Goal: Task Accomplishment & Management: Manage account settings

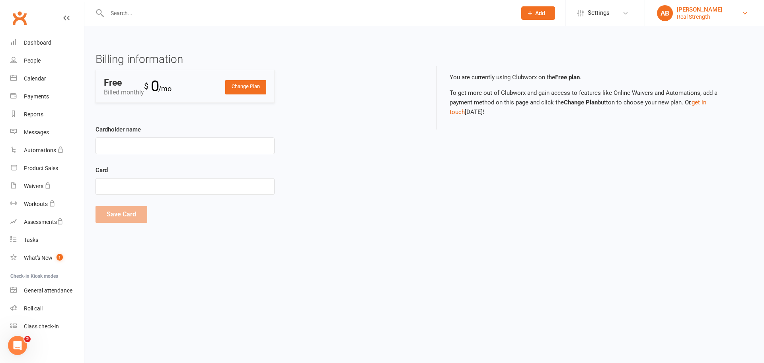
click at [721, 17] on link "AB Aimee Black Real Strength" at bounding box center [704, 13] width 95 height 16
click at [242, 91] on link "Change Plan" at bounding box center [245, 87] width 41 height 14
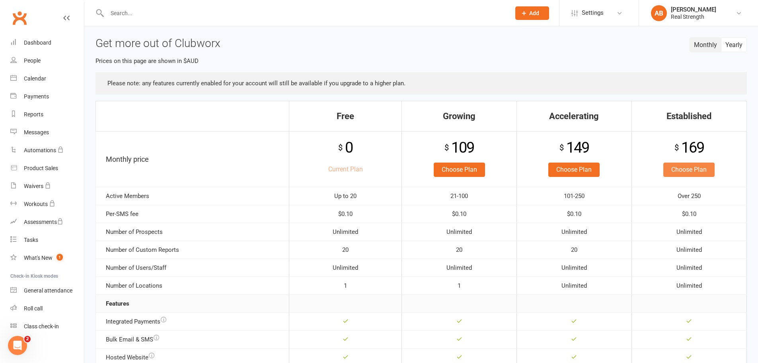
click at [690, 169] on link "Choose Plan" at bounding box center [689, 169] width 51 height 14
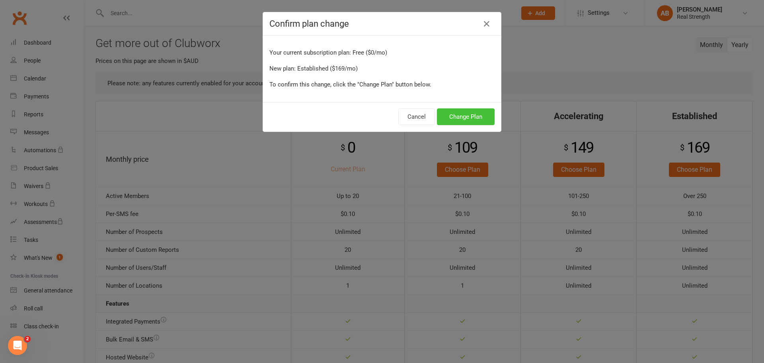
click at [458, 117] on button "Change Plan" at bounding box center [466, 116] width 58 height 17
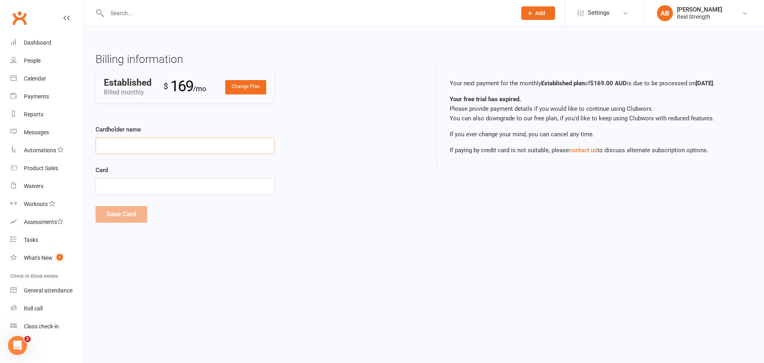
click at [183, 148] on input "Cardholder name" at bounding box center [185, 145] width 179 height 17
type input "[PERSON_NAME]"
click at [127, 221] on button "Save Card" at bounding box center [122, 214] width 52 height 17
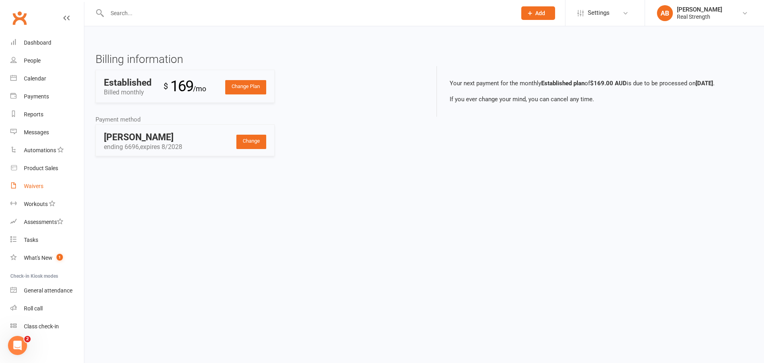
click at [39, 186] on div "Waivers" at bounding box center [34, 186] width 20 height 6
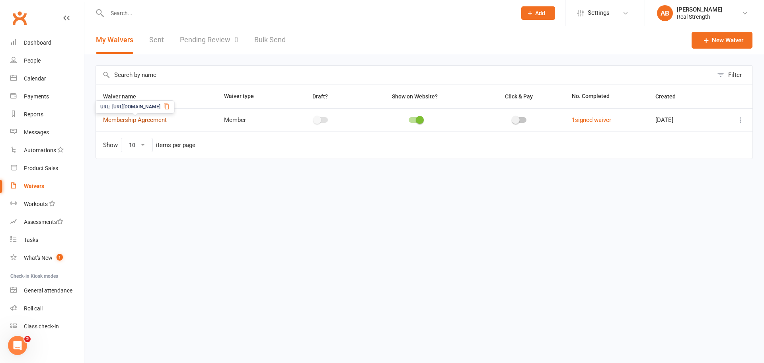
click at [154, 121] on link "Membership Agreement" at bounding box center [135, 119] width 64 height 7
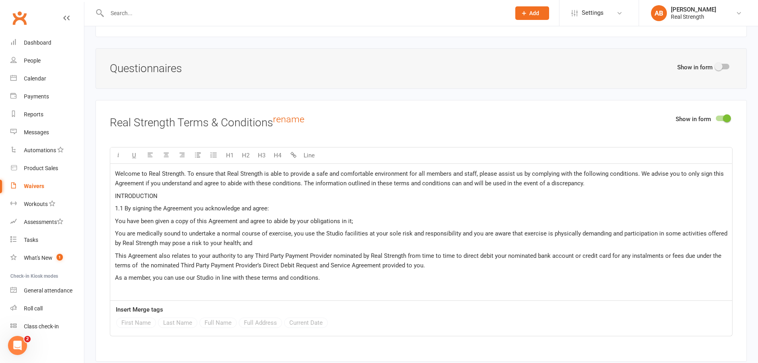
scroll to position [1035, 0]
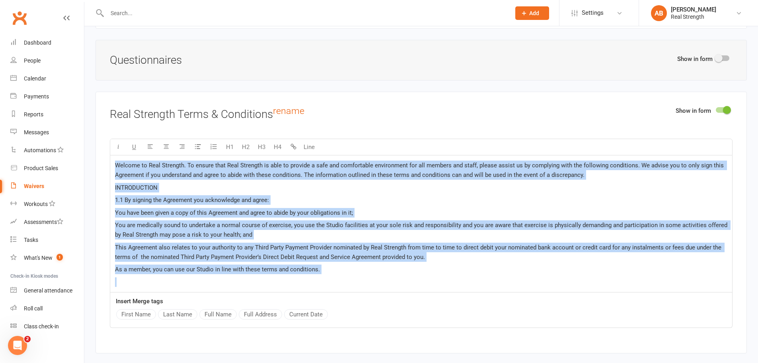
drag, startPoint x: 113, startPoint y: 162, endPoint x: 388, endPoint y: 274, distance: 296.1
click at [388, 274] on div "Welcome to Real Strength. To ensure that Real Strength is able to provide a saf…" at bounding box center [421, 223] width 622 height 137
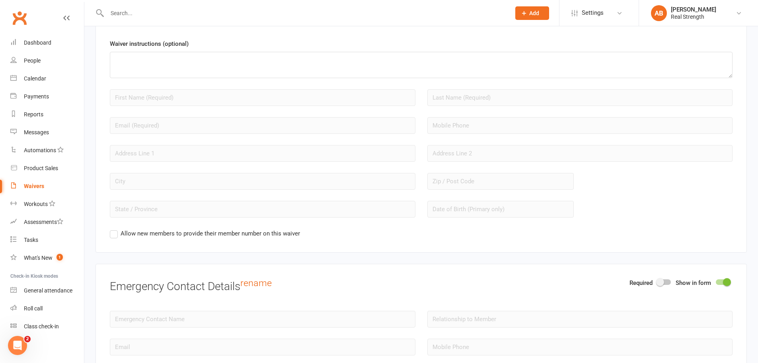
scroll to position [559, 0]
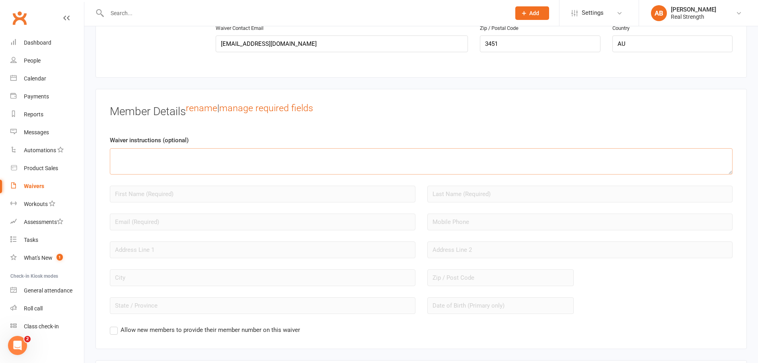
click at [162, 159] on textarea at bounding box center [421, 161] width 623 height 26
paste textarea "Welcome to Real Strength. To ensure that Real Strength is able to provide a saf…"
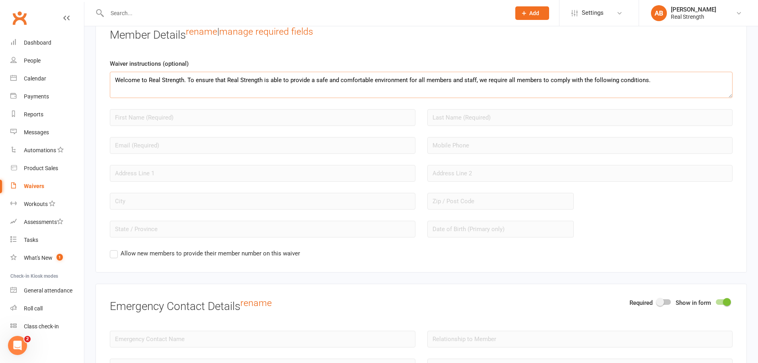
scroll to position [639, 0]
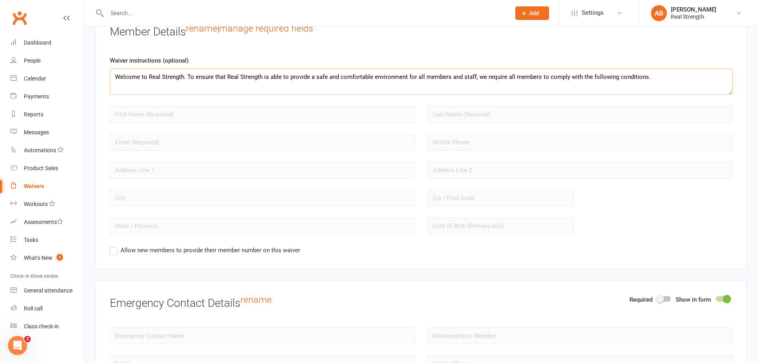
type textarea "Welcome to Real Strength. To ensure that Real Strength is able to provide a saf…"
click at [336, 285] on div "Required Show in form Emergency Contact Details rename" at bounding box center [422, 352] width 652 height 145
drag, startPoint x: 547, startPoint y: 78, endPoint x: 91, endPoint y: 87, distance: 456.7
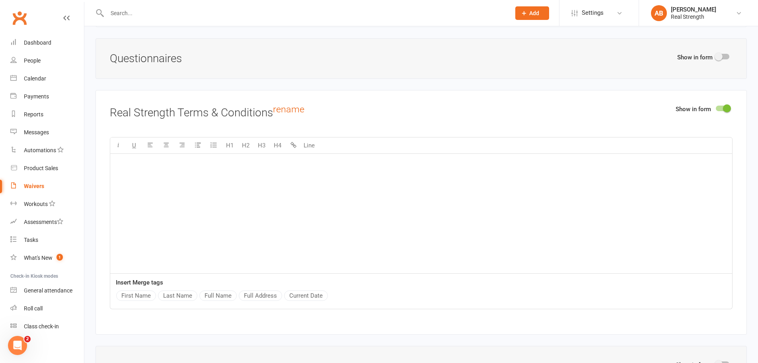
scroll to position [997, 0]
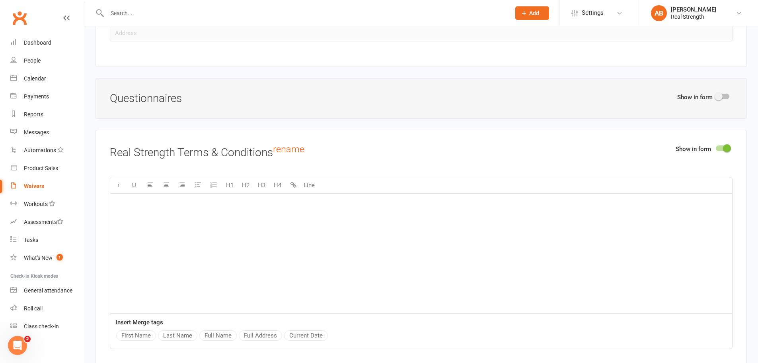
click at [724, 95] on div at bounding box center [723, 97] width 14 height 6
click at [716, 95] on input "checkbox" at bounding box center [716, 95] width 0 height 0
select select "do_not_copy_answers"
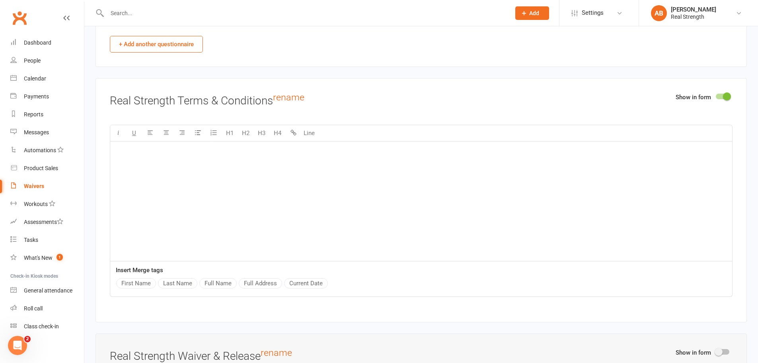
scroll to position [1355, 0]
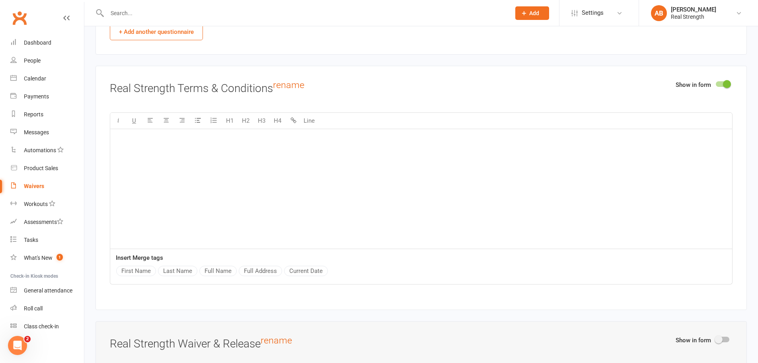
click at [180, 149] on div "﻿" at bounding box center [421, 188] width 622 height 119
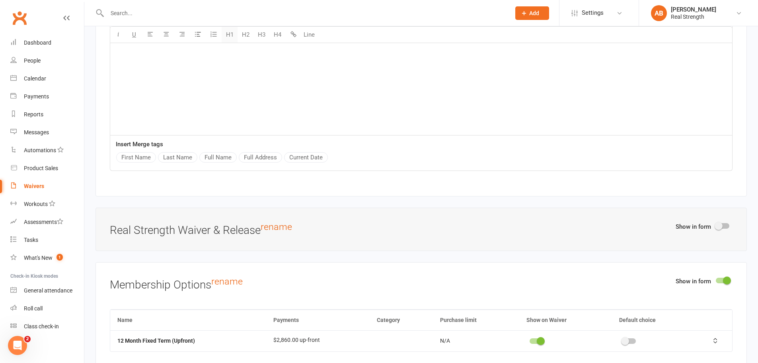
scroll to position [1475, 0]
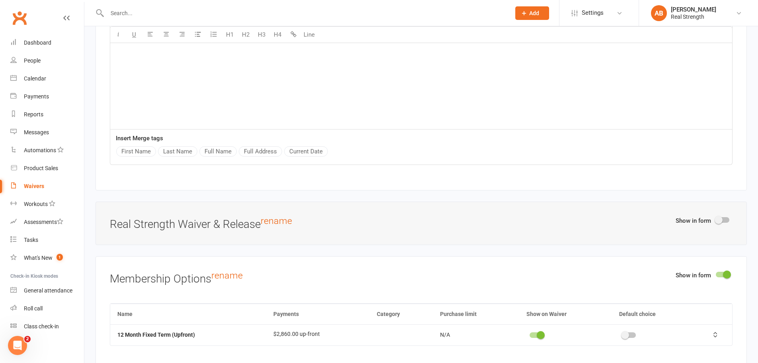
click at [174, 55] on div "Welcome to Real Strength. To ensure that Real Strength is able to provide a saf…" at bounding box center [421, 69] width 622 height 119
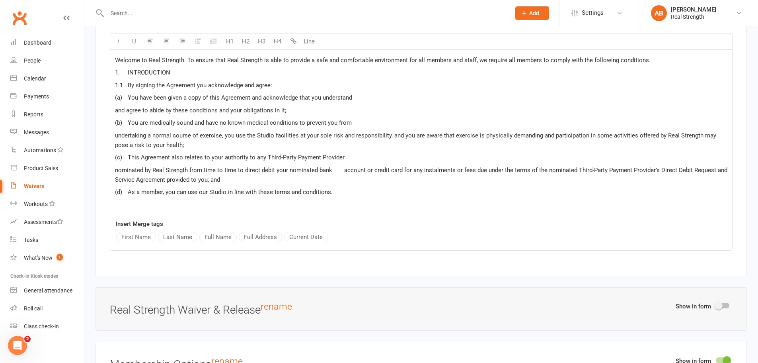
scroll to position [1435, 0]
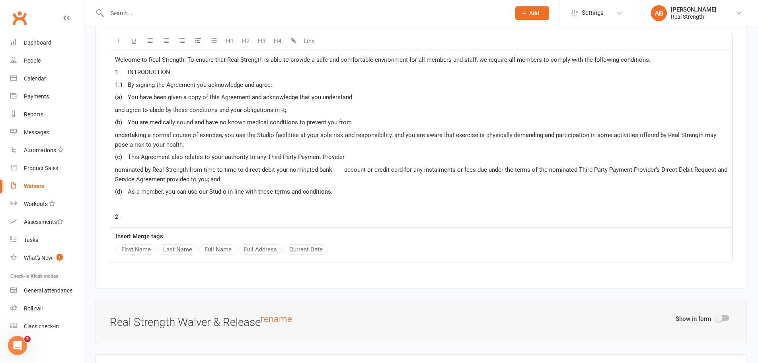
click at [130, 216] on p "2." at bounding box center [421, 217] width 613 height 10
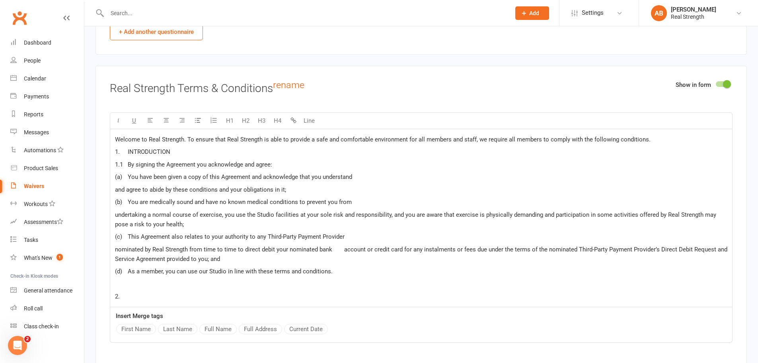
scroll to position [1395, 0]
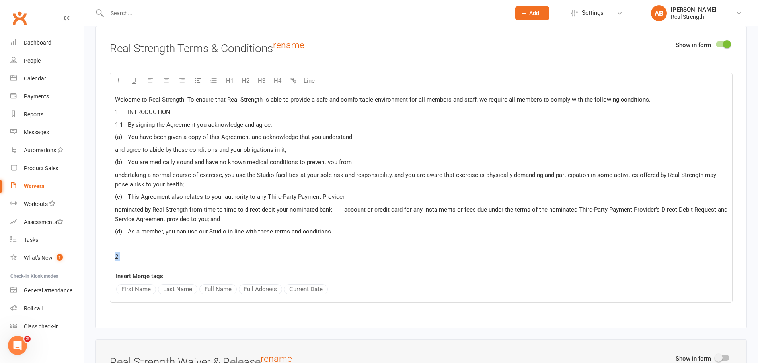
drag, startPoint x: 129, startPoint y: 258, endPoint x: 111, endPoint y: 253, distance: 18.9
click at [109, 256] on div "Show in form Real Strength Terms & Conditions rename U H1 H2 H3 H4 Line Welcome…" at bounding box center [422, 177] width 652 height 302
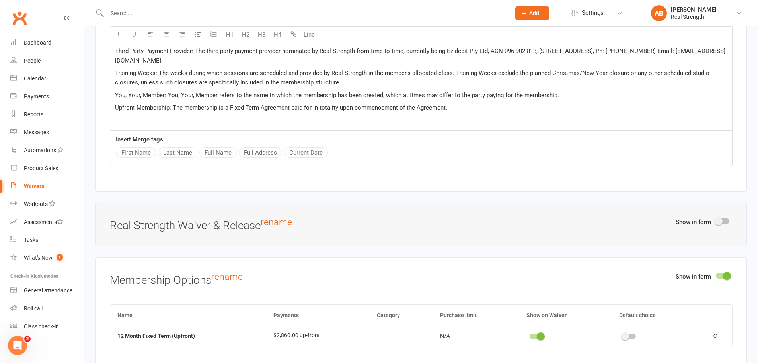
scroll to position [1790, 0]
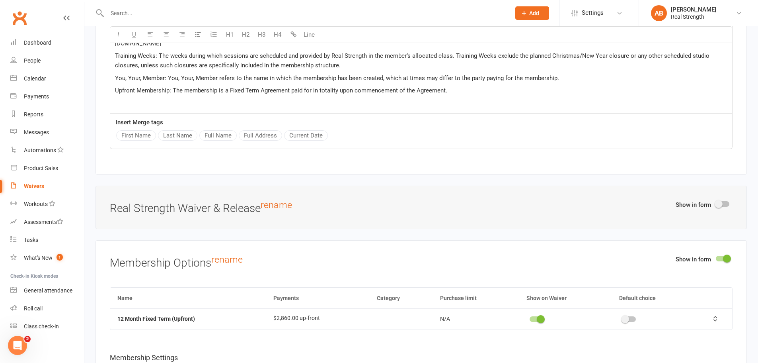
click at [723, 202] on span at bounding box center [719, 204] width 8 height 8
click at [716, 203] on input "checkbox" at bounding box center [716, 203] width 0 height 0
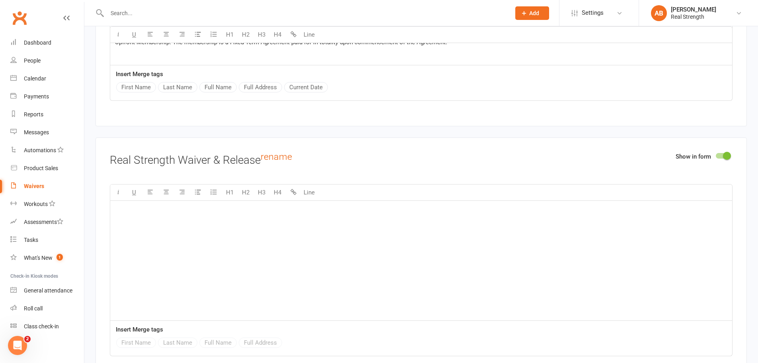
scroll to position [1830, 0]
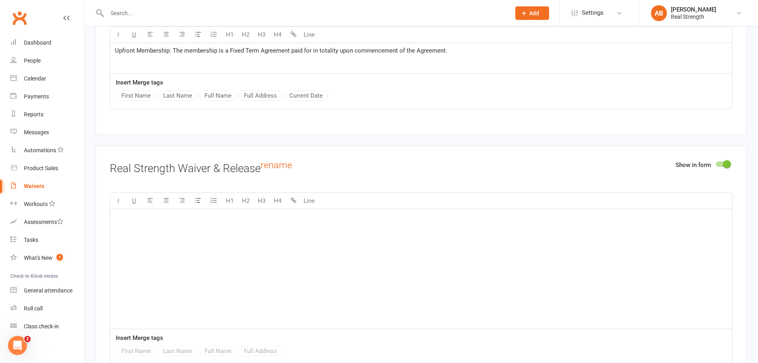
click at [719, 160] on div "Show in form" at bounding box center [704, 166] width 57 height 13
click at [719, 164] on div at bounding box center [723, 164] width 14 height 6
click at [716, 163] on input "checkbox" at bounding box center [716, 163] width 0 height 0
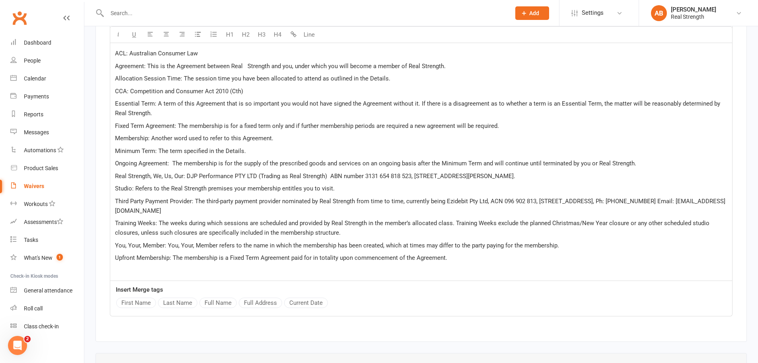
scroll to position [1671, 0]
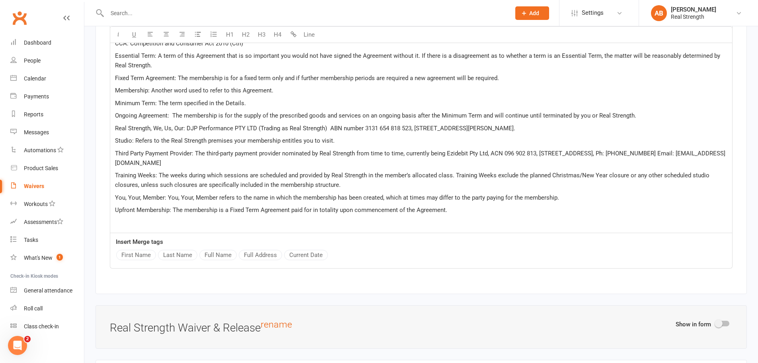
click at [466, 210] on p "Upfront Membership: The membership is a Fixed Term Agreement paid for in totali…" at bounding box center [421, 210] width 613 height 10
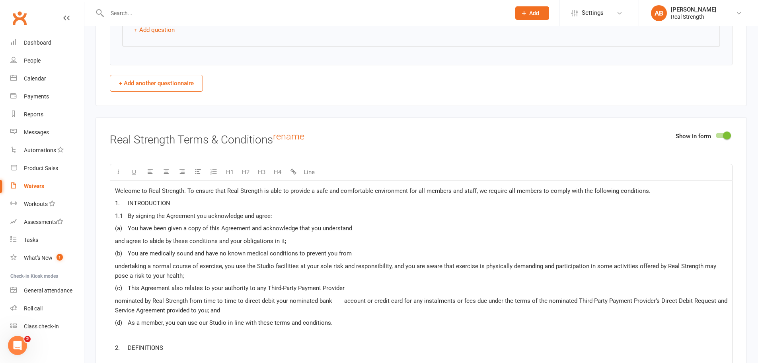
scroll to position [1503, 0]
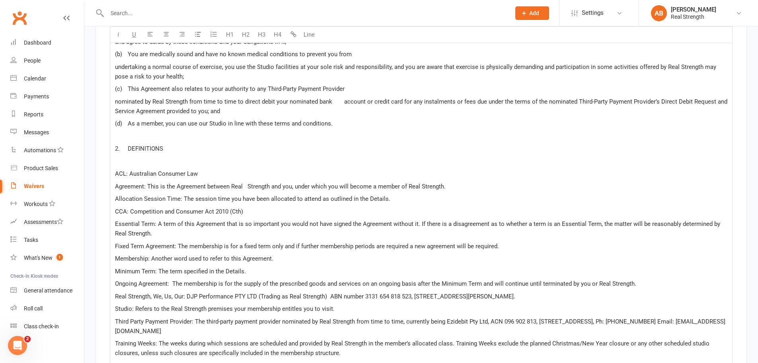
click at [142, 162] on p "﻿" at bounding box center [421, 161] width 613 height 10
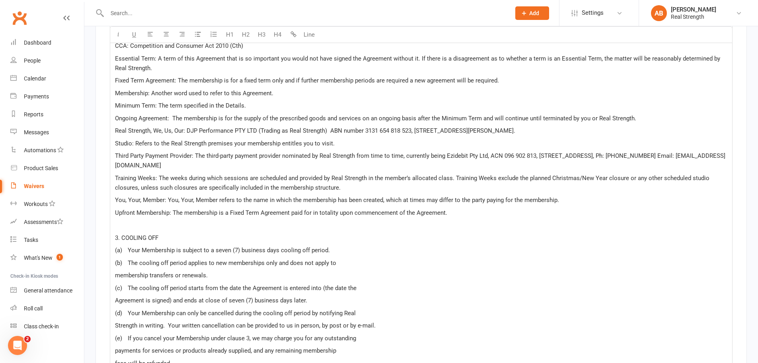
scroll to position [1702, 0]
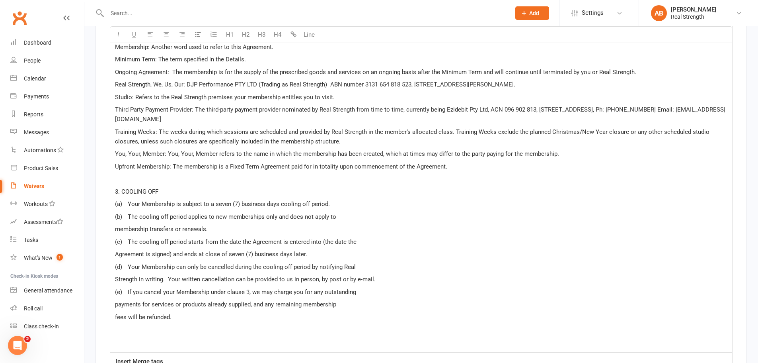
click at [115, 227] on span "membership transfers or renewals." at bounding box center [161, 228] width 93 height 7
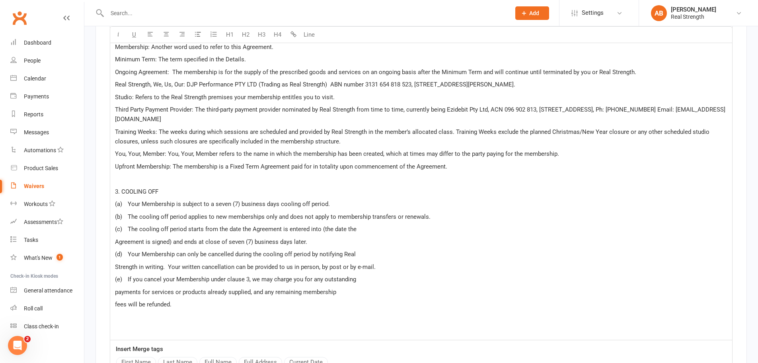
click at [113, 242] on div "Welcome to Real Strength. To ensure that Real Strength is able to provide a saf…" at bounding box center [421, 60] width 622 height 557
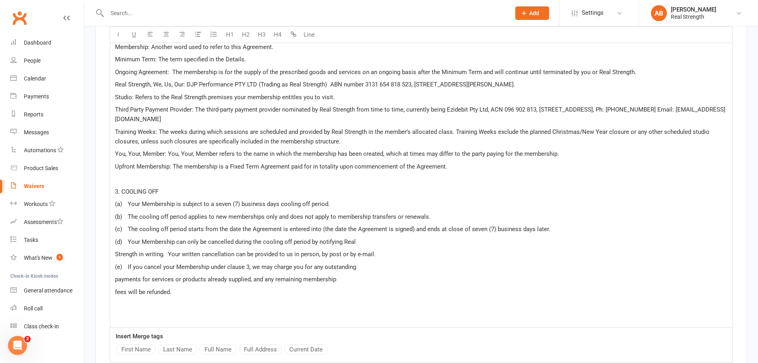
click at [117, 251] on span "Strength in writing. Your written cancellation can be provided to us in person,…" at bounding box center [245, 253] width 261 height 7
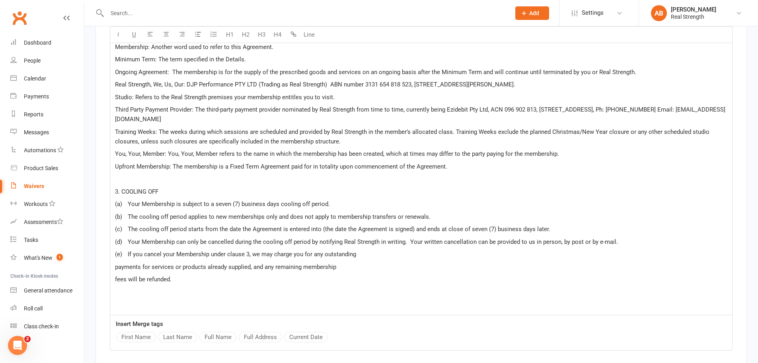
click at [114, 265] on div "Welcome to Real Strength. To ensure that Real Strength is able to provide a saf…" at bounding box center [421, 48] width 622 height 532
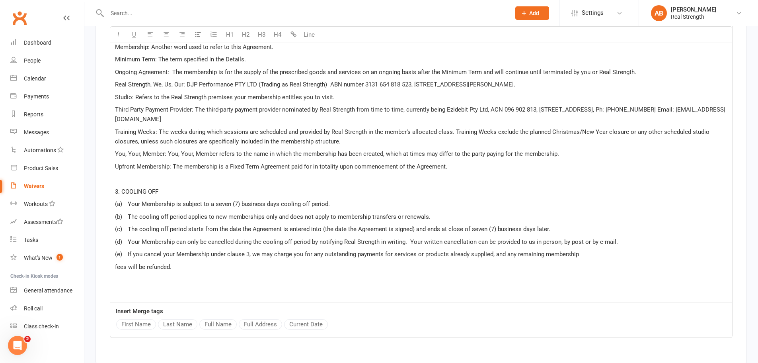
click at [114, 268] on div "Welcome to Real Strength. To ensure that Real Strength is able to provide a saf…" at bounding box center [421, 42] width 622 height 520
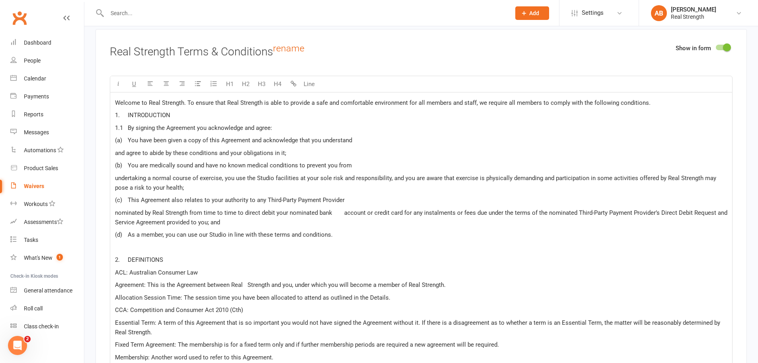
scroll to position [1344, 0]
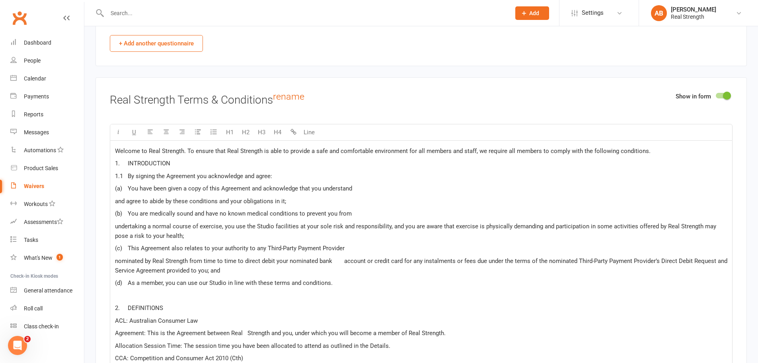
click at [341, 259] on span "nominated by Real Strength from time to time to direct debit your nominated ban…" at bounding box center [422, 265] width 614 height 17
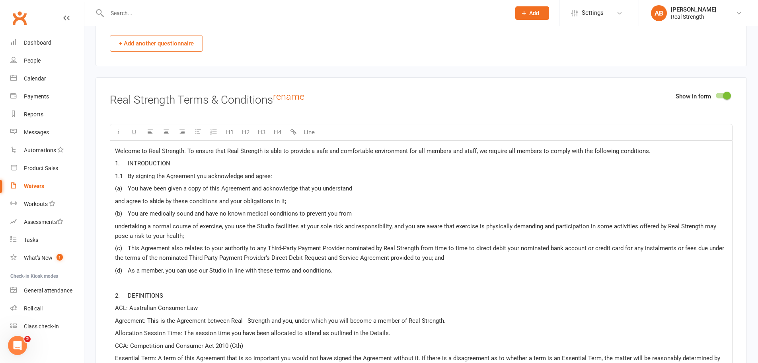
click at [116, 199] on span "and agree to abide by these conditions and your obligations in it;" at bounding box center [200, 200] width 171 height 7
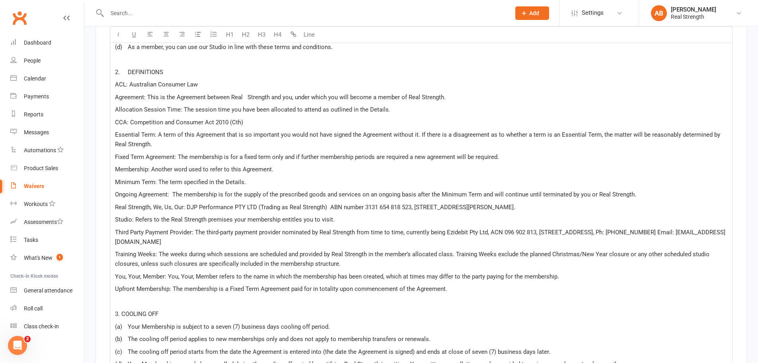
scroll to position [1543, 0]
click at [252, 120] on p "CCA: Competition and Consumer Act 2010 (Cth)" at bounding box center [421, 122] width 613 height 10
click at [279, 172] on p "Membership: Another word used to refer to this Agreement." at bounding box center [421, 169] width 613 height 10
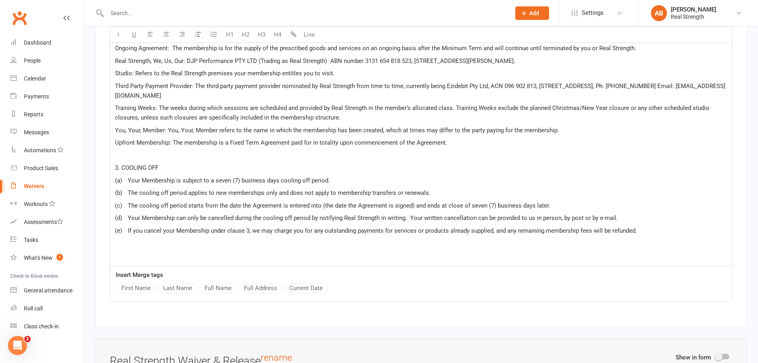
scroll to position [1702, 0]
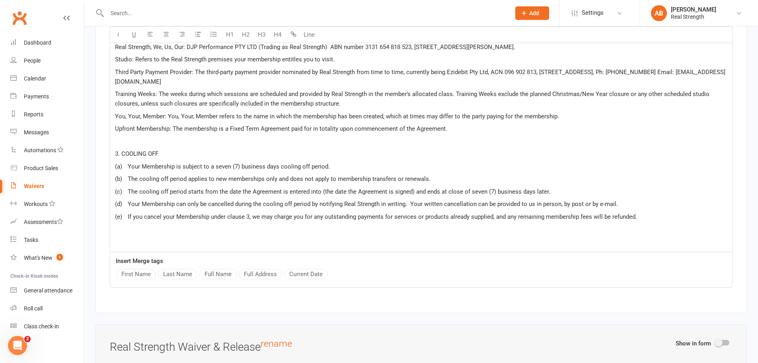
click at [657, 215] on p "(e) If you cancel your Membership under clause 3, we may charge you for any out…" at bounding box center [421, 217] width 613 height 10
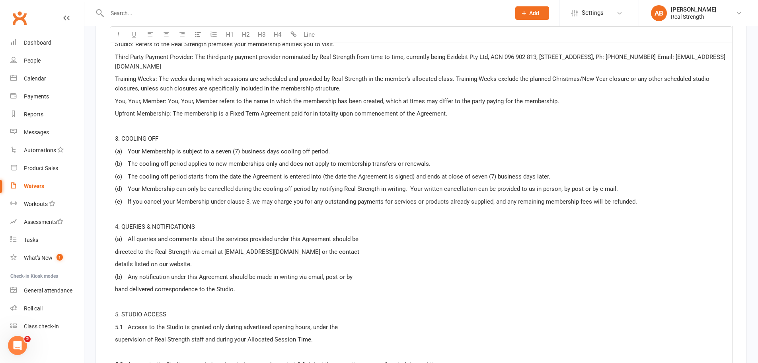
scroll to position [1765, 0]
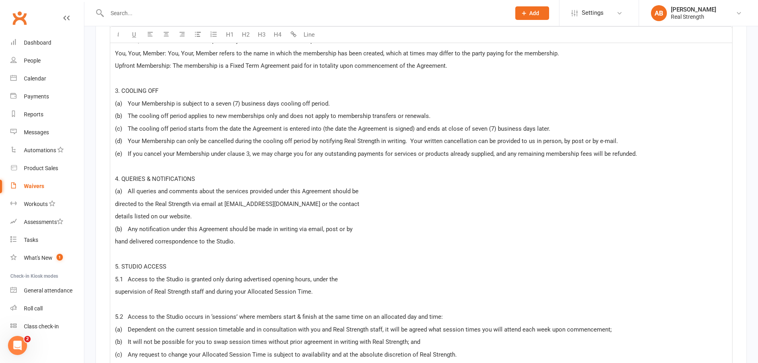
click at [115, 202] on span "directed to the Real Strength via email at [EMAIL_ADDRESS][DOMAIN_NAME] or the …" at bounding box center [237, 203] width 244 height 7
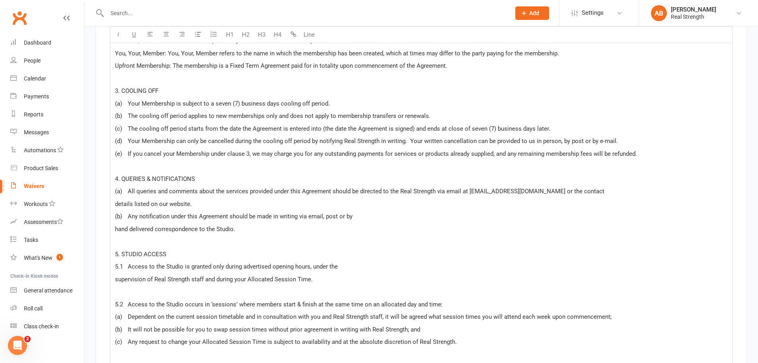
click at [117, 201] on span "details listed on our website." at bounding box center [153, 203] width 77 height 7
click at [116, 201] on span "details listed on our website." at bounding box center [153, 203] width 77 height 7
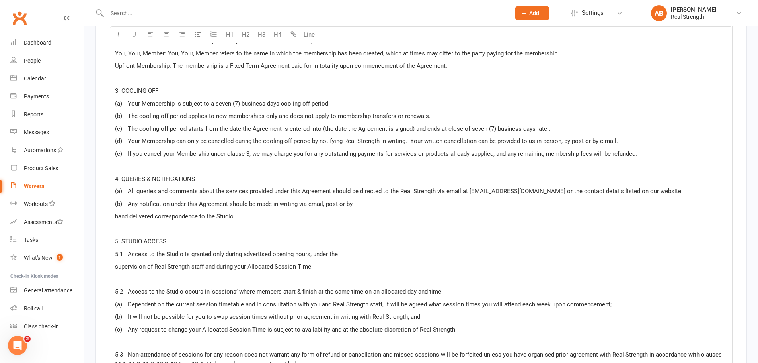
click at [114, 216] on div "Welcome to Real Strength. To ensure that Real Strength is able to provide a saf…" at bounding box center [421, 100] width 622 height 762
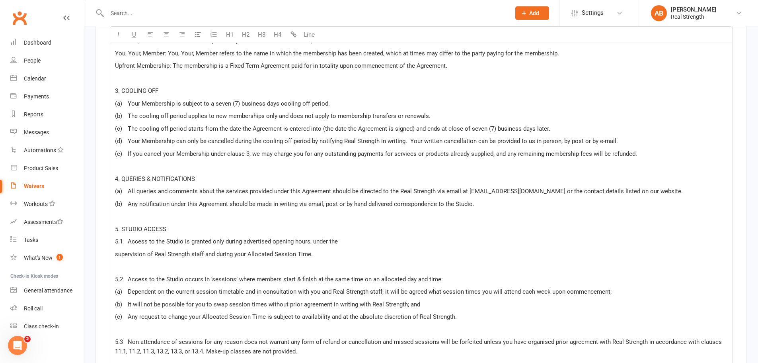
scroll to position [1805, 0]
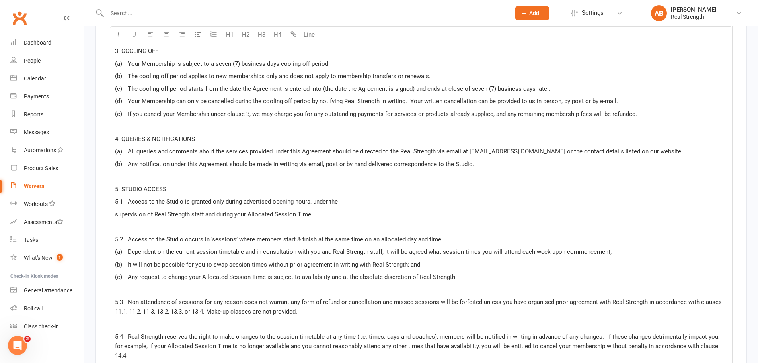
click at [116, 214] on span "supervision of Real Strength staff and during your Allocated Session Time." at bounding box center [214, 214] width 198 height 7
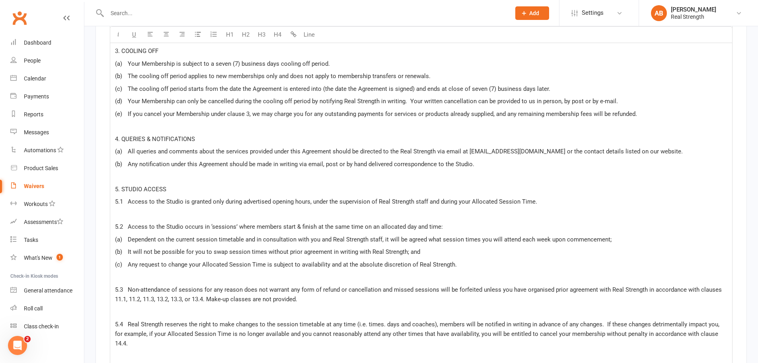
scroll to position [1845, 0]
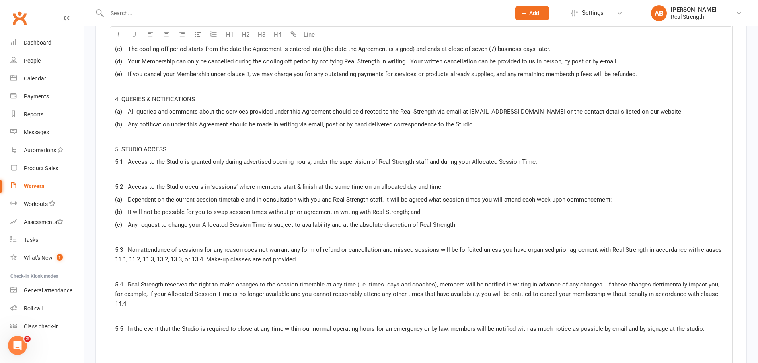
click at [134, 174] on p "﻿" at bounding box center [421, 175] width 613 height 10
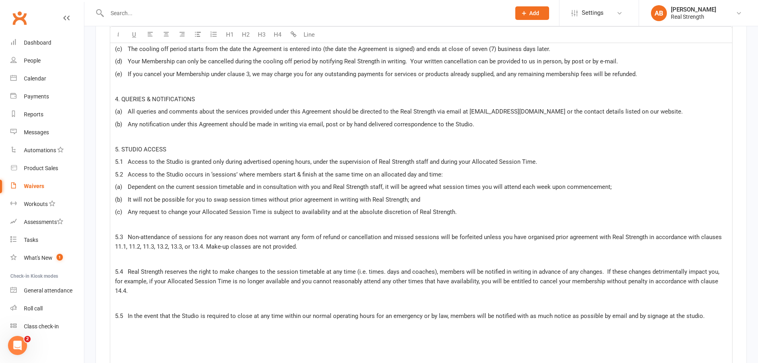
click at [228, 199] on span "(b) It will not be possible for you to swap session times without prior agreeme…" at bounding box center [267, 199] width 305 height 7
click at [274, 196] on span "(b) It will not be possible for you to swap your Allocated session times withou…" at bounding box center [288, 199] width 346 height 7
drag, startPoint x: 304, startPoint y: 198, endPoint x: 288, endPoint y: 197, distance: 15.9
click at [288, 197] on span "(b) It will not be possible for you to swap your Allocated Session times withou…" at bounding box center [288, 199] width 346 height 7
click at [423, 243] on p "5.3 Non-attendance of sessions for any reason does not warrant any form of refu…" at bounding box center [421, 241] width 613 height 19
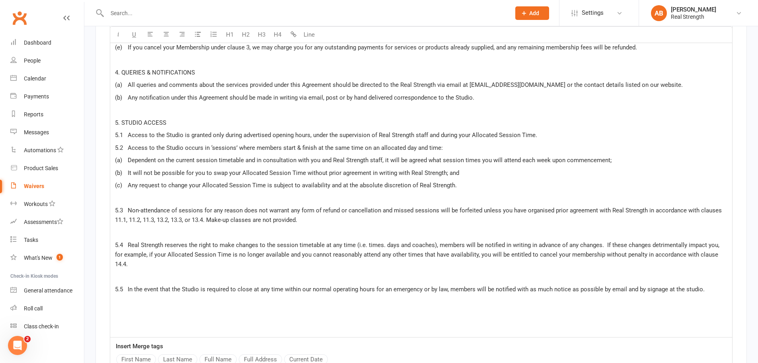
scroll to position [1884, 0]
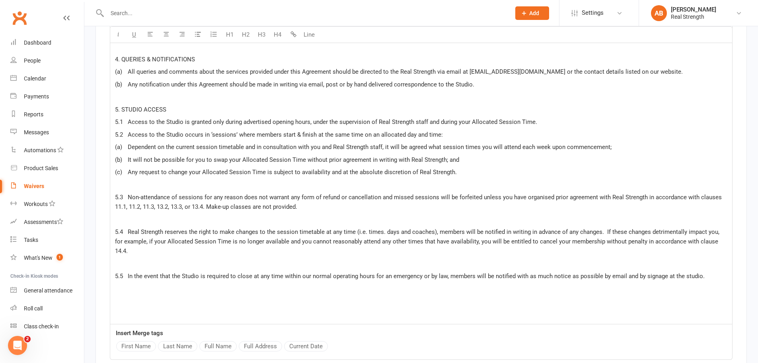
click at [121, 184] on p "﻿" at bounding box center [421, 185] width 613 height 10
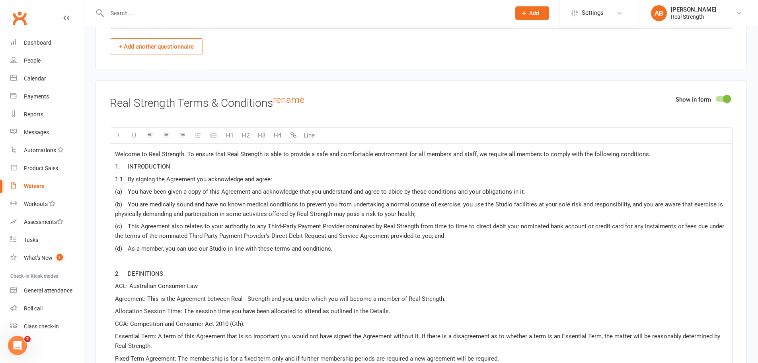
scroll to position [1327, 0]
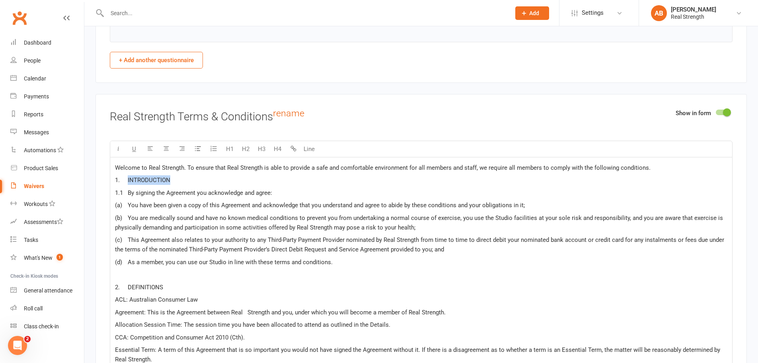
drag, startPoint x: 170, startPoint y: 177, endPoint x: 125, endPoint y: 179, distance: 45.0
click at [125, 179] on p "1. INTRODUCTION" at bounding box center [421, 180] width 613 height 10
click at [229, 147] on button "H1" at bounding box center [230, 149] width 16 height 16
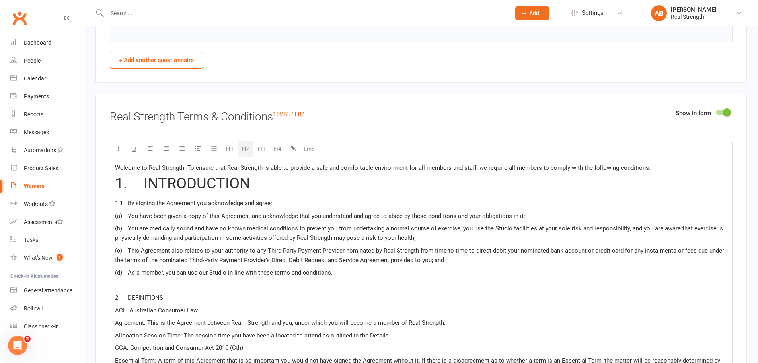
click at [246, 147] on button "H2" at bounding box center [246, 149] width 16 height 16
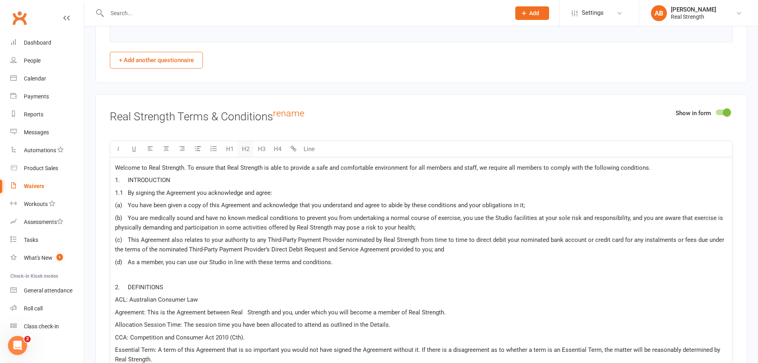
click at [246, 147] on button "H2" at bounding box center [246, 149] width 16 height 16
click at [262, 147] on button "H3" at bounding box center [262, 149] width 16 height 16
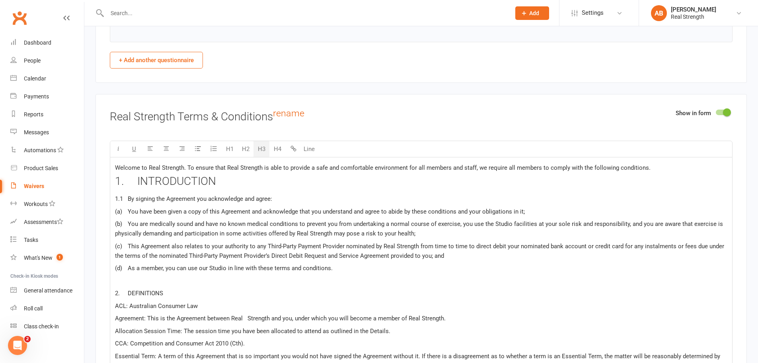
click at [262, 147] on button "H3" at bounding box center [262, 149] width 16 height 16
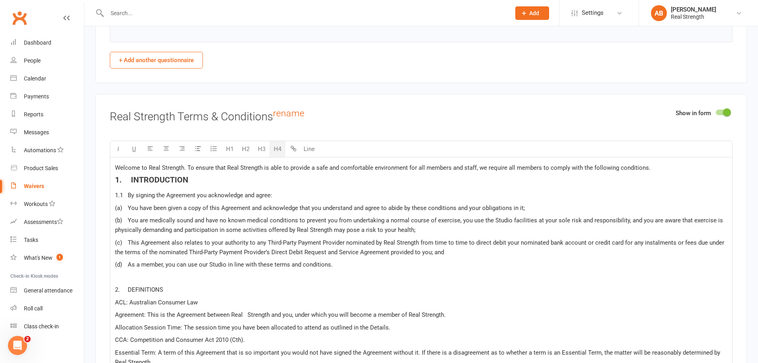
click at [275, 147] on button "H4" at bounding box center [278, 149] width 16 height 16
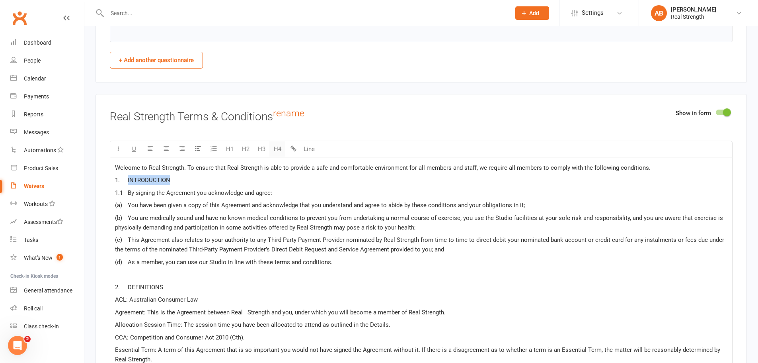
click at [275, 147] on button "H4" at bounding box center [278, 149] width 16 height 16
click at [304, 242] on span "(c) This Agreement also relates to your authority to any Third-Party Payment Pr…" at bounding box center [420, 244] width 611 height 17
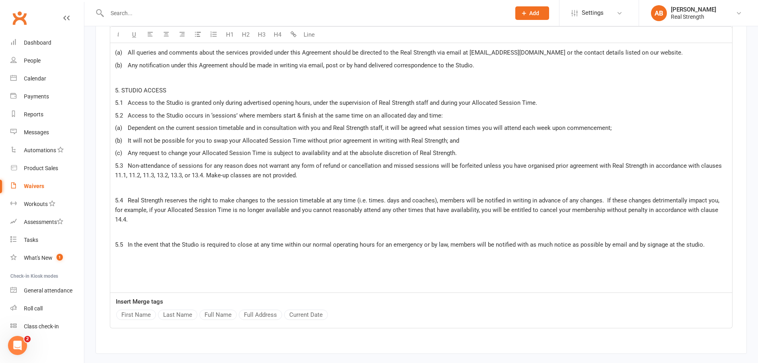
scroll to position [1884, 0]
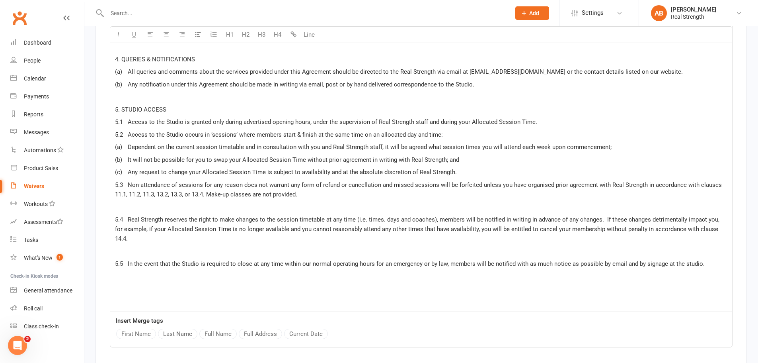
click at [294, 195] on span "5.3 Non-attendance of sessions for any reason does not warrant any form of refu…" at bounding box center [419, 189] width 609 height 17
drag, startPoint x: 311, startPoint y: 195, endPoint x: 107, endPoint y: 187, distance: 204.0
click at [138, 210] on p "﻿" at bounding box center [421, 207] width 613 height 10
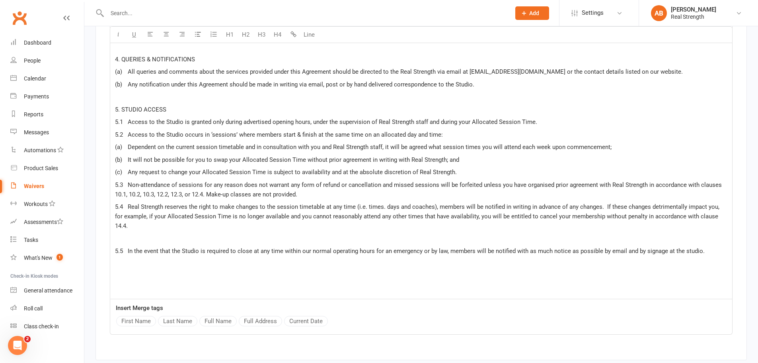
click at [134, 234] on p "﻿" at bounding box center [421, 239] width 613 height 10
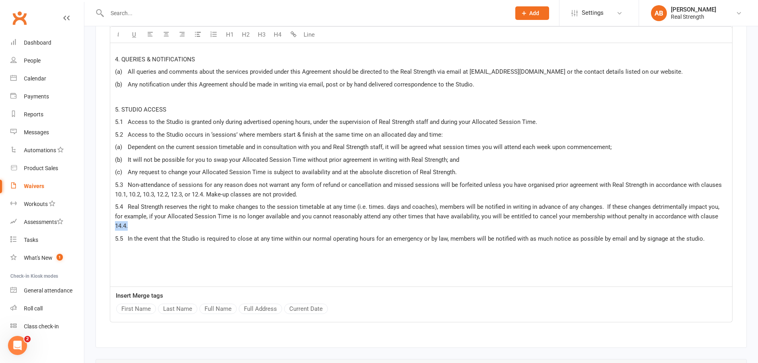
drag, startPoint x: 719, startPoint y: 213, endPoint x: 706, endPoint y: 213, distance: 12.8
click at [706, 213] on span "5.4 Real Strength reserves the right to make changes to the session timetable a…" at bounding box center [418, 216] width 606 height 26
click at [706, 234] on p "5.5 In the event that the Studio is required to close at any time within our no…" at bounding box center [421, 239] width 613 height 10
drag, startPoint x: 712, startPoint y: 213, endPoint x: 707, endPoint y: 213, distance: 4.8
click at [707, 213] on span "5.4 Real Strength reserves the right to make changes to the session timetable a…" at bounding box center [418, 216] width 606 height 26
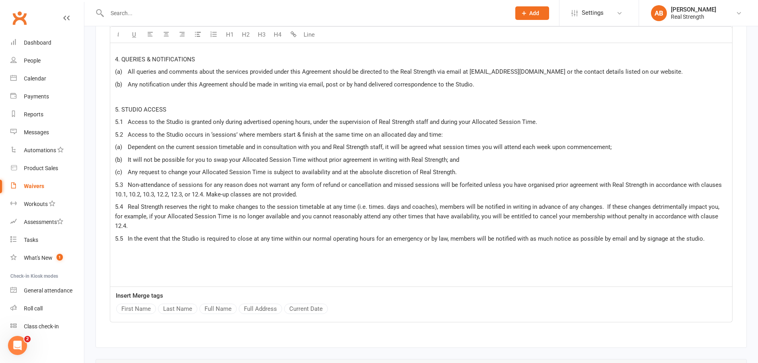
click at [350, 259] on p "﻿" at bounding box center [421, 264] width 613 height 10
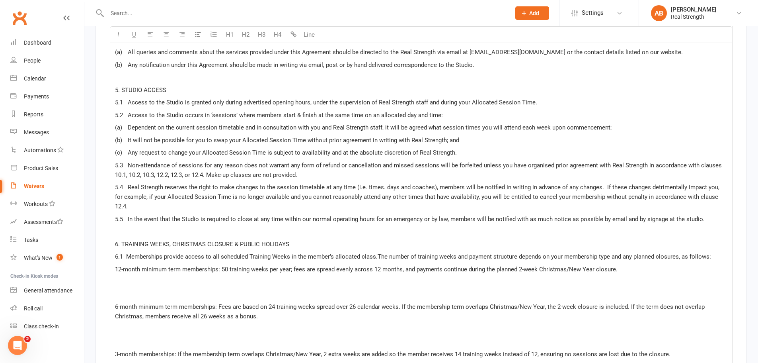
scroll to position [1891, 0]
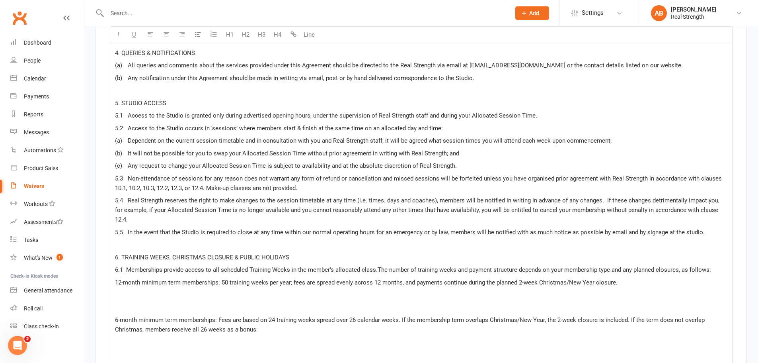
click at [138, 240] on p "﻿" at bounding box center [421, 245] width 613 height 10
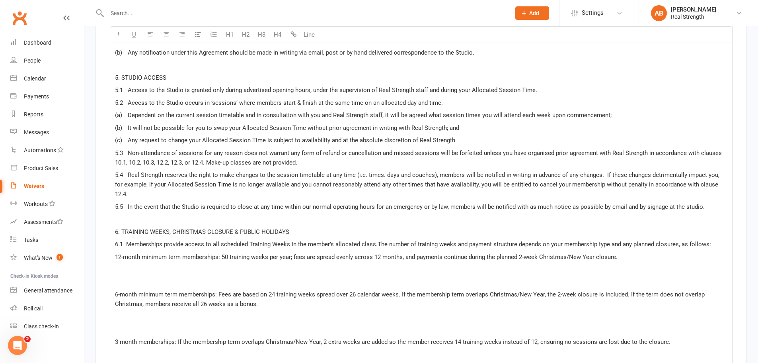
scroll to position [1931, 0]
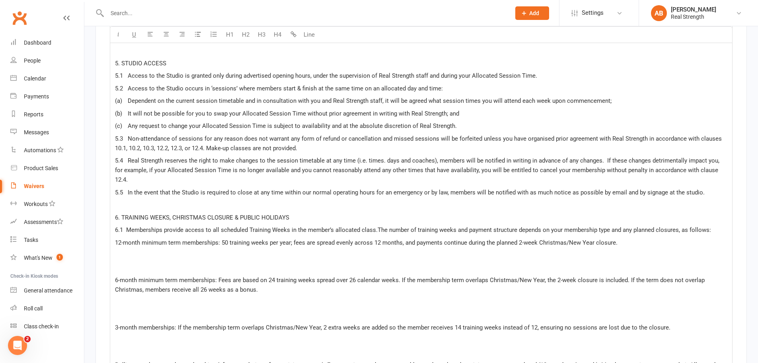
click at [378, 226] on span "6.1 Memberships provide access to all scheduled Training Weeks in the member’s …" at bounding box center [413, 229] width 596 height 7
click at [375, 226] on span "6.1 Memberships provide access to all scheduled Training Weeks in the member’s …" at bounding box center [413, 229] width 596 height 7
click at [391, 263] on p "﻿" at bounding box center [421, 268] width 613 height 10
click at [117, 239] on span "12-month minimum term memberships: 50 training weeks per year; fees are spread …" at bounding box center [366, 242] width 503 height 7
click at [200, 34] on icon "button" at bounding box center [198, 34] width 6 height 6
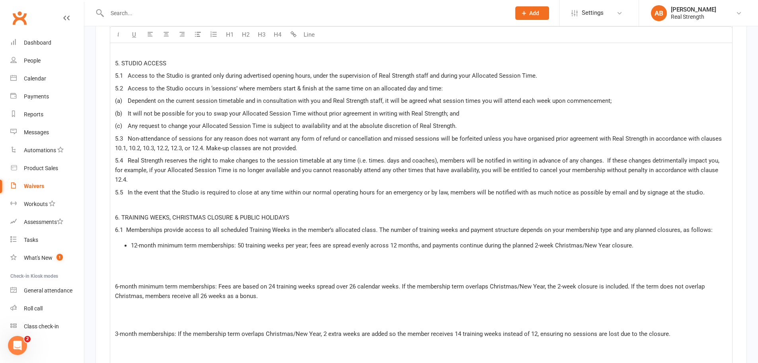
click at [115, 283] on span "6-month minimum term memberships: Fees are based on 24 training weeks spread ov…" at bounding box center [411, 291] width 592 height 17
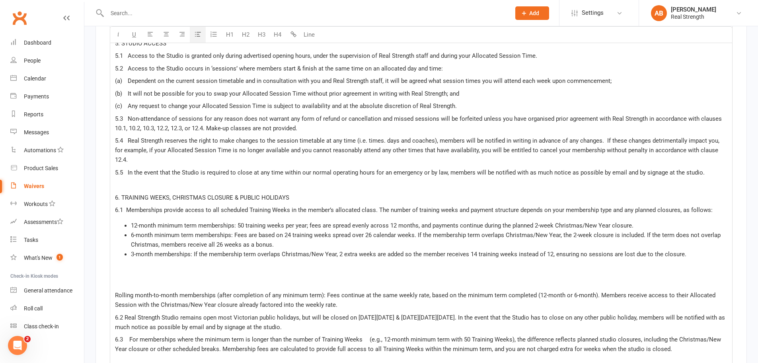
scroll to position [1970, 0]
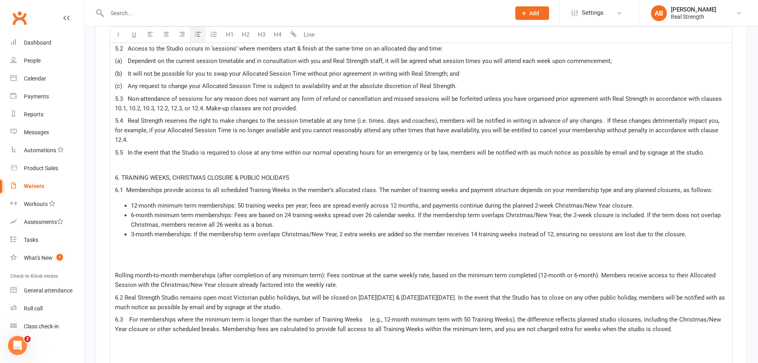
click at [122, 258] on p "﻿" at bounding box center [421, 263] width 613 height 10
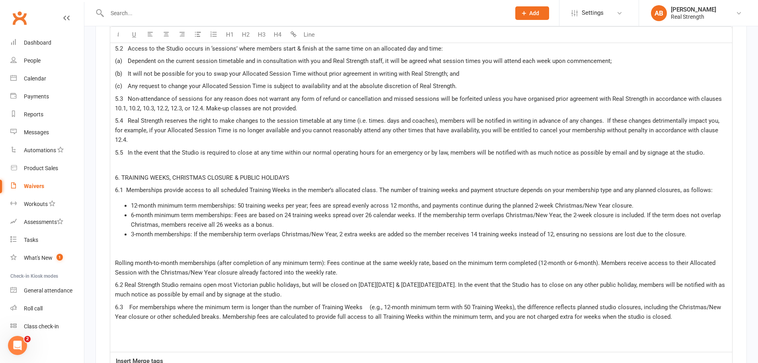
click at [117, 259] on span "Rolling month-to-month memberships (after completion of any minimum term): Fees…" at bounding box center [416, 267] width 602 height 17
click at [116, 259] on span "Rolling month-to-month memberships (after completion of any minimum term): Fees…" at bounding box center [416, 267] width 602 height 17
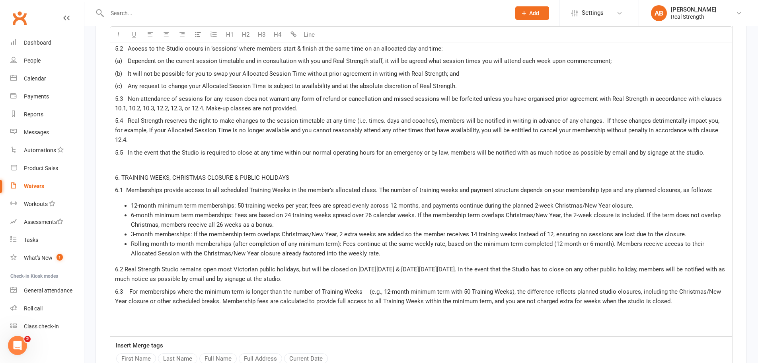
click at [434, 266] on span "6.2 Real Strength Studio remains open most Victorian public holidays, but will …" at bounding box center [421, 274] width 612 height 17
click at [457, 309] on p "﻿" at bounding box center [421, 314] width 613 height 10
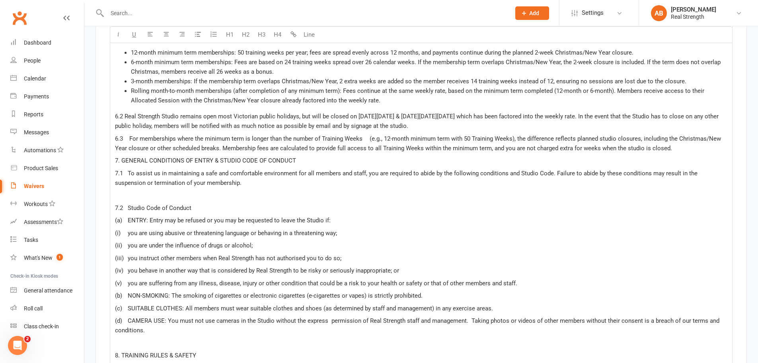
scroll to position [2171, 0]
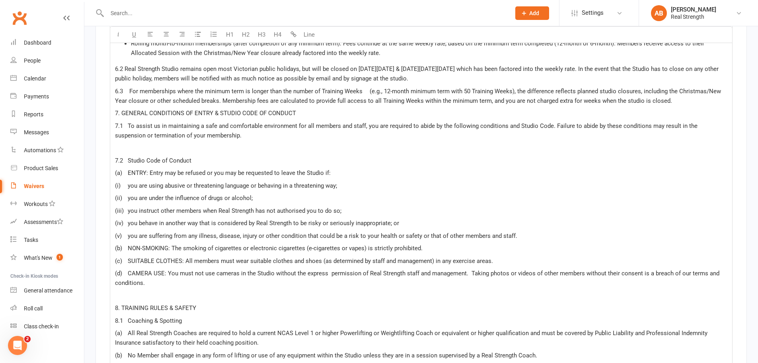
click at [131, 143] on p "﻿" at bounding box center [421, 148] width 613 height 10
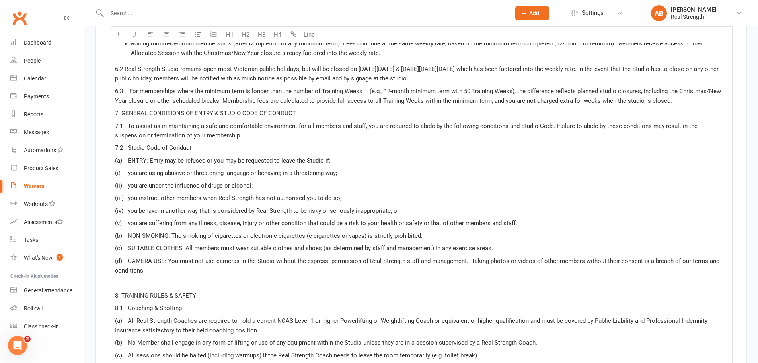
click at [220, 143] on p "7.2 Studio Code of Conduct" at bounding box center [421, 148] width 613 height 10
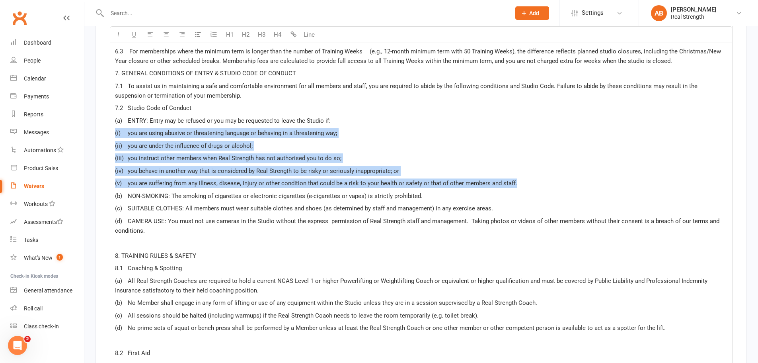
drag, startPoint x: 461, startPoint y: 172, endPoint x: 93, endPoint y: 117, distance: 371.9
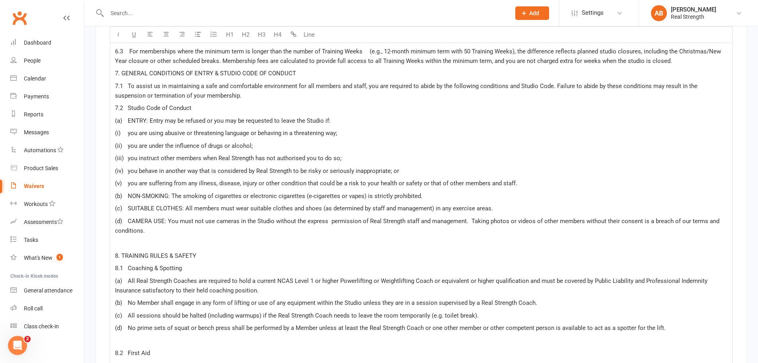
click at [323, 205] on span "(c) SUITABLE CLOTHES: All members must wear suitable clothes and shoes (as dete…" at bounding box center [304, 208] width 378 height 7
click at [189, 221] on p "(d) CAMERA USE: You must not use cameras in the Studio without the express perm…" at bounding box center [421, 225] width 613 height 19
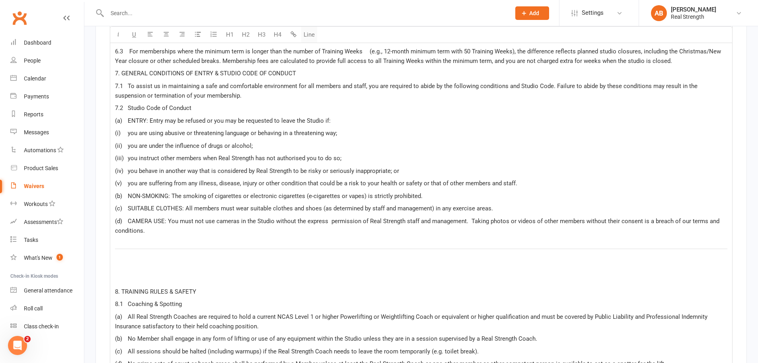
click at [310, 35] on button "Line" at bounding box center [309, 35] width 16 height 16
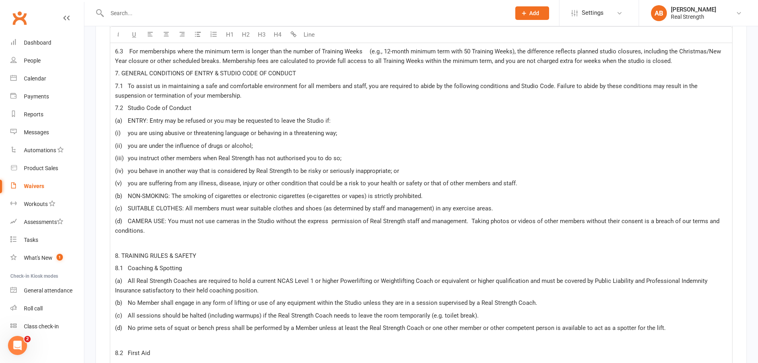
click at [129, 238] on p "﻿" at bounding box center [421, 243] width 613 height 10
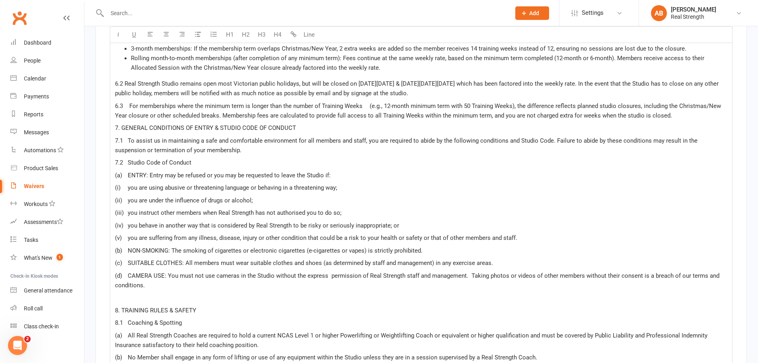
scroll to position [2091, 0]
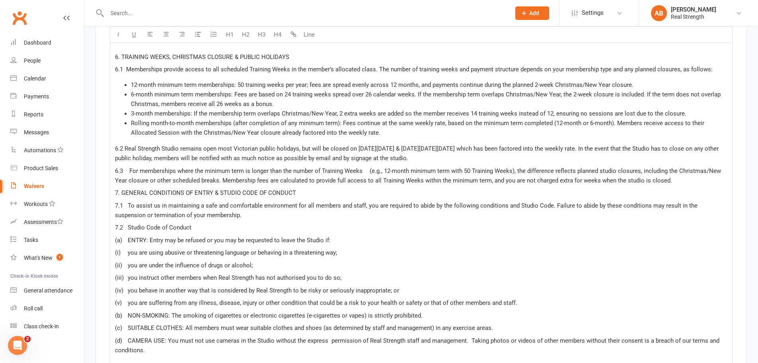
click at [674, 172] on p "6.3 For memberships where the minimum term is longer than the number of Trainin…" at bounding box center [421, 175] width 613 height 19
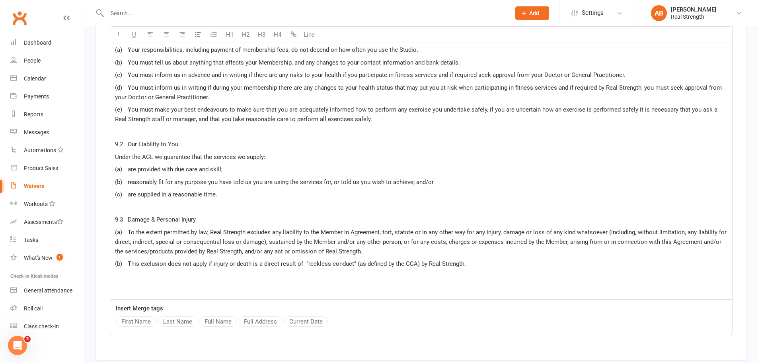
scroll to position [2728, 0]
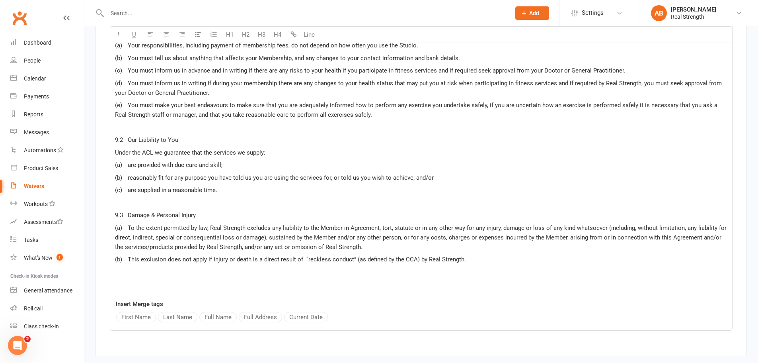
click at [481, 254] on p "(b) This exclusion does not apply if injury or death is a direct result of “rec…" at bounding box center [421, 259] width 613 height 10
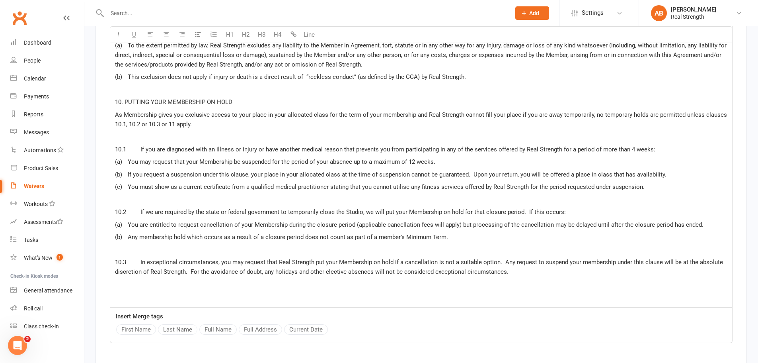
scroll to position [2870, 0]
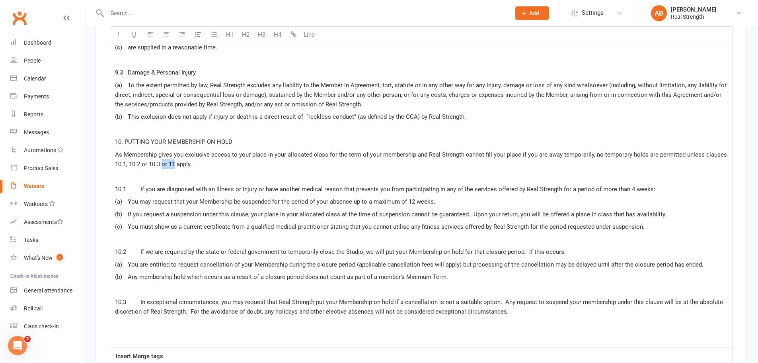
drag, startPoint x: 163, startPoint y: 153, endPoint x: 175, endPoint y: 154, distance: 12.0
click at [175, 154] on span "As Membership gives you exclusive access to your place in your allocated class …" at bounding box center [422, 159] width 614 height 17
click at [187, 186] on span "10.1 If you are diagnosed with an illness or injury or have another medical rea…" at bounding box center [385, 189] width 541 height 7
click at [139, 186] on span "10.1 If you are diagnosed with an illness or injury or have another medical rea…" at bounding box center [385, 189] width 541 height 7
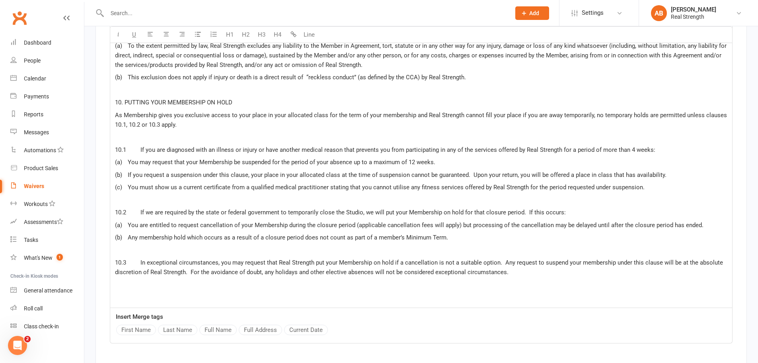
scroll to position [2910, 0]
click at [138, 208] on span "10.2 If we are required by the state or federal government to temporarily close…" at bounding box center [340, 211] width 451 height 7
click at [244, 258] on span "10.3 In exceptional circumstances, you may request that Real Strength put your …" at bounding box center [420, 266] width 610 height 17
click at [137, 258] on span "10.3 In exceptional circumstances, you may request that Real Strength put your …" at bounding box center [420, 266] width 610 height 17
click at [516, 264] on p "10.3 In exceptional circumstances, you may request that Real Strength put your …" at bounding box center [421, 266] width 613 height 19
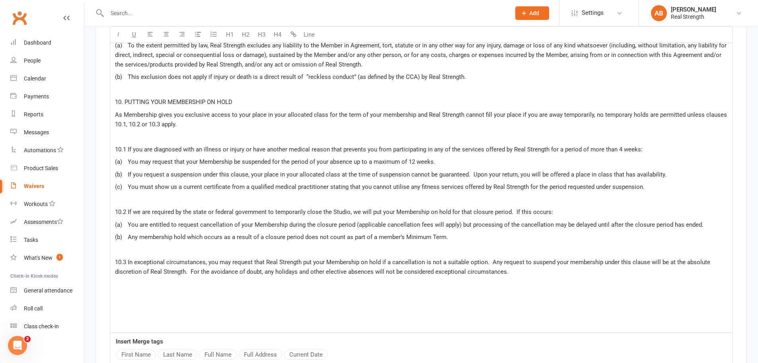
click at [142, 279] on p "﻿" at bounding box center [421, 284] width 613 height 10
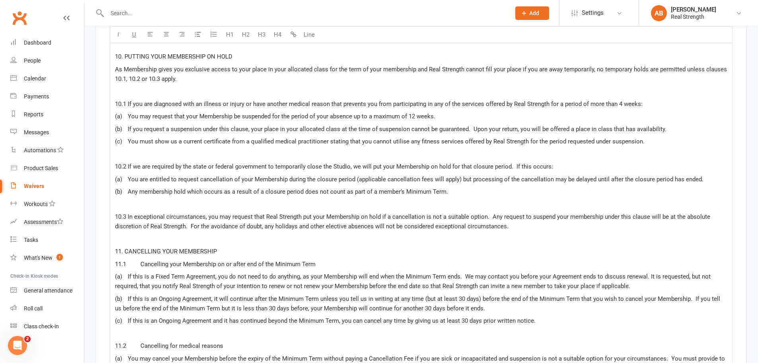
scroll to position [2937, 0]
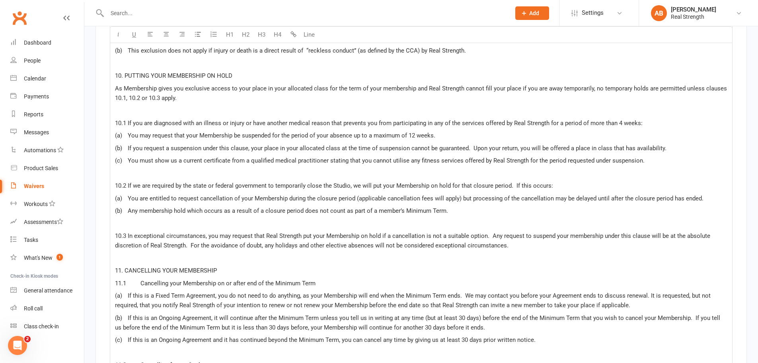
click at [128, 219] on p "﻿" at bounding box center [421, 224] width 613 height 10
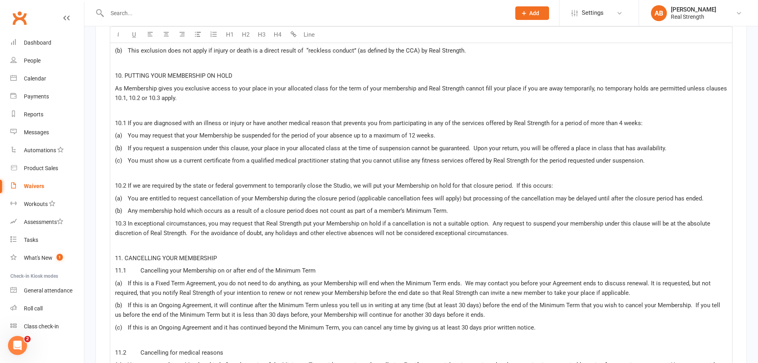
click at [128, 168] on p "﻿" at bounding box center [421, 173] width 613 height 10
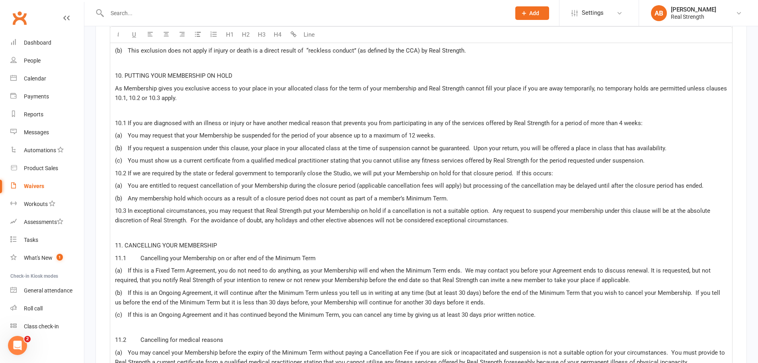
click at [123, 106] on p "﻿" at bounding box center [421, 111] width 613 height 10
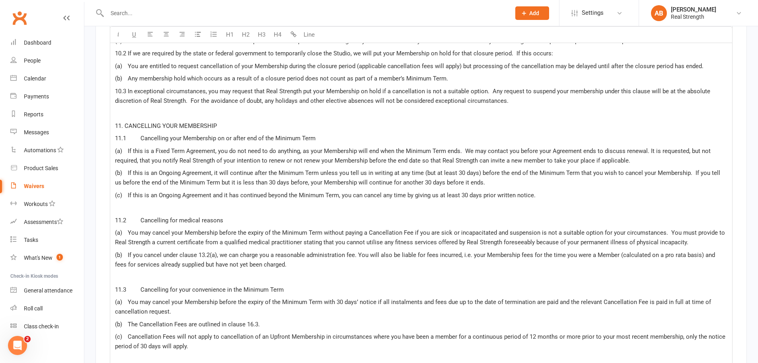
scroll to position [3056, 0]
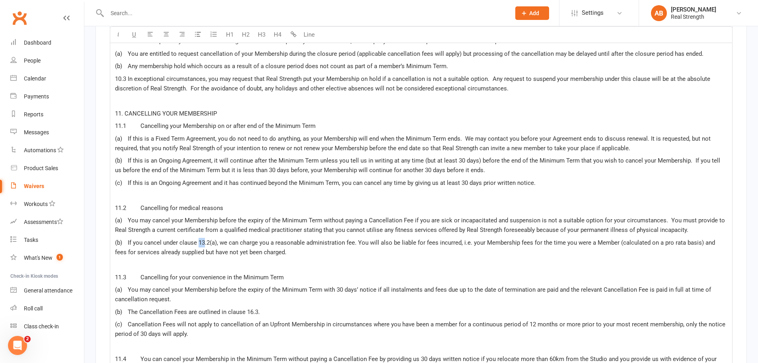
drag, startPoint x: 204, startPoint y: 229, endPoint x: 198, endPoint y: 229, distance: 5.6
click at [198, 239] on span "(b) If you cancel under clause 13.2(a), we can charge you a reasonable administ…" at bounding box center [416, 247] width 602 height 17
click at [340, 272] on p "11.3 Cancelling for your convenience in the Minimum Term" at bounding box center [421, 277] width 613 height 10
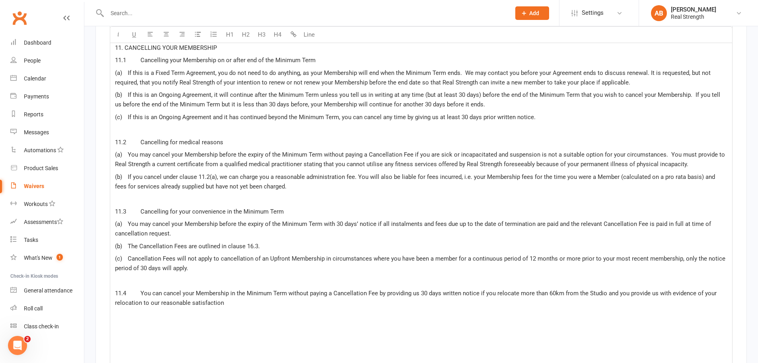
scroll to position [3136, 0]
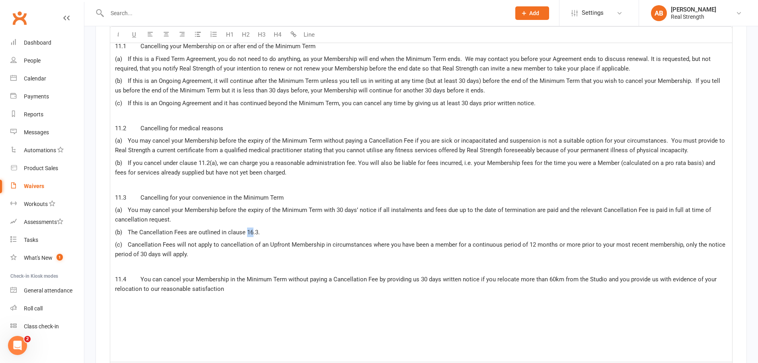
drag, startPoint x: 251, startPoint y: 221, endPoint x: 246, endPoint y: 221, distance: 5.2
click at [246, 229] on span "(b) The Cancellation Fees are outlined in clause 16.3." at bounding box center [187, 232] width 145 height 7
click at [272, 276] on span "11.4 You can cancel your Membership in the Minimum Term without paying a Cancel…" at bounding box center [417, 284] width 604 height 17
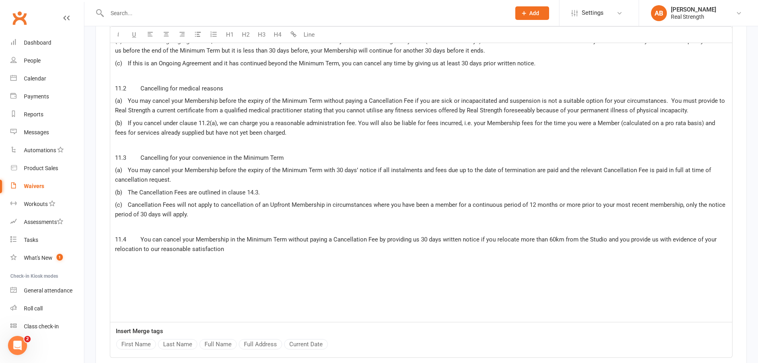
click at [156, 222] on p "﻿" at bounding box center [421, 227] width 613 height 10
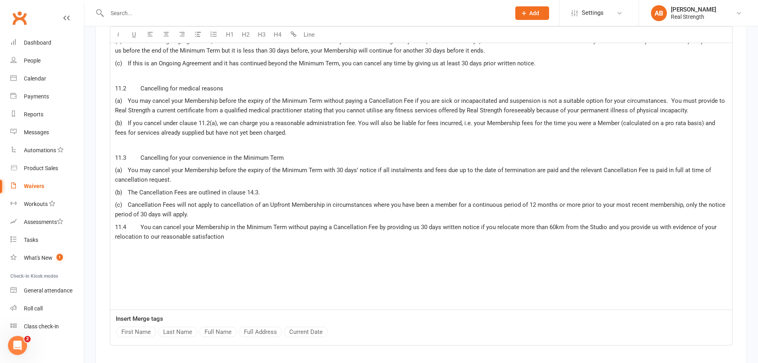
click at [252, 225] on p "11.4 You can cancel your Membership in the Minimum Term without paying a Cancel…" at bounding box center [421, 231] width 613 height 19
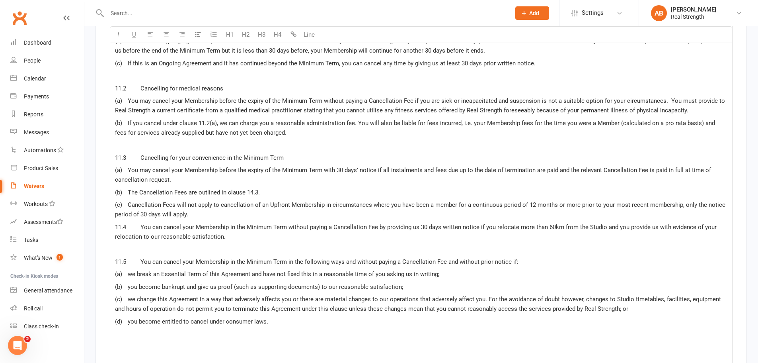
click at [129, 244] on p "﻿" at bounding box center [421, 249] width 613 height 10
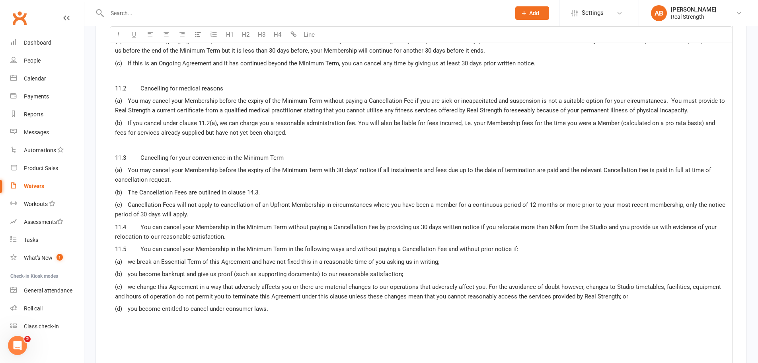
click at [140, 154] on span "11.3 Cancelling for your convenience in the Minimum Term" at bounding box center [199, 157] width 169 height 7
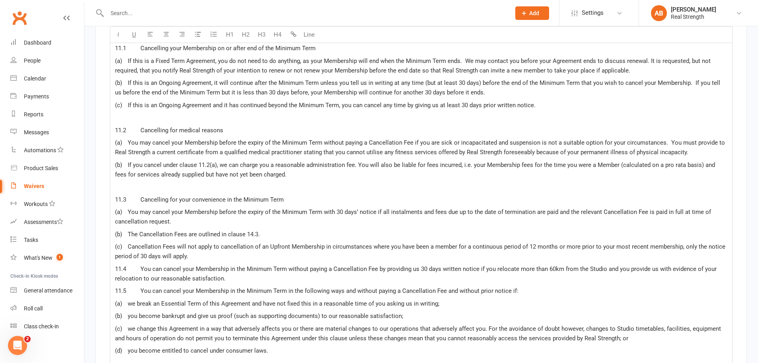
scroll to position [3016, 0]
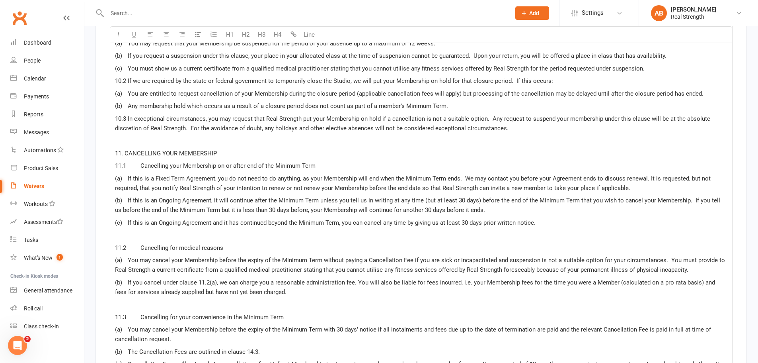
click at [139, 162] on span "11.1 Cancelling your Membership on or after end of the Minimum Term" at bounding box center [215, 165] width 201 height 7
click at [138, 244] on span "11.2 Cancelling for medical reasons" at bounding box center [169, 247] width 108 height 7
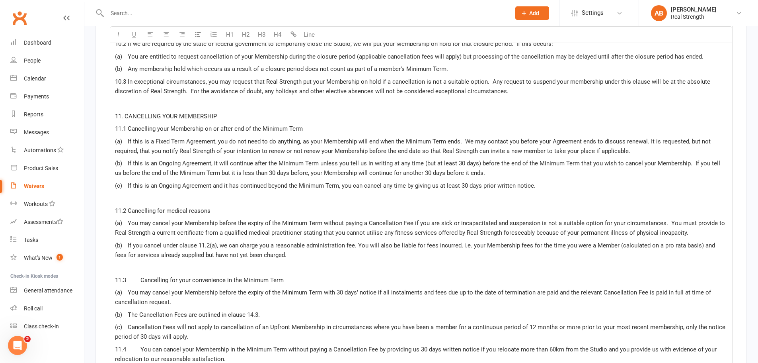
scroll to position [3096, 0]
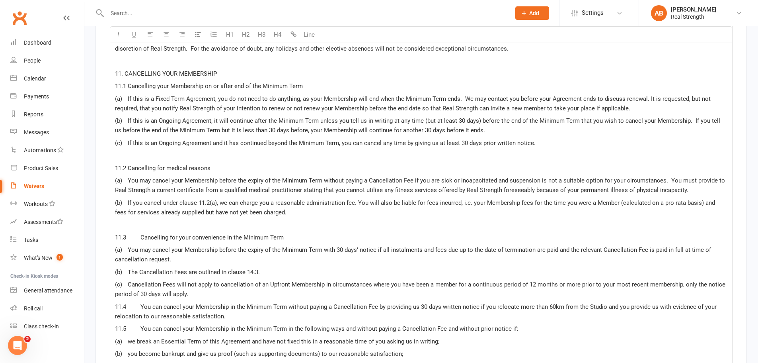
click at [140, 234] on span "11.3 Cancelling for your convenience in the Minimum Term" at bounding box center [199, 237] width 169 height 7
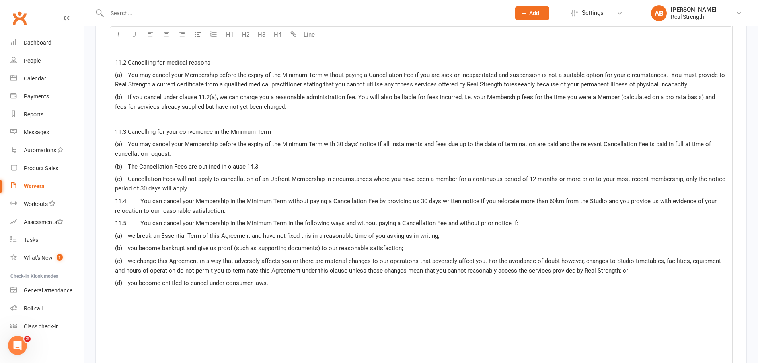
scroll to position [3215, 0]
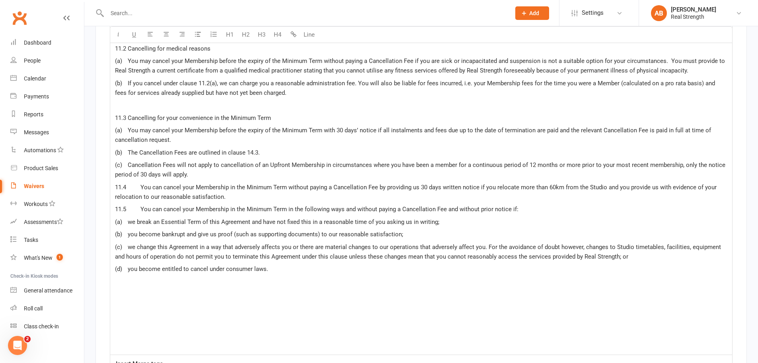
click at [139, 184] on span "11.4 You can cancel your Membership in the Minimum Term without paying a Cancel…" at bounding box center [417, 192] width 604 height 17
click at [138, 205] on span "11.5 You can cancel your Membership in the Minimum Term in the following ways a…" at bounding box center [317, 208] width 404 height 7
click at [133, 277] on p "﻿" at bounding box center [421, 282] width 613 height 10
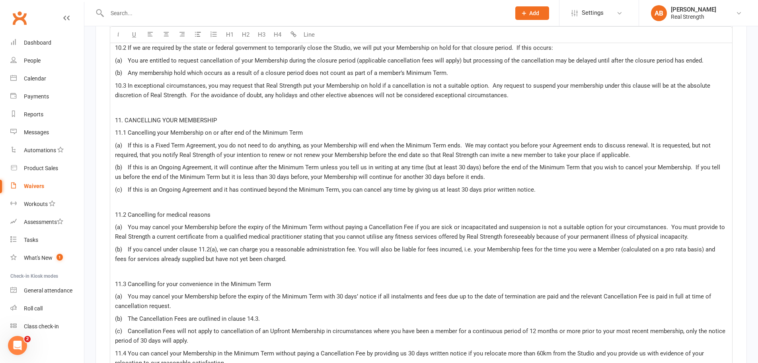
scroll to position [3136, 0]
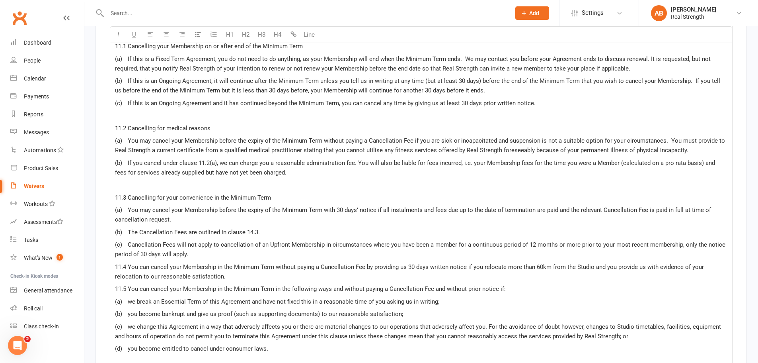
click at [202, 242] on p "(c) Cancellation Fees will not apply to cancellation of an Upfront Membership i…" at bounding box center [421, 249] width 613 height 19
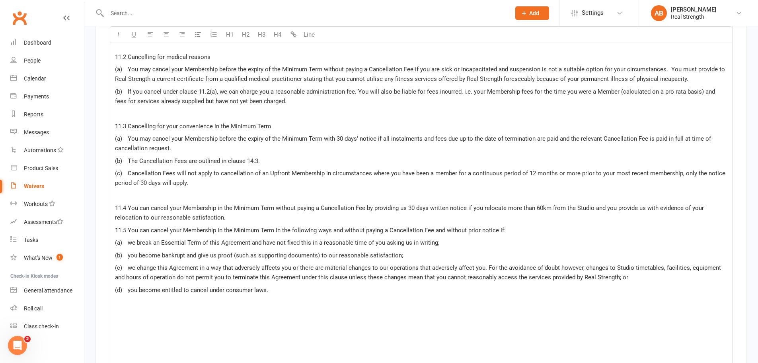
scroll to position [3215, 0]
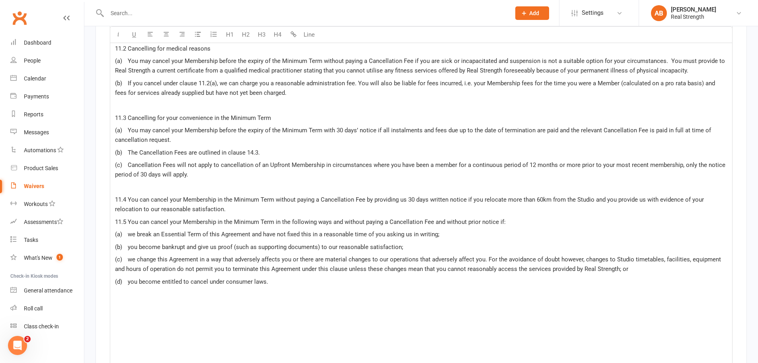
click at [231, 197] on p "11.4 You can cancel your Membership in the Minimum Term without paying a Cancel…" at bounding box center [421, 204] width 613 height 19
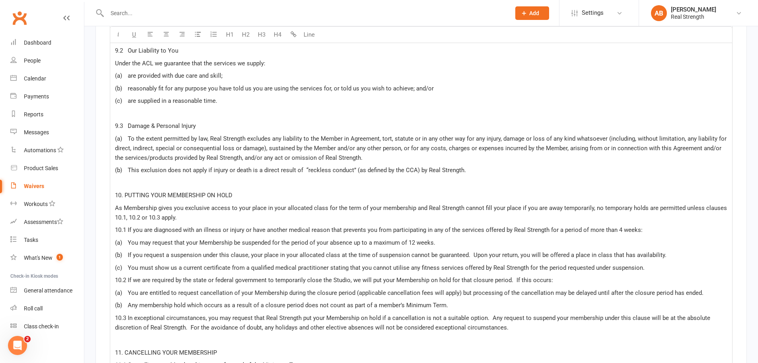
scroll to position [2897, 0]
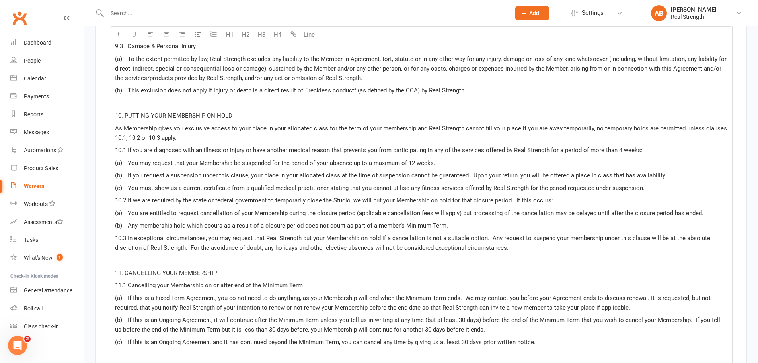
click at [655, 183] on p "(c) You must show us a current certificate from a qualified medical practitione…" at bounding box center [421, 188] width 613 height 10
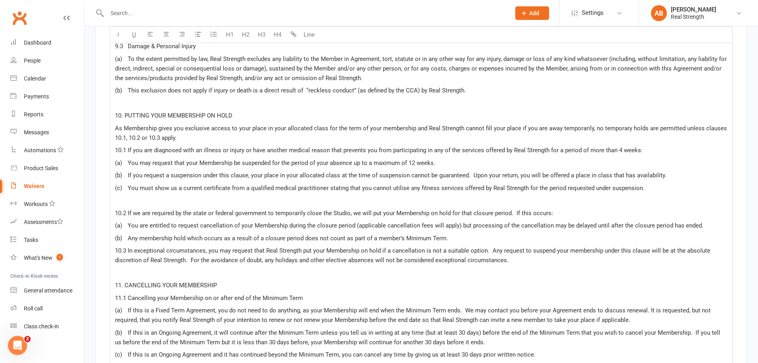
click at [495, 233] on p "(b) Any membership hold which occurs as a result of a closure period does not c…" at bounding box center [421, 238] width 613 height 10
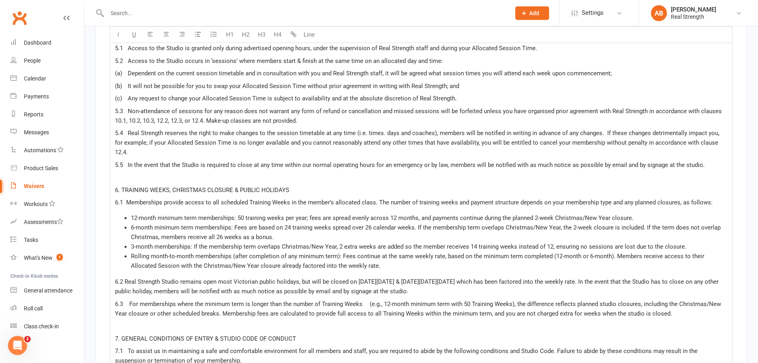
scroll to position [1822, 0]
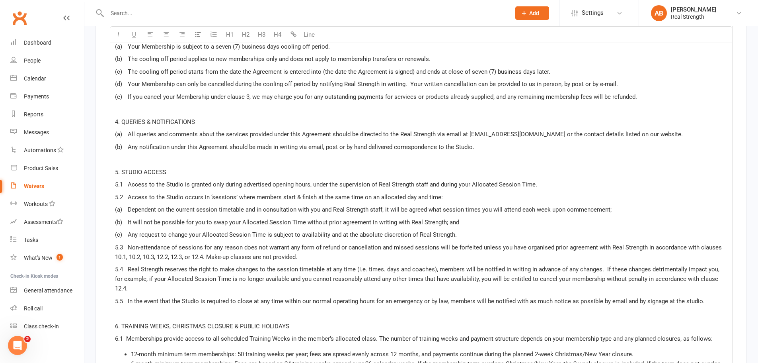
click at [549, 182] on p "5.1 Access to the Studio is granted only during advertised opening hours, under…" at bounding box center [421, 185] width 613 height 10
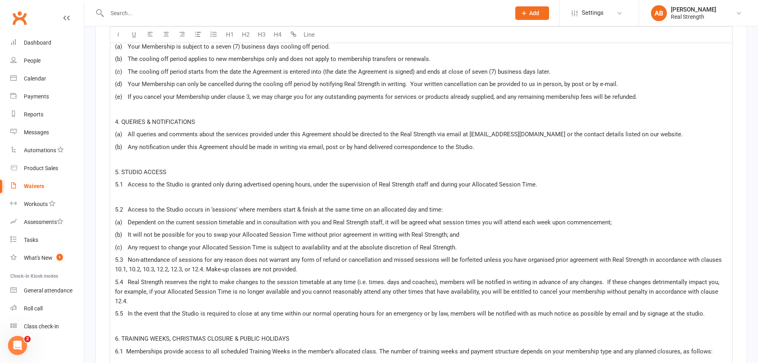
click at [464, 248] on p "(c) Any request to change your Allocated Session Time is subject to availabilit…" at bounding box center [421, 247] width 613 height 10
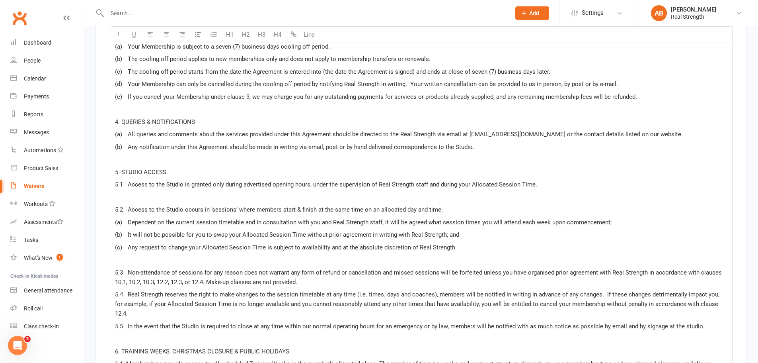
click at [324, 279] on p "5.3 Non-attendance of sessions for any reason does not warrant any form of refu…" at bounding box center [421, 277] width 613 height 19
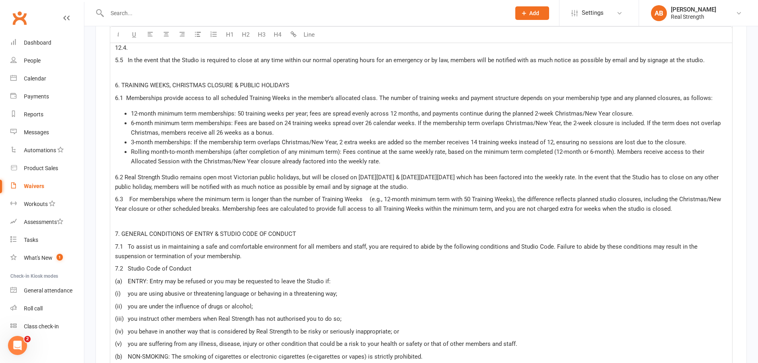
scroll to position [2101, 0]
click at [396, 179] on p "6.2 Real Strength Studio remains open most Victorian public holidays, but will …" at bounding box center [421, 181] width 613 height 19
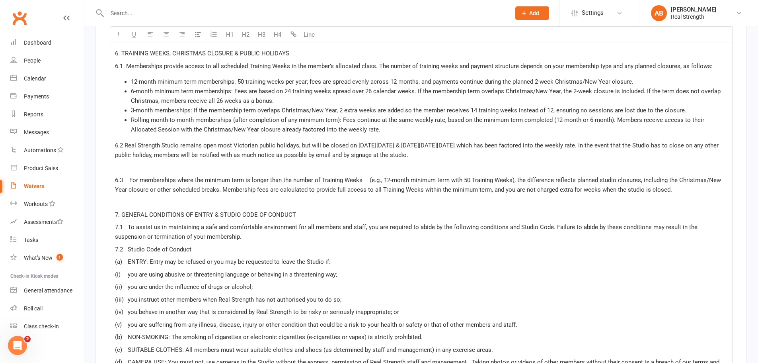
scroll to position [2220, 0]
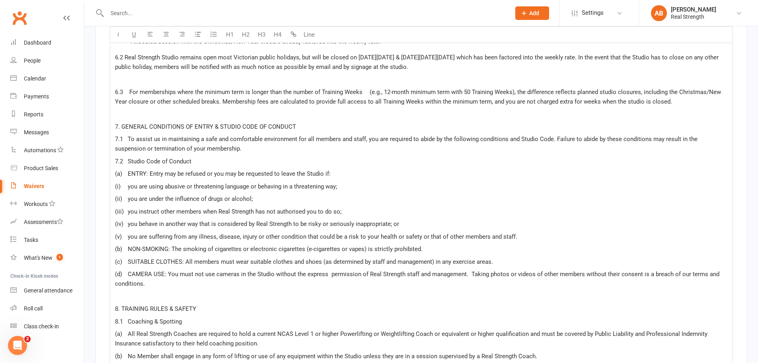
click at [244, 142] on p "7.1 To assist us in maintaining a safe and comfortable environment for all memb…" at bounding box center [421, 143] width 613 height 19
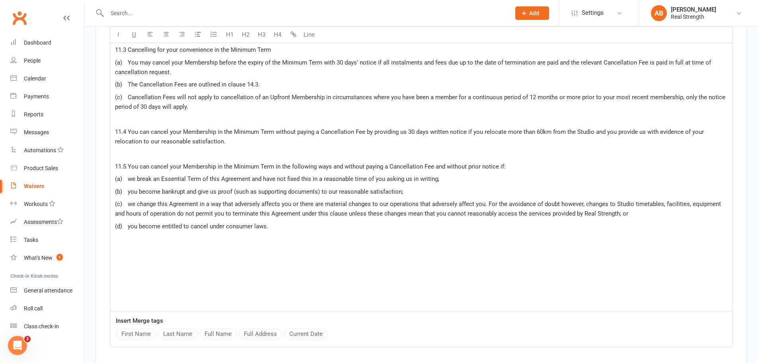
scroll to position [3375, 0]
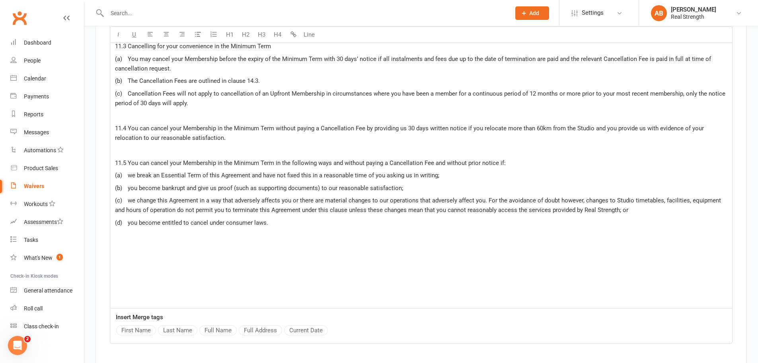
click at [284, 218] on p "(d) you become entitled to cancel under consumer laws." at bounding box center [421, 223] width 613 height 10
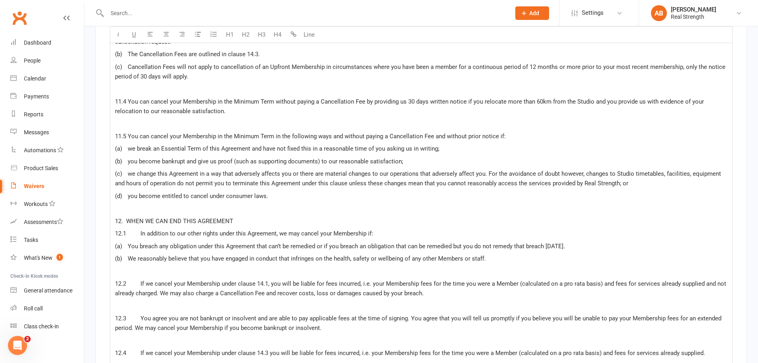
scroll to position [3375, 0]
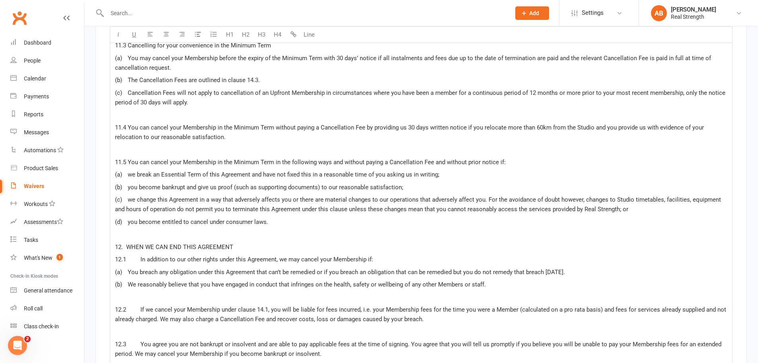
click at [139, 256] on span "12.1 In addition to our other rights under this Agreement, we may cancel your M…" at bounding box center [244, 259] width 258 height 7
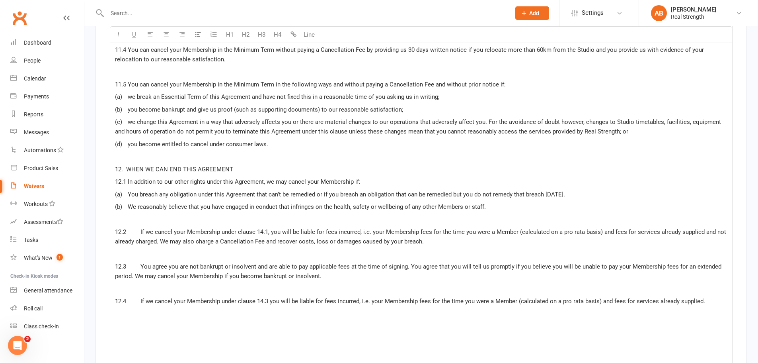
scroll to position [3455, 0]
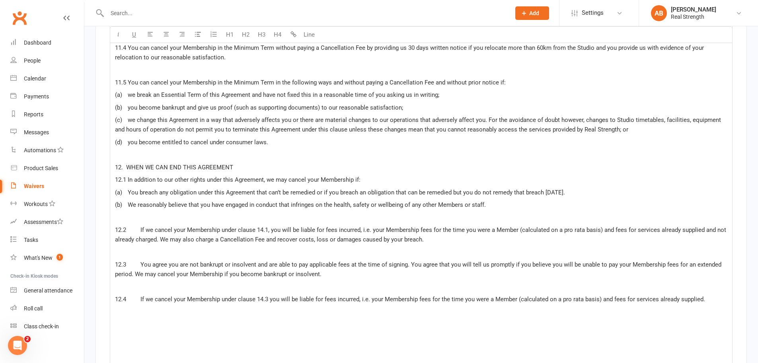
click at [138, 226] on span "12.2 If we cancel your Membership under clause 14.1, you will be liable for fee…" at bounding box center [421, 234] width 613 height 17
drag, startPoint x: 251, startPoint y: 218, endPoint x: 244, endPoint y: 218, distance: 6.4
click at [244, 226] on span "12.2 If we cancel your Membership under clause 14.1, you will be liable for fee…" at bounding box center [415, 234] width 600 height 17
click at [147, 247] on p "﻿" at bounding box center [421, 252] width 613 height 10
drag, startPoint x: 262, startPoint y: 289, endPoint x: 256, endPoint y: 288, distance: 6.4
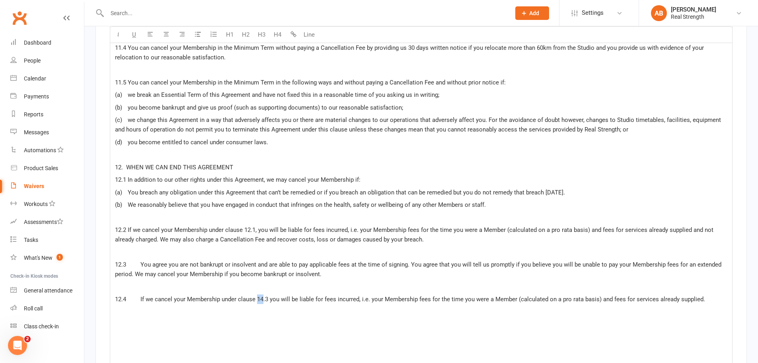
click at [256, 295] on span "12.4 If we cancel your Membership under clause 14.3 you will be liable for fees…" at bounding box center [410, 298] width 590 height 7
click at [283, 319] on p "﻿" at bounding box center [421, 324] width 613 height 10
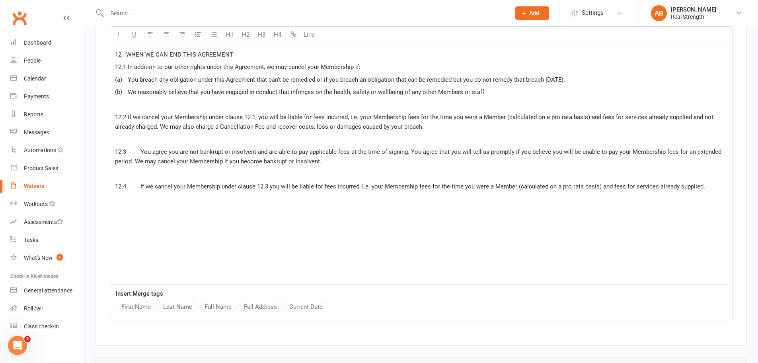
scroll to position [3574, 0]
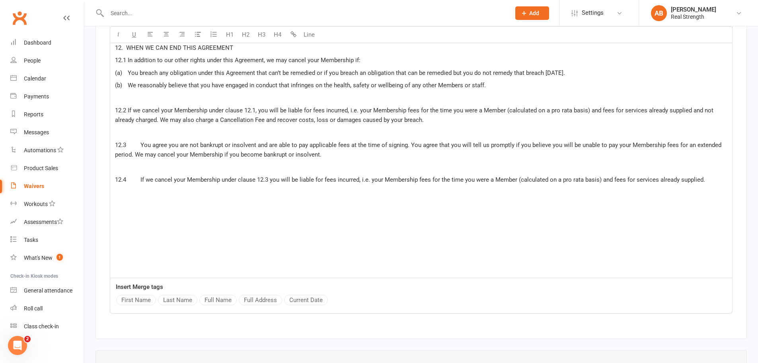
click at [117, 188] on p "﻿" at bounding box center [421, 193] width 613 height 10
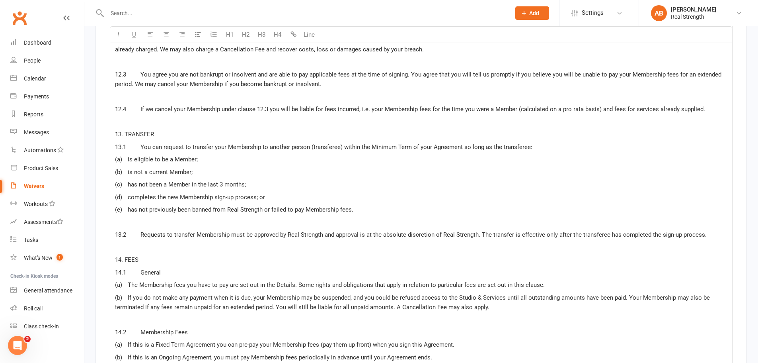
scroll to position [3685, 0]
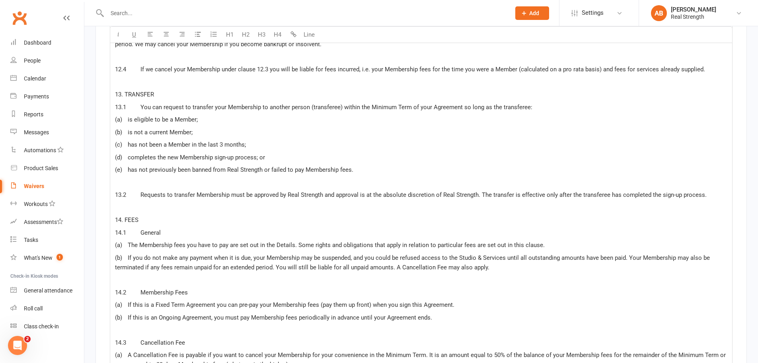
click at [140, 104] on span "13.1 You can request to transfer your Membership to another person (transferee)…" at bounding box center [324, 107] width 418 height 7
click at [140, 191] on span "13.2 Requests to transfer Membership must be approved by Real Strength and appr…" at bounding box center [411, 194] width 592 height 7
click at [138, 229] on span "14.1 General" at bounding box center [138, 232] width 46 height 7
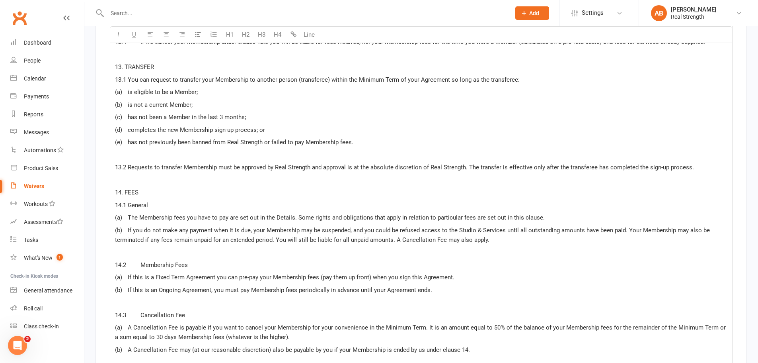
scroll to position [3724, 0]
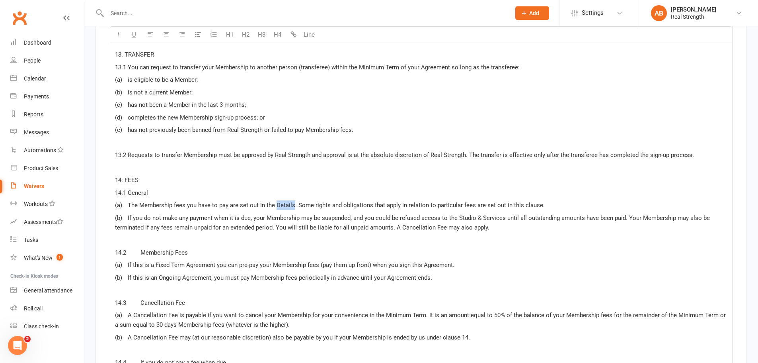
drag, startPoint x: 293, startPoint y: 194, endPoint x: 276, endPoint y: 195, distance: 17.2
click at [276, 201] on span "(a) The Membership fees you have to pay are set out in the Details. Some rights…" at bounding box center [330, 204] width 430 height 7
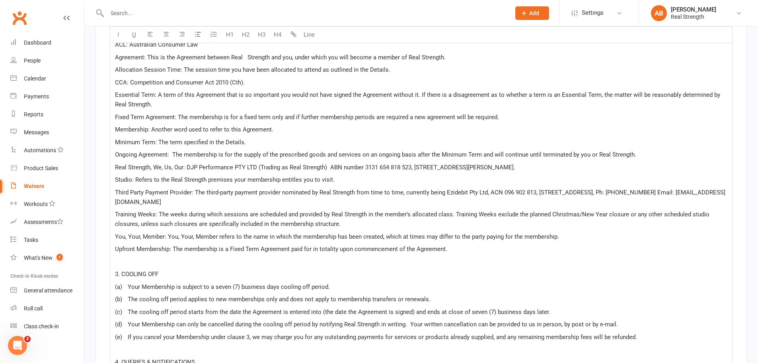
scroll to position [1576, 0]
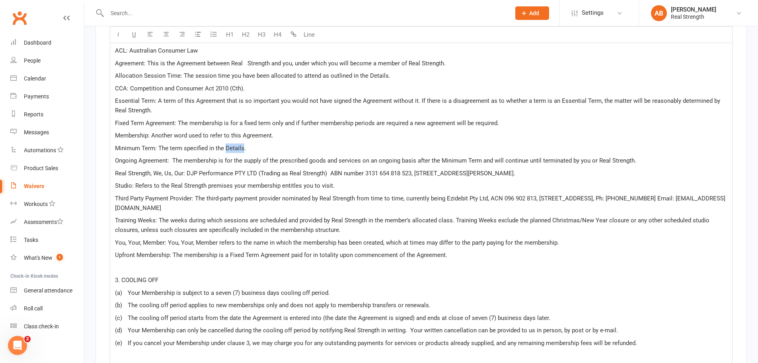
drag, startPoint x: 242, startPoint y: 148, endPoint x: 227, endPoint y: 148, distance: 15.5
click at [227, 148] on span "​​Minimum Term​: ​​The term specified in the Details.​" at bounding box center [180, 148] width 131 height 7
click at [323, 255] on span "Upfront Membership: The membership is a Fixed Term Agreement paid for in totali…" at bounding box center [281, 254] width 332 height 7
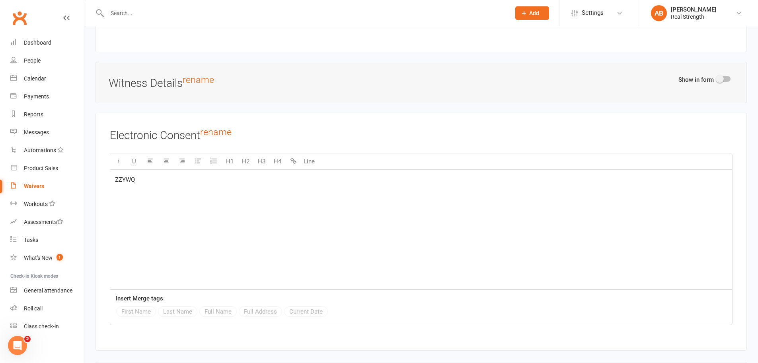
scroll to position [4715, 0]
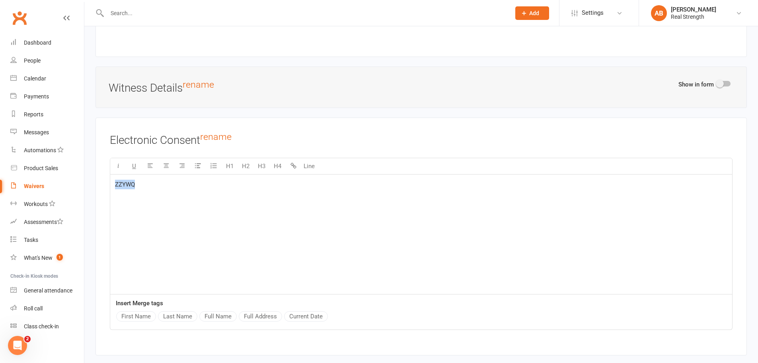
drag, startPoint x: 150, startPoint y: 173, endPoint x: 87, endPoint y: 171, distance: 63.3
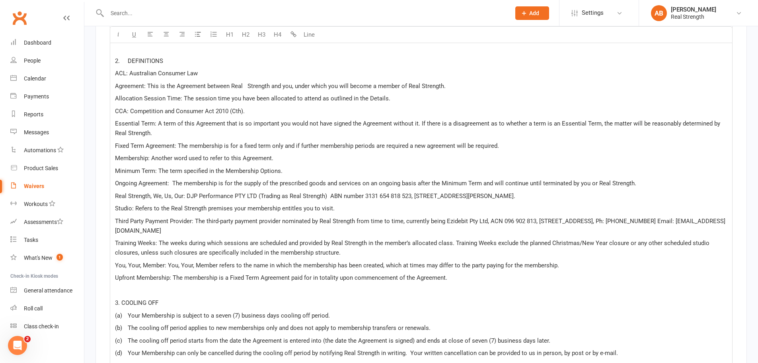
scroll to position [1559, 0]
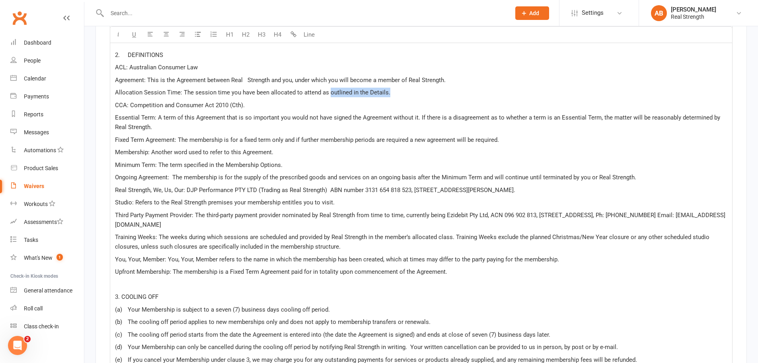
drag, startPoint x: 403, startPoint y: 91, endPoint x: 327, endPoint y: 90, distance: 75.6
click at [327, 90] on p "Allocation Session Time: The session time you have been allocated to attend as …" at bounding box center [421, 93] width 613 height 10
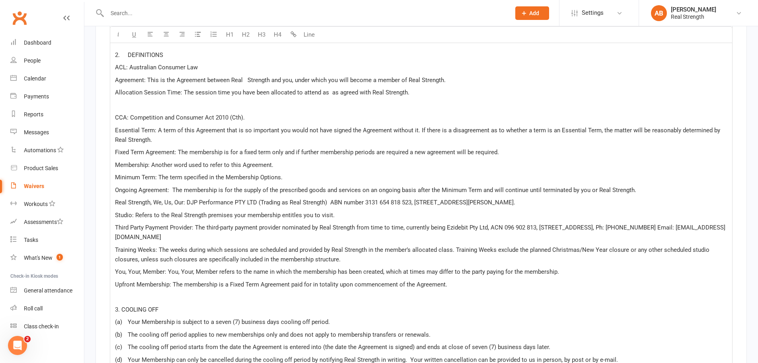
click at [327, 92] on span "Allocation Session Time: The session time you have been allocated to attend as …" at bounding box center [262, 92] width 295 height 7
click at [160, 100] on p "﻿" at bounding box center [421, 105] width 613 height 10
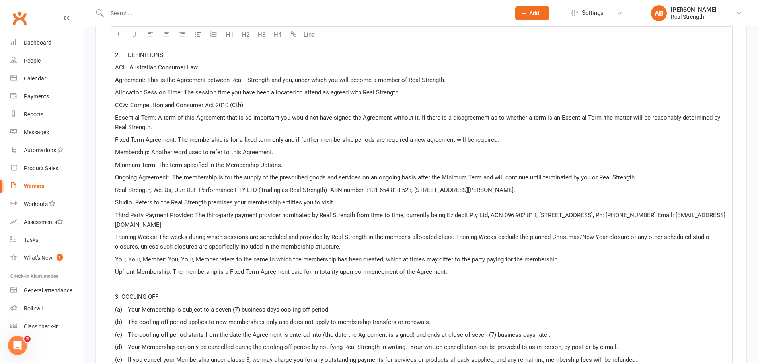
click at [395, 90] on span "Allocation Session Time: The session time you have been allocated to attend as …" at bounding box center [257, 92] width 285 height 7
click at [245, 79] on span "​​Agreement​: This is the Agreement between Real Strength and you, under which …" at bounding box center [280, 79] width 331 height 7
click at [115, 201] on span "​​Studio: Refers to the Real Strength premises your membership entitles you to …" at bounding box center [225, 202] width 220 height 7
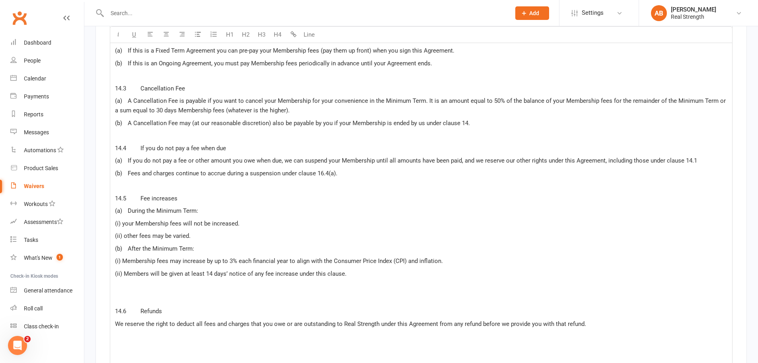
scroll to position [3908, 0]
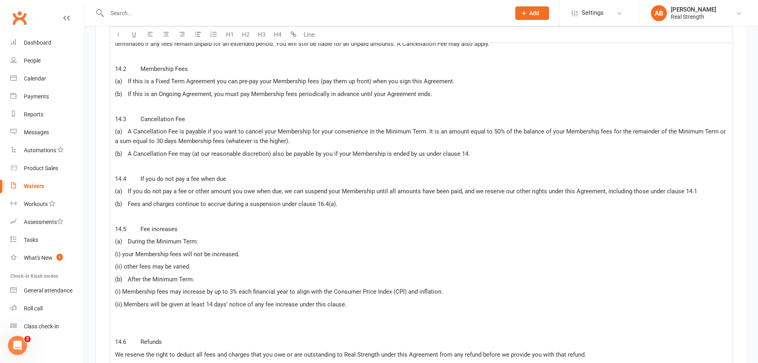
click at [467, 150] on span "(b) A Cancellation Fee may (at our reasonable discretion) also be payable by yo…" at bounding box center [292, 153] width 355 height 7
drag, startPoint x: 691, startPoint y: 179, endPoint x: 684, endPoint y: 178, distance: 7.2
click at [684, 188] on span "(a) If you do not pay a fee or other amount you owe when due, we can suspend yo…" at bounding box center [406, 191] width 582 height 7
drag, startPoint x: 322, startPoint y: 193, endPoint x: 317, endPoint y: 191, distance: 4.5
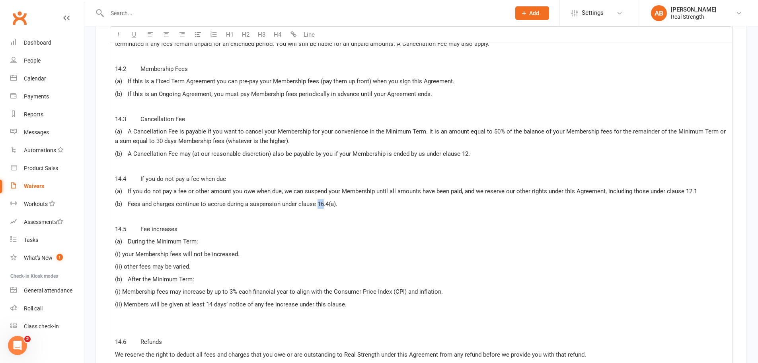
click at [317, 200] on span "(b) Fees and charges continue to accrue during a suspension under clause 16.4(a…" at bounding box center [226, 203] width 223 height 7
click at [350, 249] on p "(i) your Membership fees will not be increased." at bounding box center [421, 254] width 613 height 10
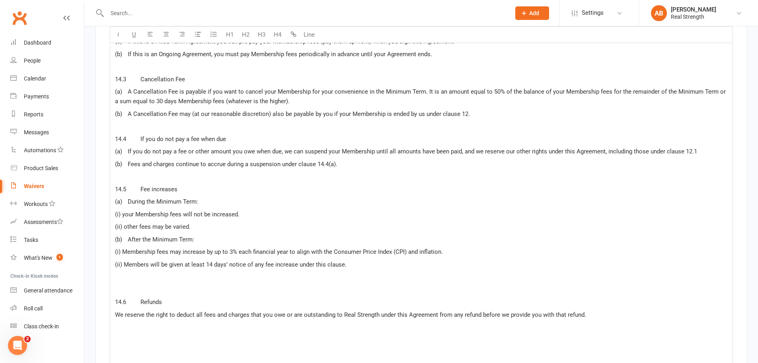
click at [128, 236] on span "(b) After the Minimum Term:" at bounding box center [154, 239] width 79 height 7
click at [139, 76] on span "14.3 Cancellation Fee" at bounding box center [150, 79] width 70 height 7
click at [139, 135] on span "14.4 If you do not pay a fee when due" at bounding box center [170, 138] width 111 height 7
click at [139, 186] on span "14.5 Fee increases" at bounding box center [146, 189] width 63 height 7
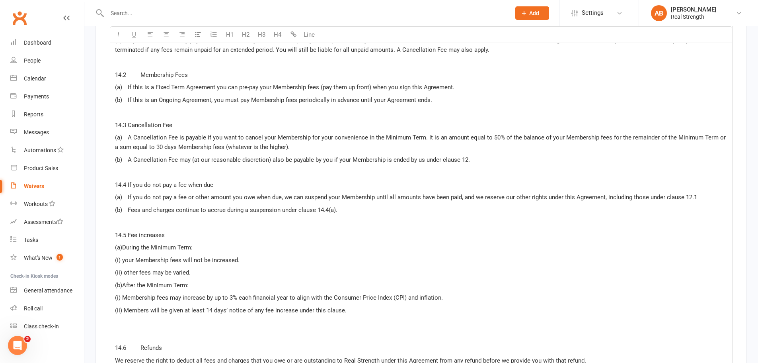
scroll to position [3828, 0]
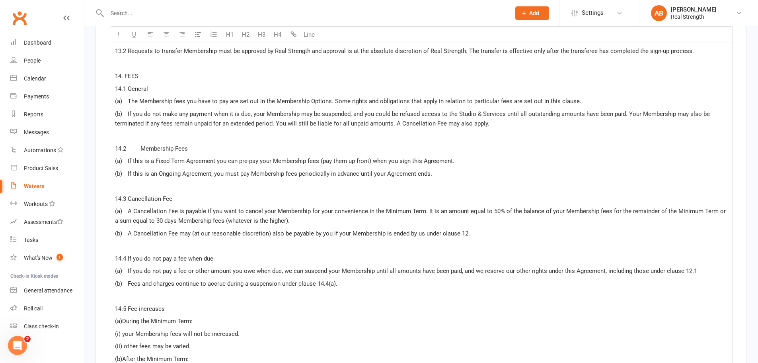
click at [139, 145] on span "14.2 Membership Fees" at bounding box center [151, 148] width 73 height 7
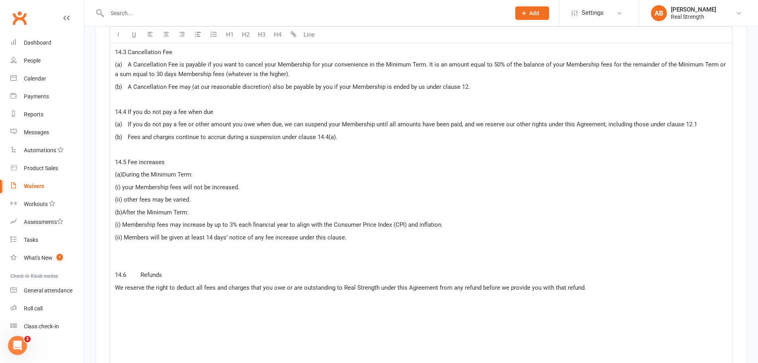
scroll to position [3988, 0]
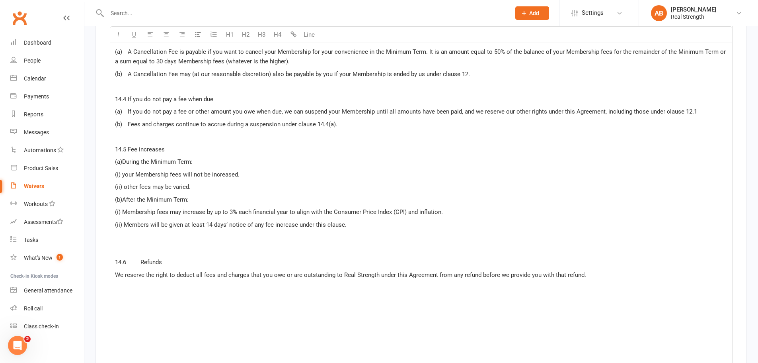
click at [133, 245] on p "﻿" at bounding box center [421, 250] width 613 height 10
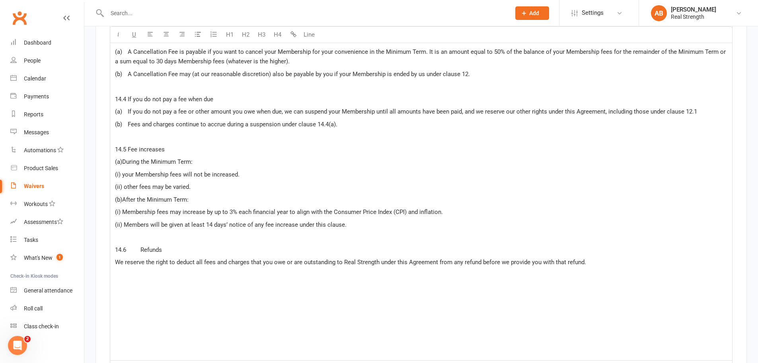
click at [484, 320] on p "﻿" at bounding box center [421, 325] width 613 height 10
click at [132, 270] on p "﻿" at bounding box center [421, 275] width 613 height 10
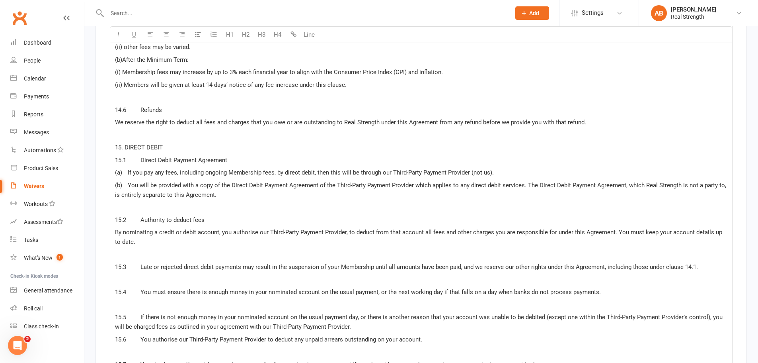
scroll to position [4113, 0]
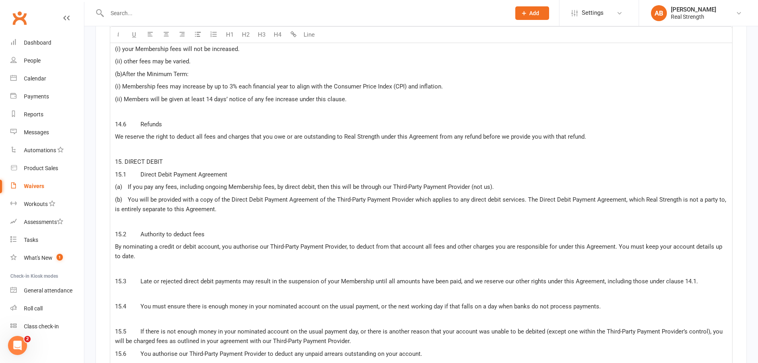
click at [138, 171] on span "15.1 Direct Debit Payment Agreement" at bounding box center [171, 174] width 112 height 7
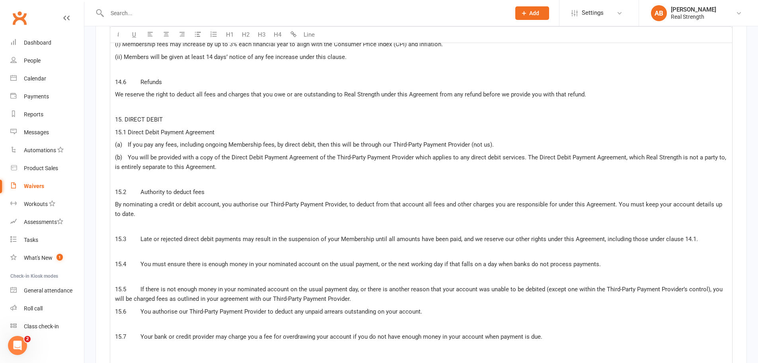
scroll to position [4148, 0]
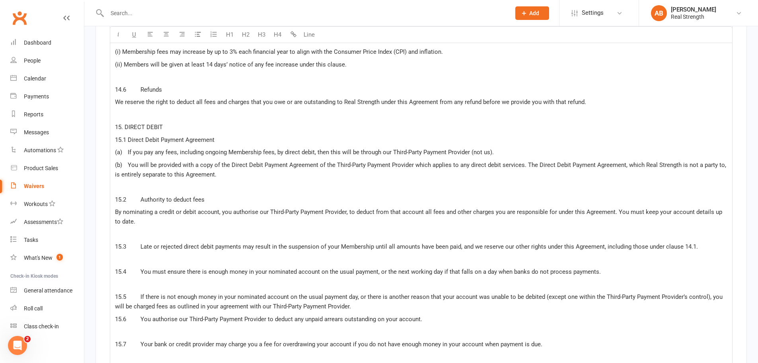
click at [129, 182] on p "﻿" at bounding box center [421, 187] width 613 height 10
click at [146, 229] on p "﻿" at bounding box center [421, 234] width 613 height 10
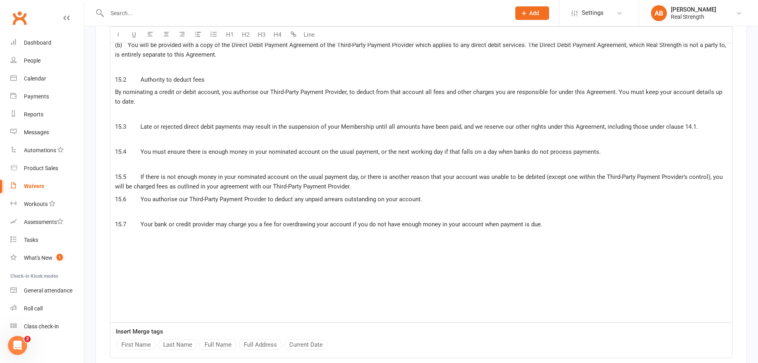
scroll to position [4267, 0]
drag, startPoint x: 688, startPoint y: 114, endPoint x: 682, endPoint y: 114, distance: 6.0
click at [682, 123] on span "15.3 Late or rejected direct debit payments may result in the suspension of you…" at bounding box center [406, 126] width 583 height 7
click at [137, 123] on span "15.3 Late or rejected direct debit payments may result in the suspension of you…" at bounding box center [406, 126] width 583 height 7
click at [121, 110] on p "﻿" at bounding box center [421, 115] width 613 height 10
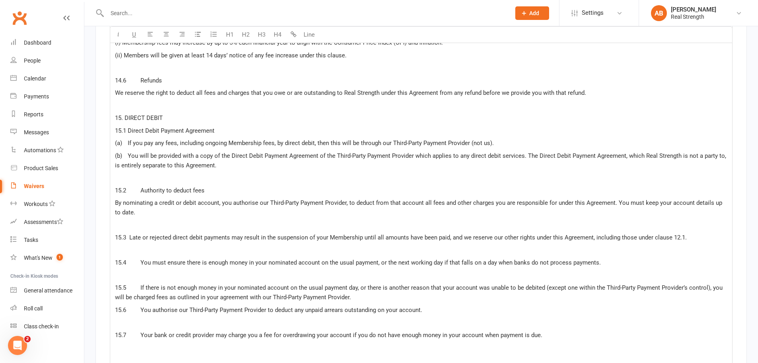
scroll to position [4148, 0]
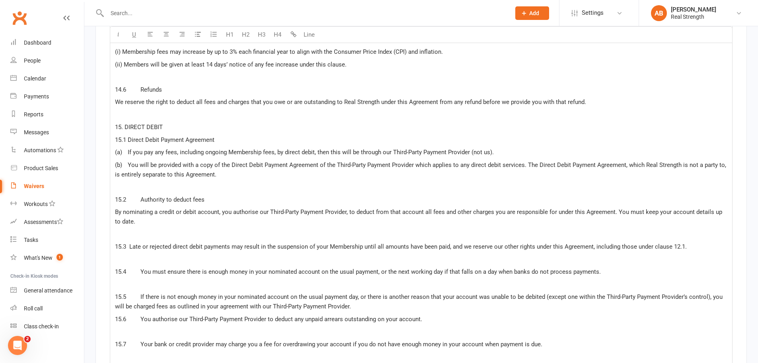
click at [139, 196] on span "15.2 Authority to deduct fees" at bounding box center [160, 199] width 90 height 7
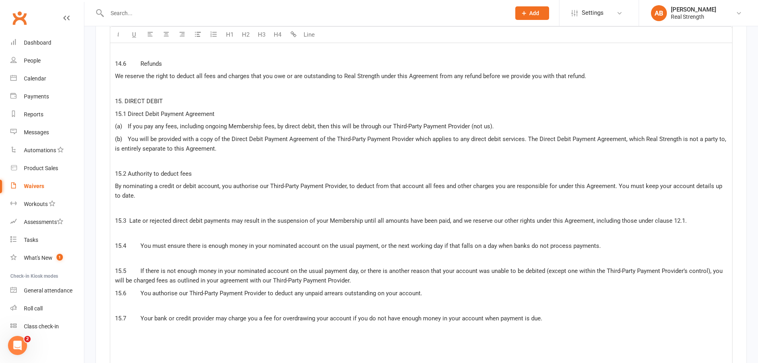
scroll to position [4187, 0]
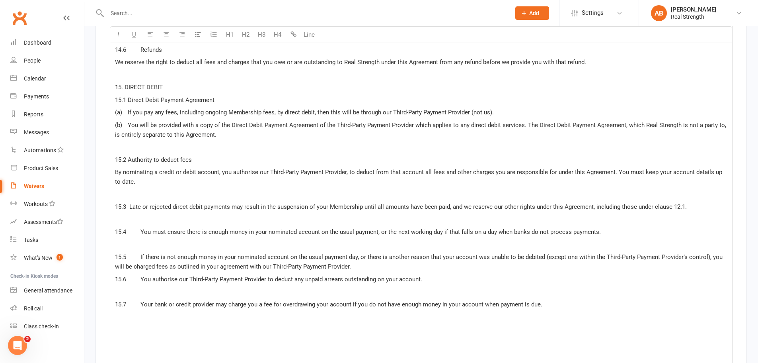
click at [140, 228] on span "15.4 You must ensure there is enough money in your nominated account on the usu…" at bounding box center [358, 231] width 486 height 7
click at [139, 253] on span "15.5 If there is not enough money in your nominated account on the usual paymen…" at bounding box center [420, 261] width 610 height 17
click at [139, 276] on span "15.6 You authorise our Third-Party Payment Provider to deduct any unpaid arrear…" at bounding box center [268, 279] width 307 height 7
click at [351, 258] on p "15.5 If there is not enough money in your nominated account on the usual paymen…" at bounding box center [421, 261] width 613 height 19
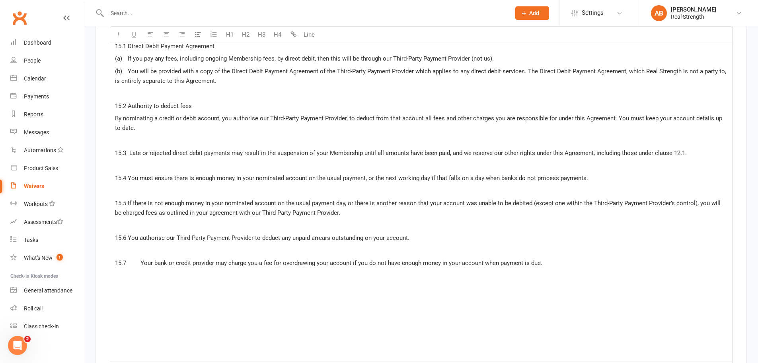
scroll to position [4267, 0]
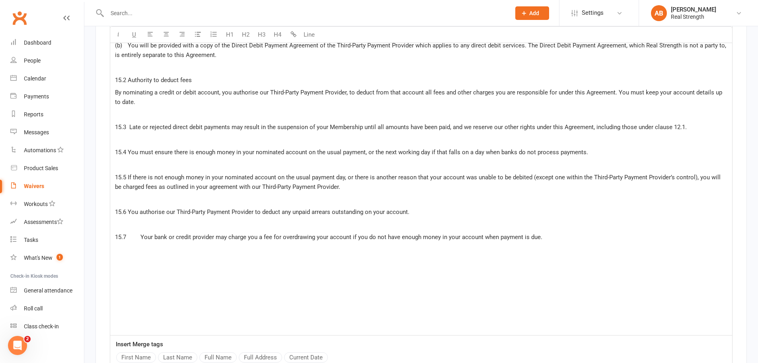
click at [139, 233] on span "15.7 Your bank or credit provider may charge you a fee for overdrawing your acc…" at bounding box center [329, 236] width 428 height 7
click at [130, 257] on p "﻿" at bounding box center [421, 262] width 613 height 10
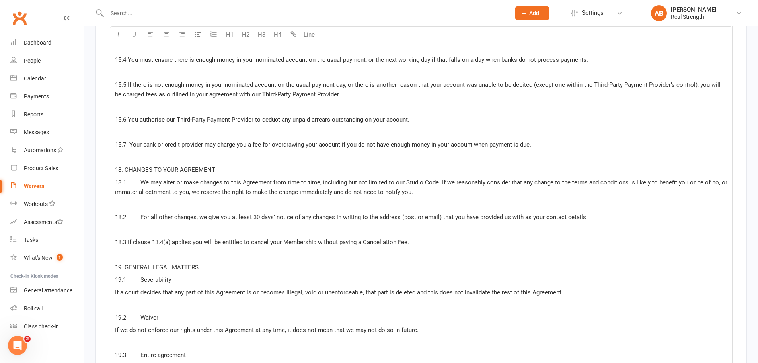
scroll to position [4346, 0]
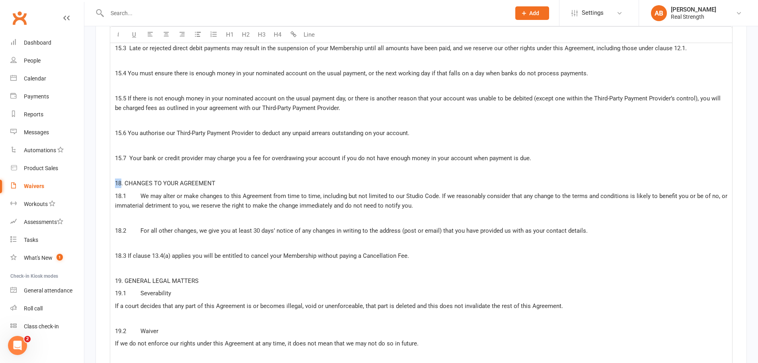
drag, startPoint x: 120, startPoint y: 170, endPoint x: 106, endPoint y: 170, distance: 14.3
drag, startPoint x: 120, startPoint y: 184, endPoint x: 111, endPoint y: 184, distance: 9.6
click at [115, 192] on span ".1 We may alter or make changes to this Agreement from time to time, including …" at bounding box center [416, 200] width 602 height 17
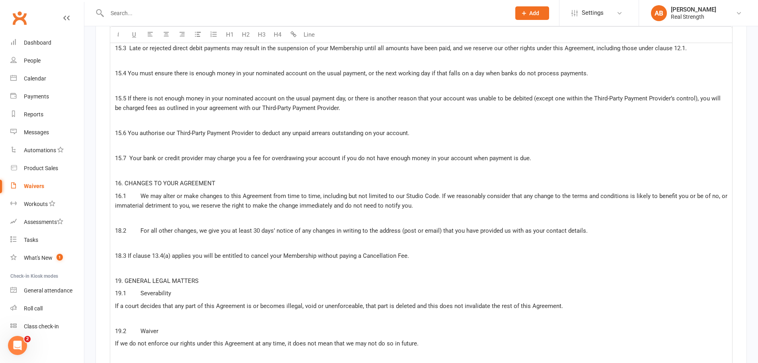
click at [139, 192] on span "16.1 We may alter or make changes to this Agreement from time to time, includin…" at bounding box center [422, 200] width 614 height 17
click at [138, 213] on p "﻿" at bounding box center [421, 218] width 613 height 10
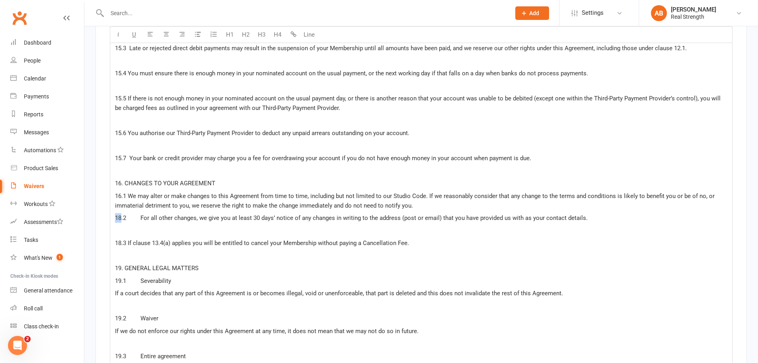
drag, startPoint x: 121, startPoint y: 205, endPoint x: 112, endPoint y: 205, distance: 8.4
click at [418, 194] on p "16.1 We may alter or make changes to this Agreement from time to time, includin…" at bounding box center [421, 200] width 613 height 19
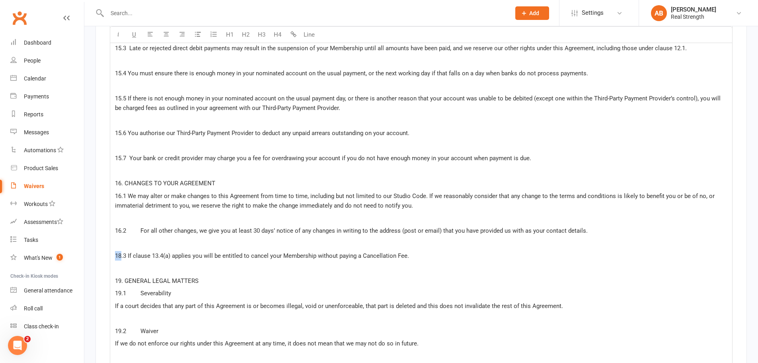
drag, startPoint x: 120, startPoint y: 243, endPoint x: 110, endPoint y: 243, distance: 10.4
drag, startPoint x: 174, startPoint y: 243, endPoint x: 164, endPoint y: 243, distance: 9.6
click at [164, 252] on span "16.3 If clause 13.4(a) applies you will be entitled to cancel your Membership w…" at bounding box center [262, 255] width 294 height 7
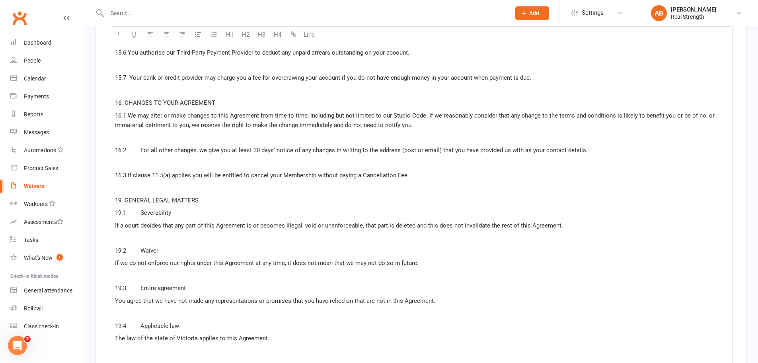
scroll to position [4426, 0]
click at [312, 196] on p "19. GENERAL LEGAL MATTERS" at bounding box center [421, 201] width 613 height 10
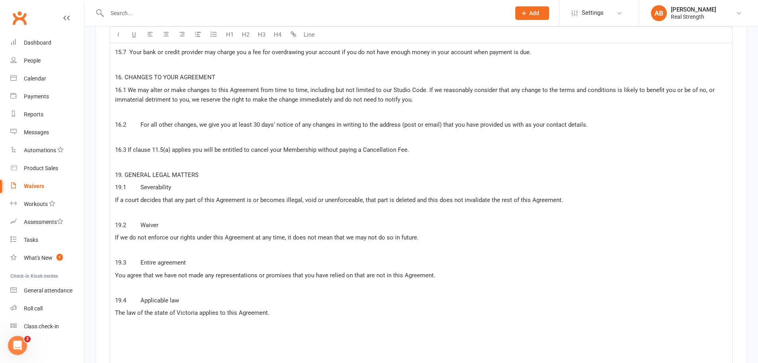
scroll to position [4465, 0]
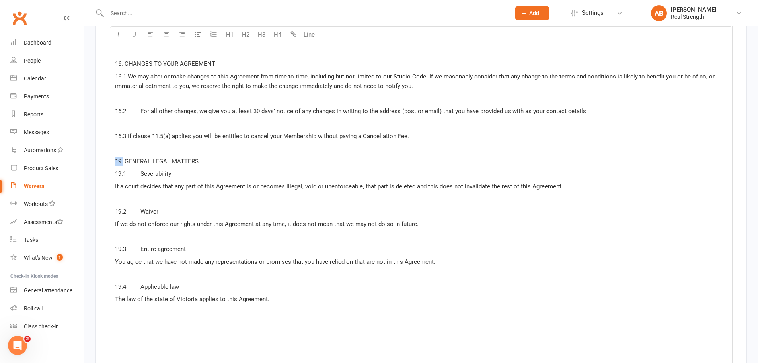
drag, startPoint x: 123, startPoint y: 150, endPoint x: 116, endPoint y: 150, distance: 6.8
click at [116, 158] on span "19. GENERAL LEGAL MATTERS" at bounding box center [157, 161] width 84 height 7
click at [118, 156] on p "19. GENERAL LEGAL MATTERS" at bounding box center [421, 161] width 613 height 10
drag, startPoint x: 121, startPoint y: 151, endPoint x: 111, endPoint y: 151, distance: 10.8
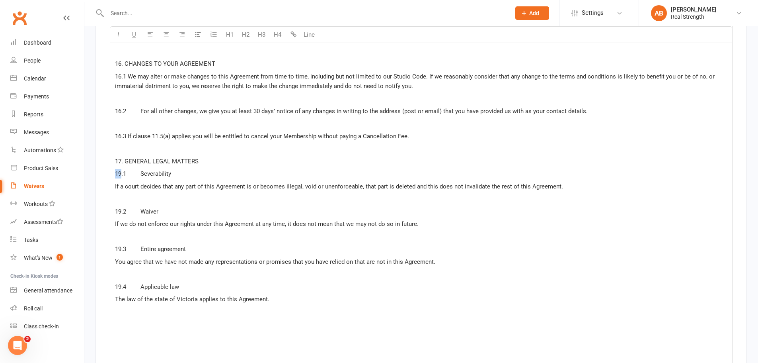
drag, startPoint x: 121, startPoint y: 162, endPoint x: 114, endPoint y: 162, distance: 7.2
click at [139, 170] on span "17.1 Severability" at bounding box center [143, 173] width 56 height 7
click at [125, 208] on span "19.2 Waiver" at bounding box center [136, 211] width 43 height 7
drag, startPoint x: 121, startPoint y: 199, endPoint x: 113, endPoint y: 200, distance: 7.6
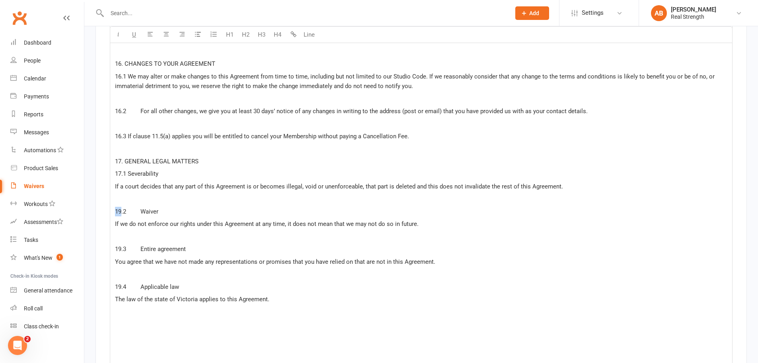
drag, startPoint x: 120, startPoint y: 237, endPoint x: 111, endPoint y: 238, distance: 9.2
drag, startPoint x: 121, startPoint y: 275, endPoint x: 105, endPoint y: 276, distance: 15.9
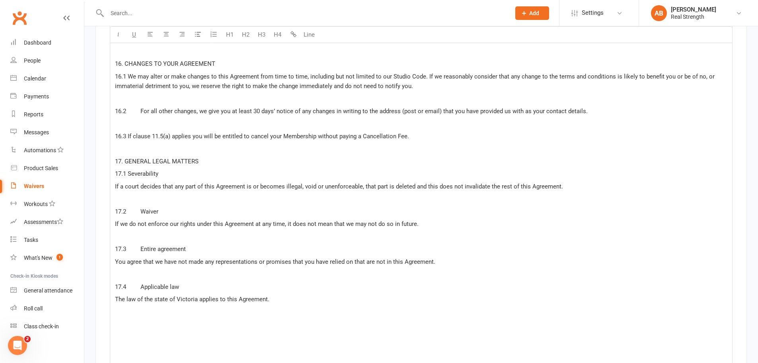
click at [139, 208] on span "17.2 Waiver" at bounding box center [136, 211] width 43 height 7
click at [137, 245] on span "17.3 Entire agreement" at bounding box center [150, 248] width 71 height 7
click at [139, 283] on span "17.4 Applicable law" at bounding box center [147, 286] width 64 height 7
click at [141, 107] on span "16.2 For all other changes, we give you at least 30 days’ notice of any changes…" at bounding box center [351, 110] width 473 height 7
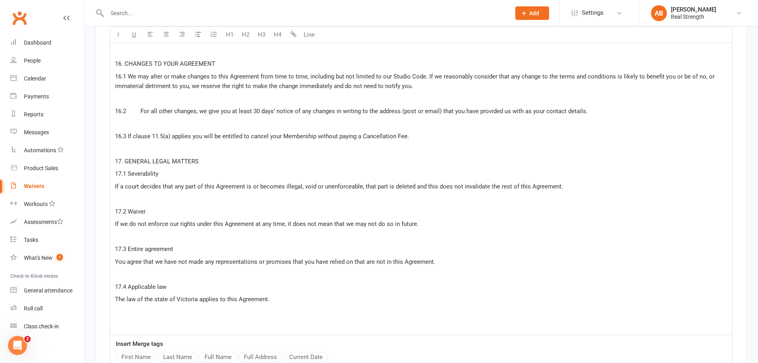
click at [139, 107] on span "16.2 For all other changes, we give you at least 30 days’ notice of any changes…" at bounding box center [351, 110] width 473 height 7
click at [139, 133] on span "16.3 If clause 11.5(a) applies you will be entitled to cancel your Membership w…" at bounding box center [262, 136] width 294 height 7
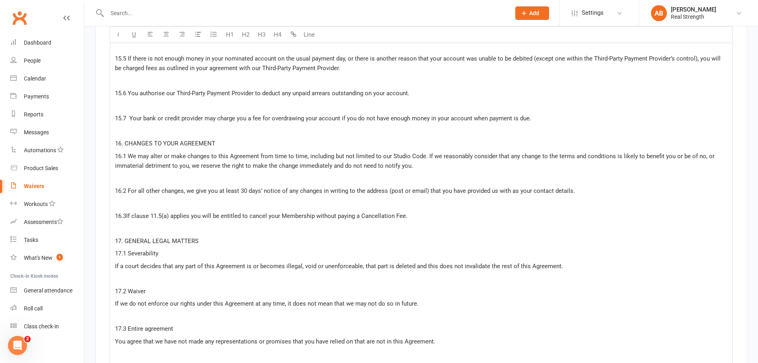
scroll to position [4346, 0]
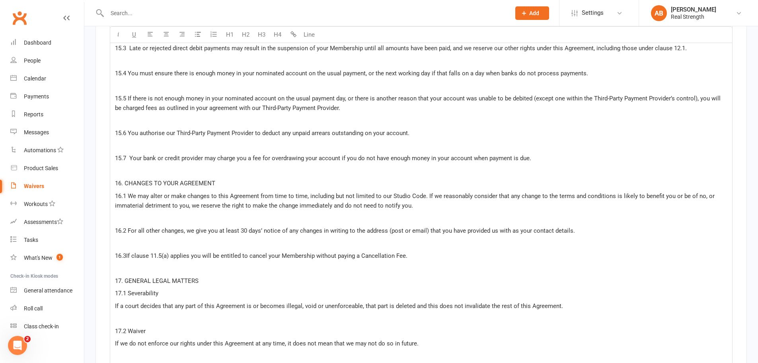
click at [129, 154] on span "15.7 Your bank or credit provider may charge you a fee for overdrawing your acc…" at bounding box center [323, 157] width 416 height 7
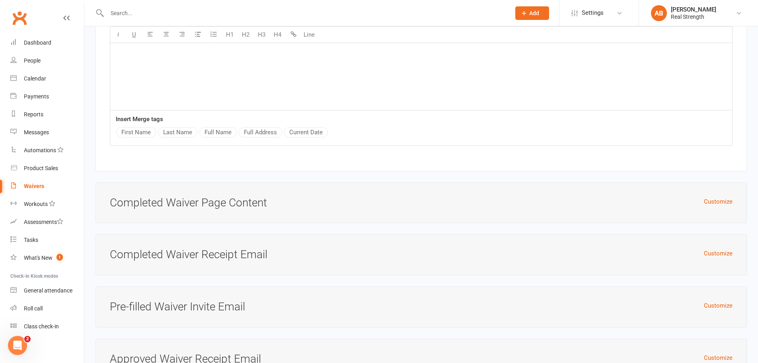
scroll to position [5393, 0]
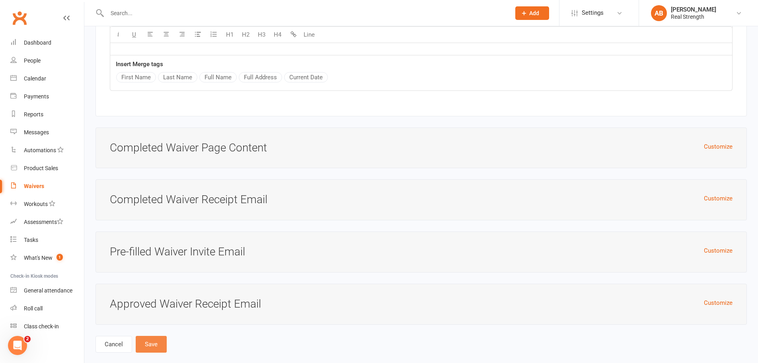
click at [146, 336] on button "Save" at bounding box center [151, 344] width 31 height 17
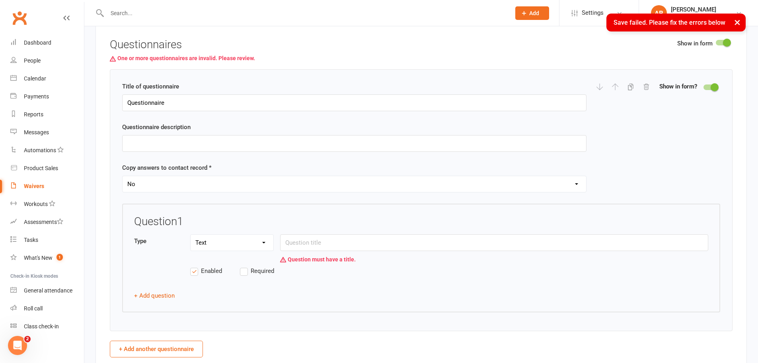
scroll to position [1026, 0]
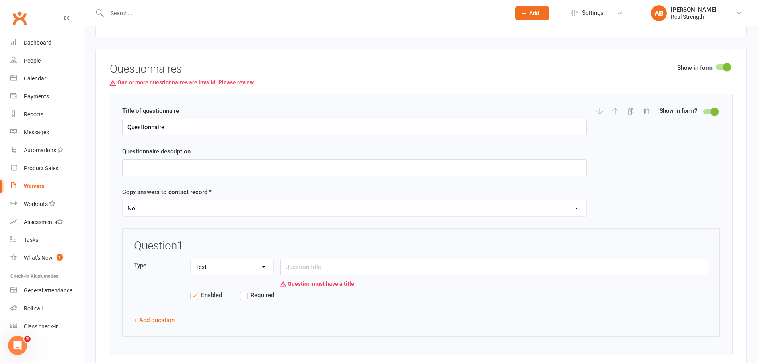
click at [706, 112] on div at bounding box center [711, 112] width 14 height 6
click at [704, 110] on input "checkbox" at bounding box center [704, 110] width 0 height 0
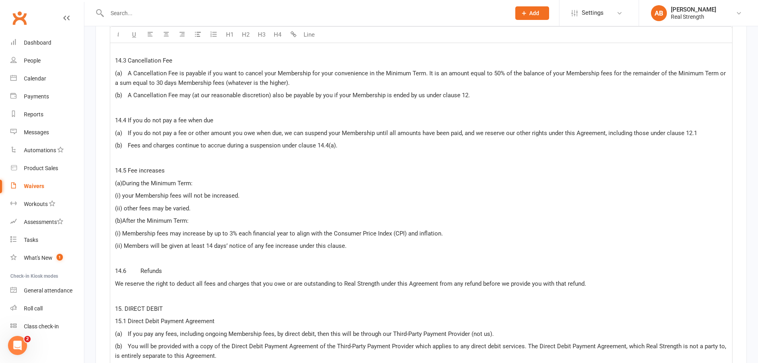
scroll to position [5198, 0]
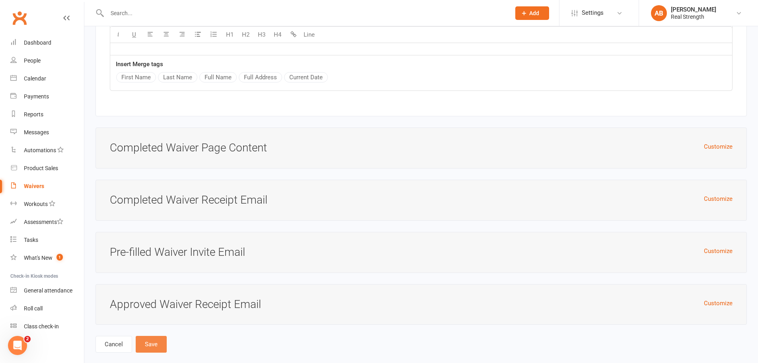
click at [162, 336] on button "Save" at bounding box center [151, 344] width 31 height 17
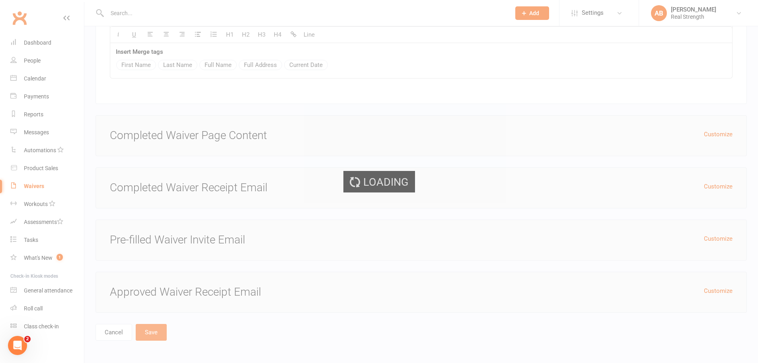
scroll to position [5186, 0]
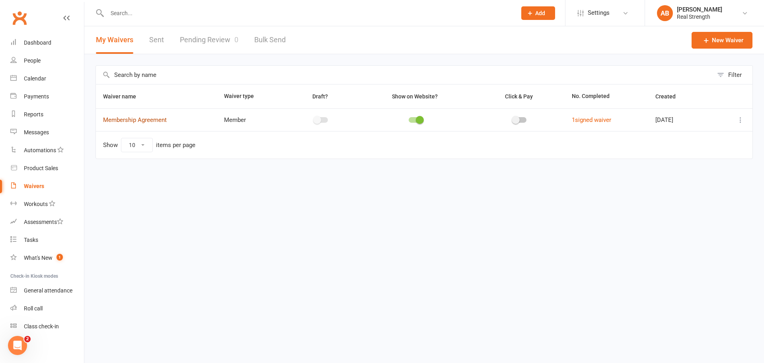
click at [153, 118] on link "Membership Agreement" at bounding box center [135, 119] width 64 height 7
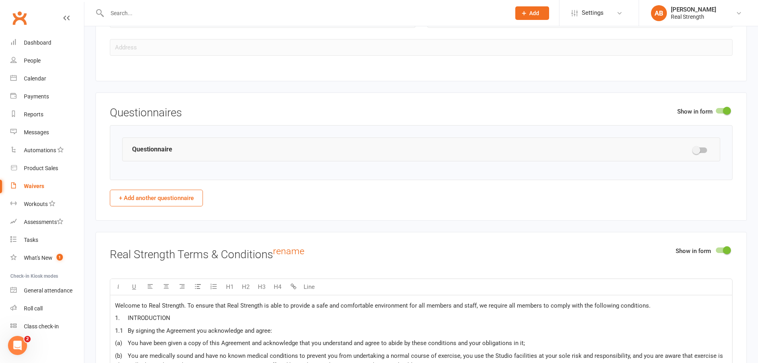
scroll to position [995, 0]
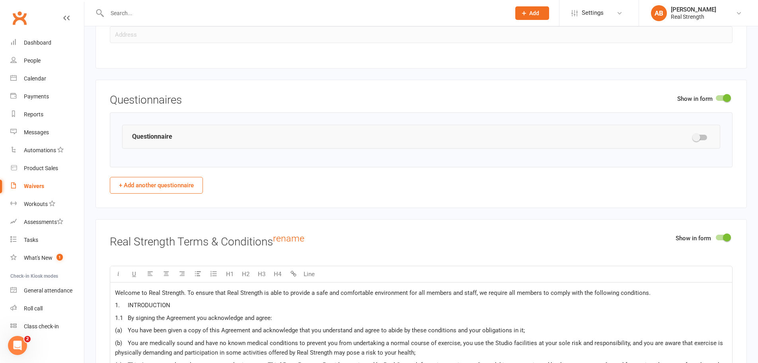
click at [696, 138] on span at bounding box center [697, 137] width 8 height 8
click at [694, 136] on input "checkbox" at bounding box center [694, 136] width 0 height 0
select select "do_not_copy_answers"
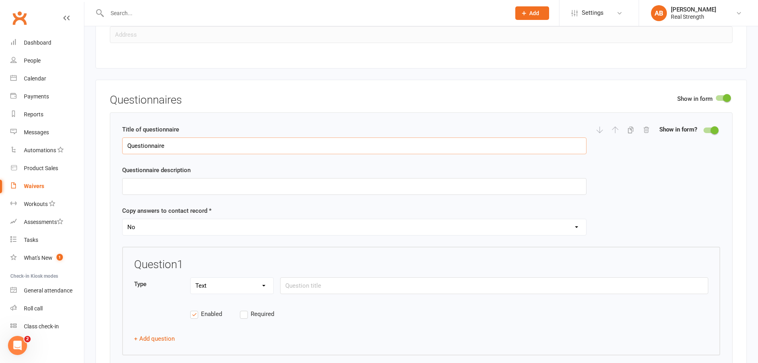
drag, startPoint x: 178, startPoint y: 149, endPoint x: 107, endPoint y: 145, distance: 71.0
click at [107, 145] on div "Show in form Questionnaires Title of questionnaire Questionnaire Questionnaire …" at bounding box center [422, 247] width 652 height 335
type input "Health Assessment"
click at [192, 190] on input "text" at bounding box center [354, 186] width 465 height 17
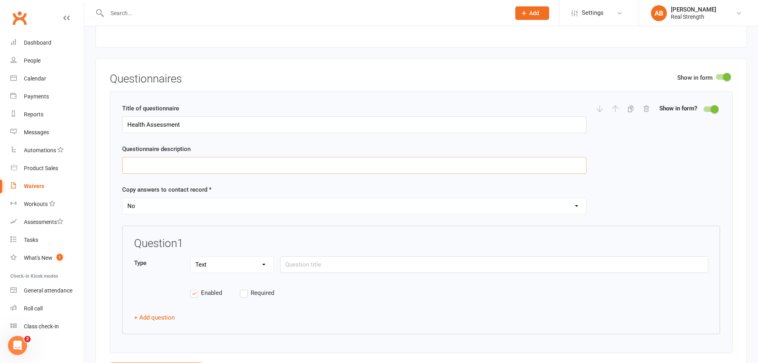
scroll to position [1035, 0]
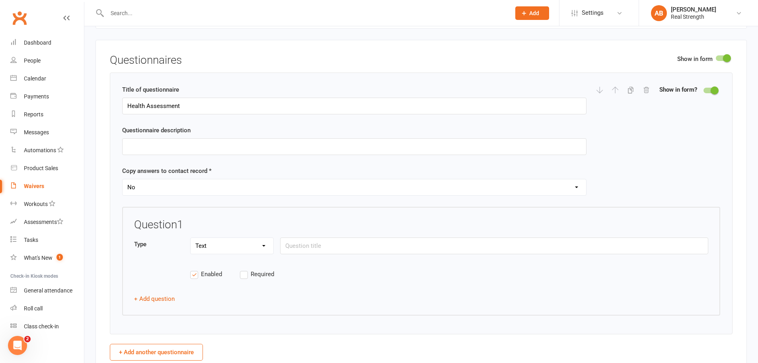
click at [164, 182] on select "Yes No" at bounding box center [355, 187] width 464 height 16
click at [123, 179] on select "Yes No" at bounding box center [355, 187] width 464 height 16
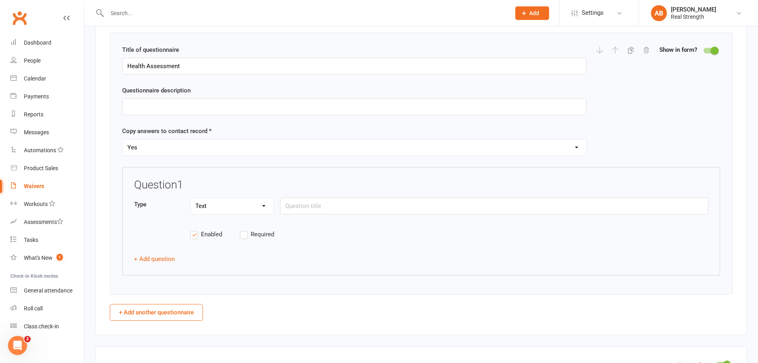
click at [164, 148] on select "Yes No" at bounding box center [355, 147] width 464 height 16
select select "do_not_copy_answers"
click at [123, 139] on select "Yes No" at bounding box center [355, 147] width 464 height 16
click at [126, 64] on input "Health Assessment" at bounding box center [354, 66] width 465 height 17
type input "Confidential Health Assessment"
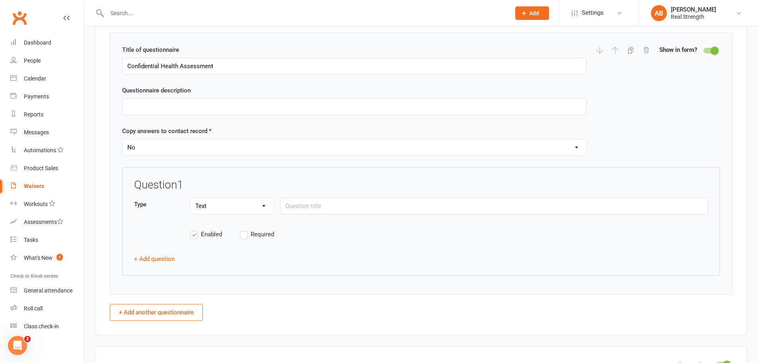
click at [250, 207] on select "Text Select Checkbox" at bounding box center [232, 206] width 83 height 16
click at [191, 198] on select "Text Select Checkbox" at bounding box center [232, 206] width 83 height 16
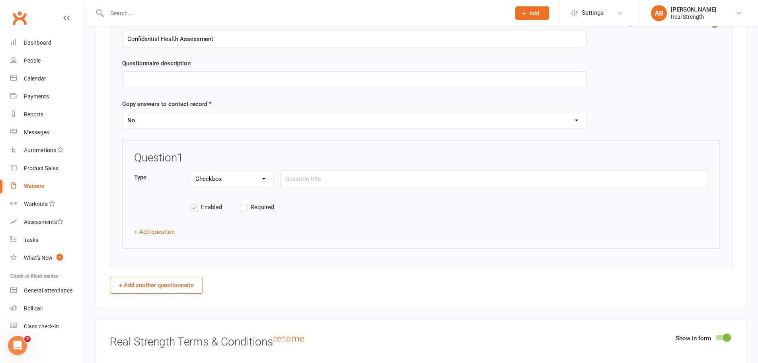
scroll to position [1115, 0]
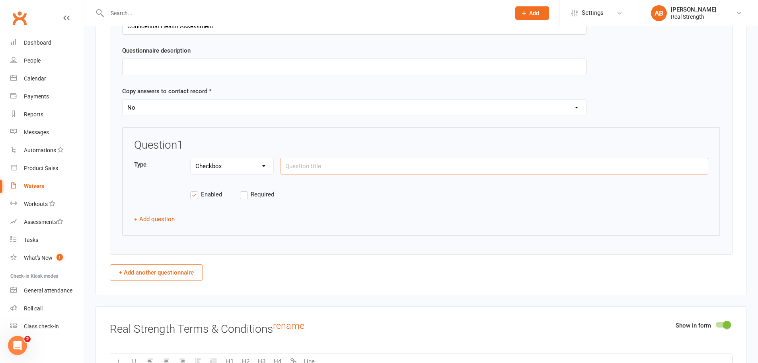
click at [303, 168] on input "text" at bounding box center [494, 166] width 428 height 17
click at [221, 162] on select "Text Select Checkbox" at bounding box center [232, 166] width 83 height 16
select select "select"
click at [191, 158] on select "Text Select Checkbox" at bounding box center [232, 166] width 83 height 16
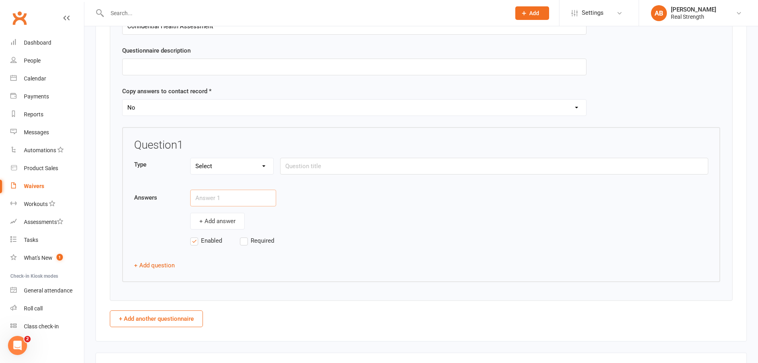
click at [214, 196] on input "text" at bounding box center [233, 198] width 86 height 17
type input "Yes"
click at [218, 217] on button "+ Add answer" at bounding box center [217, 221] width 55 height 17
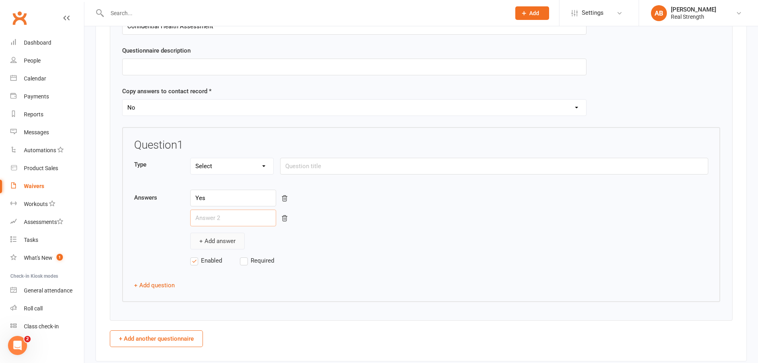
click at [218, 217] on input "text" at bounding box center [233, 217] width 86 height 17
type input "No"
click at [321, 268] on div "Enabled Required" at bounding box center [421, 265] width 574 height 18
click at [241, 261] on label "Required" at bounding box center [265, 261] width 50 height 10
click at [241, 256] on input "Required" at bounding box center [265, 256] width 50 height 0
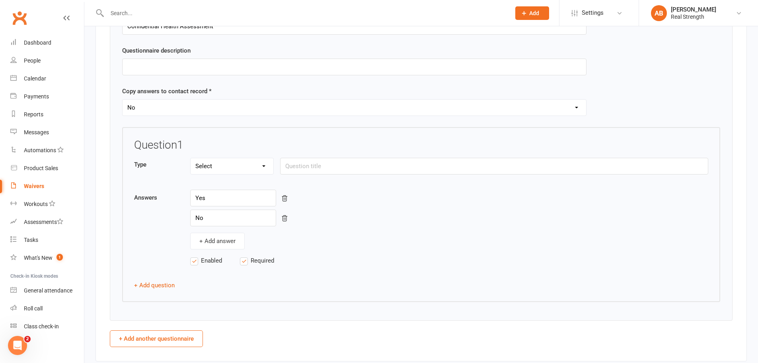
click at [242, 260] on label "Required" at bounding box center [265, 261] width 50 height 10
click at [242, 256] on input "Required" at bounding box center [265, 256] width 50 height 0
click at [306, 275] on div "Question 1 Type Text Select Checkbox Answers Yes No + Add answer Enabled Requir…" at bounding box center [421, 214] width 598 height 175
click at [301, 164] on input "text" at bounding box center [494, 166] width 428 height 17
click at [243, 160] on select "Text Select Checkbox" at bounding box center [232, 166] width 83 height 16
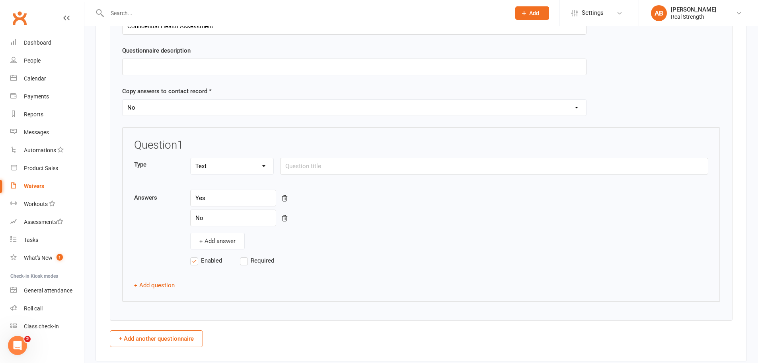
click at [191, 158] on select "Text Select Checkbox" at bounding box center [232, 166] width 83 height 16
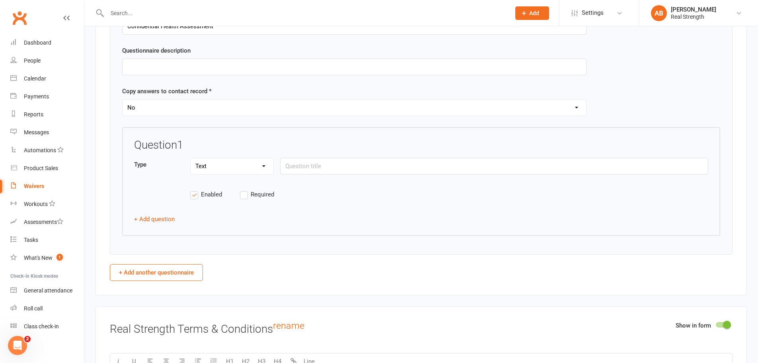
click at [219, 168] on select "Text Select Checkbox" at bounding box center [232, 166] width 83 height 16
click at [191, 158] on select "Text Select Checkbox" at bounding box center [232, 166] width 83 height 16
click at [221, 167] on select "Text Select Checkbox" at bounding box center [232, 166] width 83 height 16
click at [191, 158] on select "Text Select Checkbox" at bounding box center [232, 166] width 83 height 16
click at [224, 160] on select "Text Select Checkbox" at bounding box center [232, 166] width 83 height 16
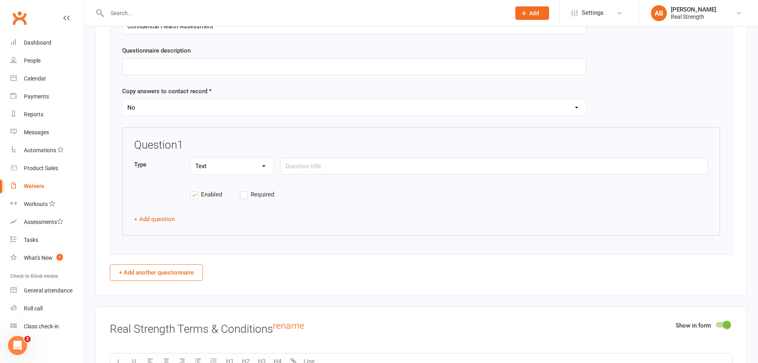
select select "select"
click at [191, 158] on select "Text Select Checkbox" at bounding box center [232, 166] width 83 height 16
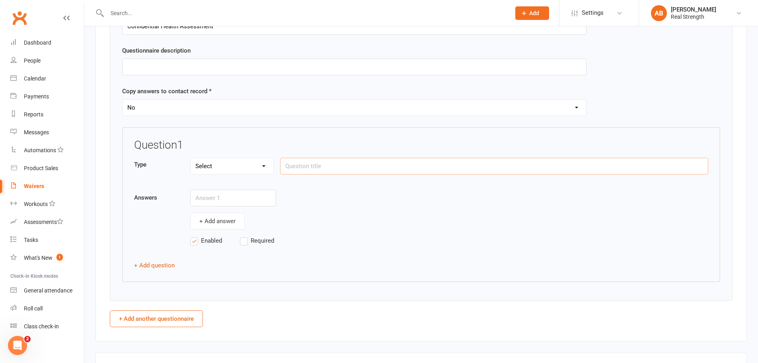
click at [309, 172] on input "text" at bounding box center [494, 166] width 428 height 17
paste input "Do you currently have any problems associated with the following"
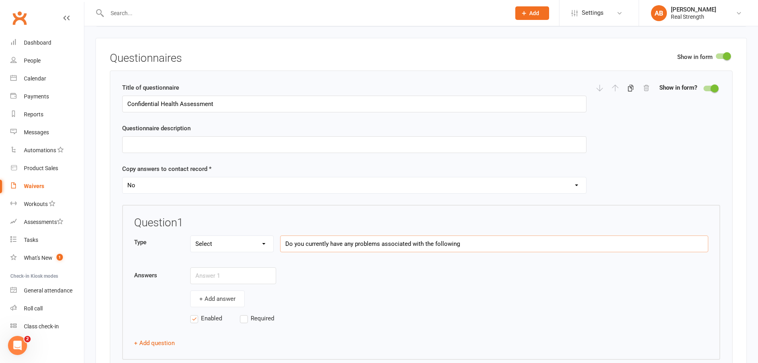
scroll to position [1035, 0]
type input "Do you currently have any problems associated with the following"
click at [481, 266] on div "Question 1 Type Text Select Checkbox Do you currently have any problems associa…" at bounding box center [421, 276] width 574 height 115
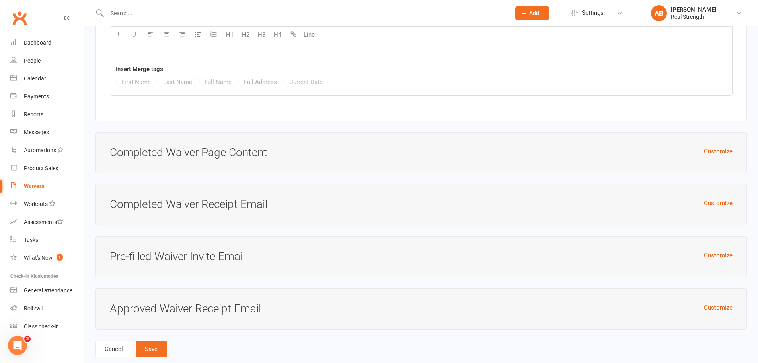
scroll to position [5439, 0]
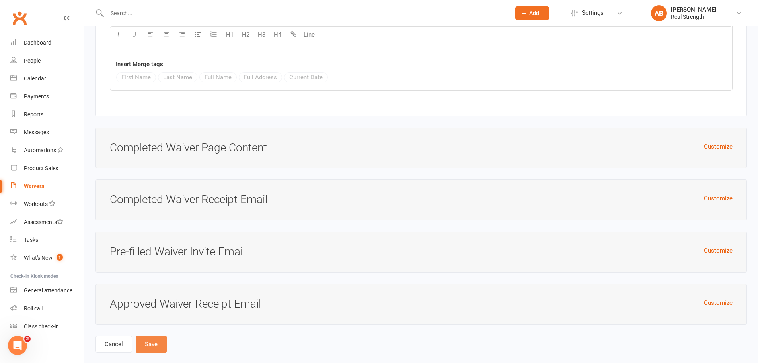
click at [153, 336] on button "Save" at bounding box center [151, 344] width 31 height 17
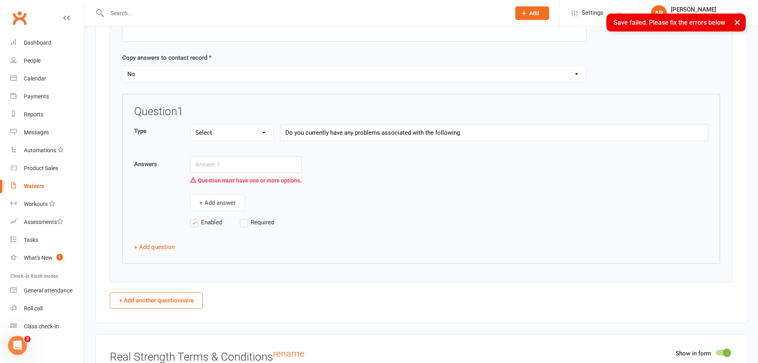
scroll to position [1146, 0]
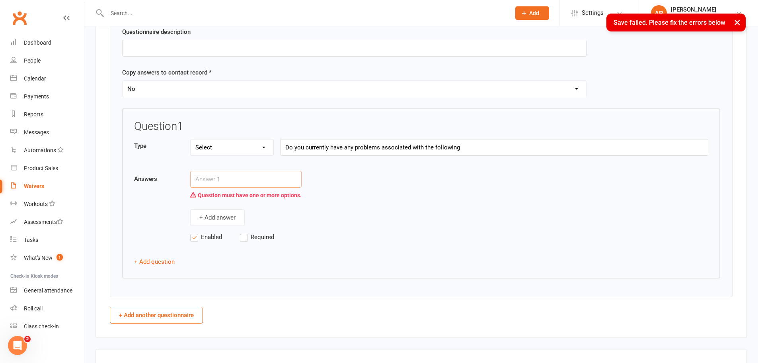
click at [221, 177] on input "text" at bounding box center [245, 179] width 111 height 17
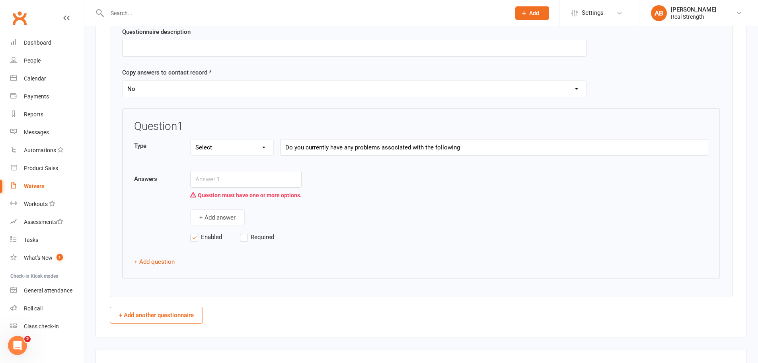
click at [228, 148] on select "Text Select Checkbox" at bounding box center [232, 147] width 83 height 16
click at [191, 139] on select "Text Select Checkbox" at bounding box center [232, 147] width 83 height 16
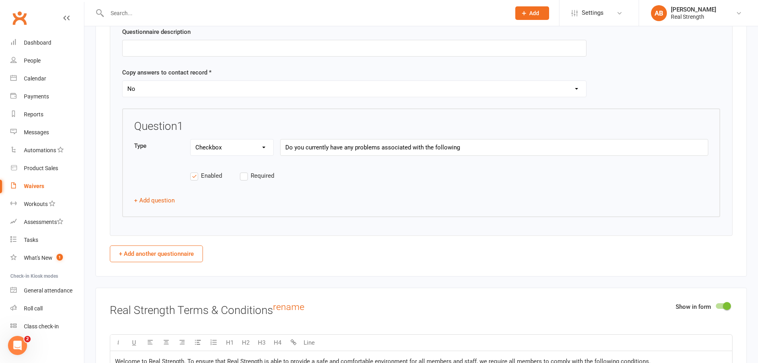
click at [228, 145] on select "Text Select Checkbox" at bounding box center [232, 147] width 83 height 16
click at [191, 139] on select "Text Select Checkbox" at bounding box center [232, 147] width 83 height 16
click at [229, 149] on select "Text Select Checkbox" at bounding box center [232, 147] width 83 height 16
select select "select"
click at [191, 139] on select "Text Select Checkbox" at bounding box center [232, 147] width 83 height 16
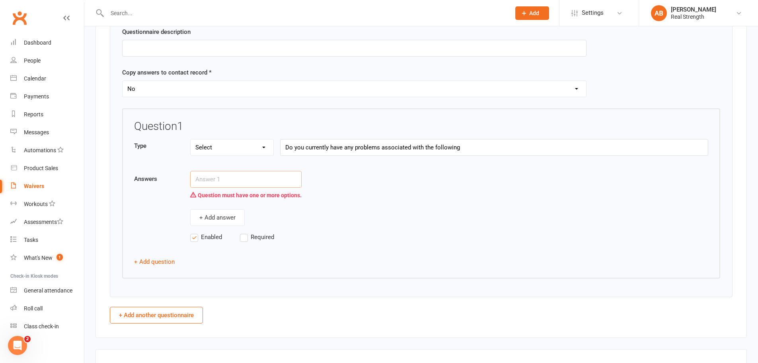
click at [210, 180] on input "text" at bounding box center [245, 179] width 111 height 17
type input "Yes"
click at [220, 197] on div "Question must have one or more options." at bounding box center [245, 195] width 111 height 15
click at [221, 221] on button "+ Add answer" at bounding box center [217, 217] width 55 height 17
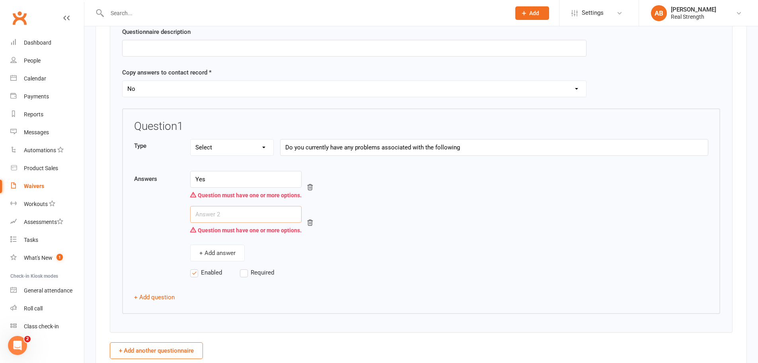
click at [223, 214] on input "text" at bounding box center [245, 214] width 111 height 17
type input "No"
click at [461, 139] on input "Do you currently have any problems associated with the following" at bounding box center [494, 147] width 428 height 17
drag, startPoint x: 475, startPoint y: 146, endPoint x: 427, endPoint y: 146, distance: 48.2
click at [427, 146] on input "Do you currently have any problems associated with the following" at bounding box center [494, 147] width 428 height 17
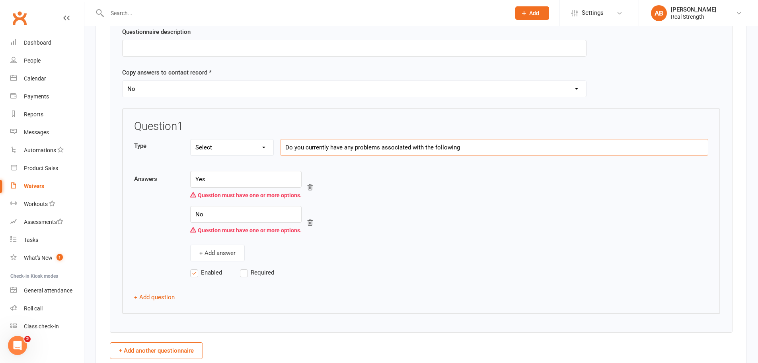
click at [481, 149] on input "Do you currently have any problems associated with the following" at bounding box center [494, 147] width 428 height 17
drag, startPoint x: 476, startPoint y: 147, endPoint x: 425, endPoint y: 147, distance: 50.6
click at [425, 147] on input "Do you currently have any problems associated with the following" at bounding box center [494, 147] width 428 height 17
paste input "Fainting/Dizziness"
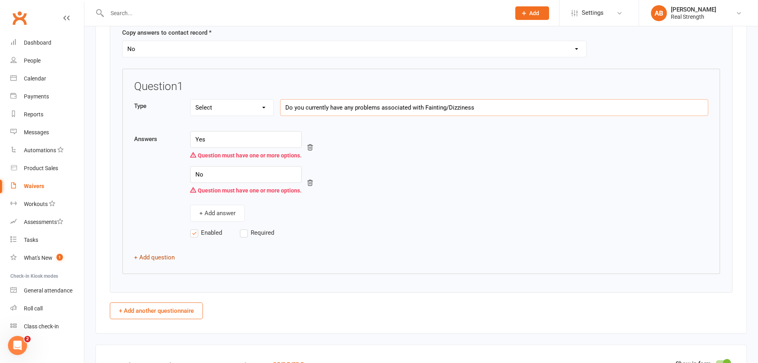
type input "Do you currently have any problems associated with Fainting/Dizziness"
click at [160, 257] on button "+ Add question" at bounding box center [154, 257] width 41 height 10
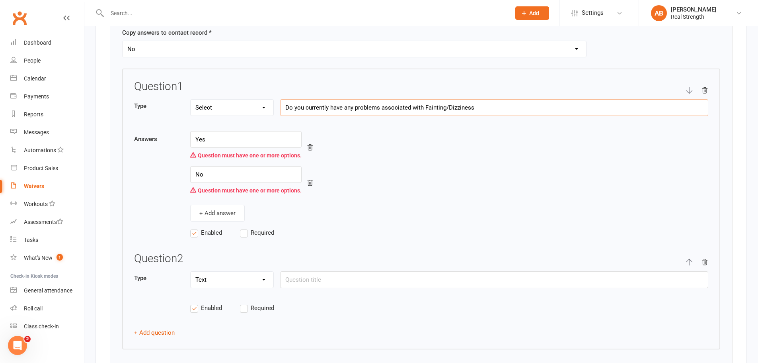
drag, startPoint x: 485, startPoint y: 107, endPoint x: 275, endPoint y: 156, distance: 216.4
click at [252, 107] on div "Type Text Select Checkbox Do you currently have any problems associated with Fa…" at bounding box center [421, 111] width 574 height 25
click at [295, 278] on input "text" at bounding box center [494, 279] width 428 height 17
paste input "Do you currently have any problems associated with Fainting/Dizziness"
drag, startPoint x: 476, startPoint y: 279, endPoint x: 424, endPoint y: 276, distance: 51.5
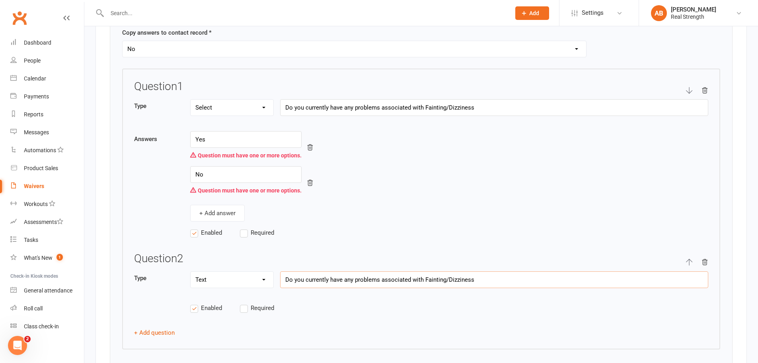
click at [424, 276] on input "Do you currently have any problems associated with Fainting/Dizziness" at bounding box center [494, 279] width 428 height 17
paste input "[DEMOGRAPHIC_DATA]"
type input "Do you currently have any problems associated with [MEDICAL_DATA]"
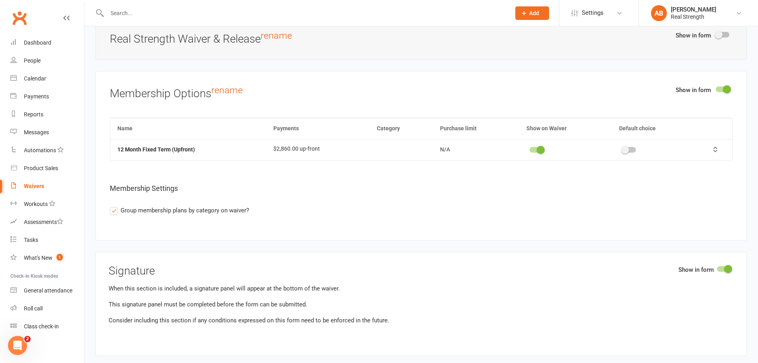
scroll to position [5577, 0]
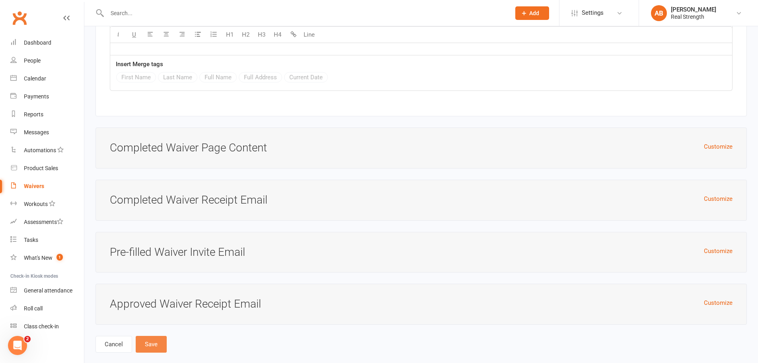
click at [150, 336] on button "Save" at bounding box center [151, 344] width 31 height 17
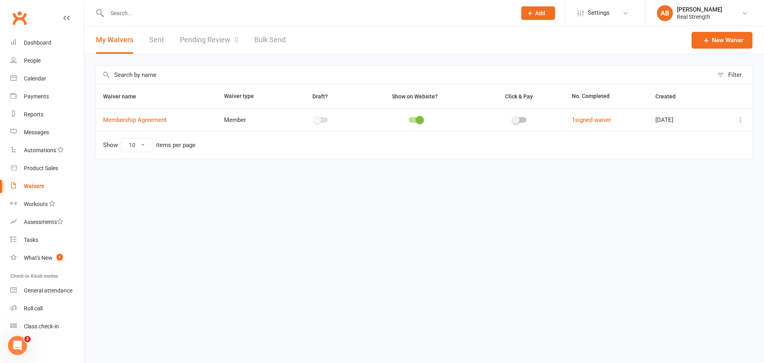
click at [743, 121] on icon at bounding box center [741, 120] width 8 height 8
click at [707, 169] on link "Copy external link to clipboard" at bounding box center [699, 167] width 94 height 16
click at [169, 122] on td "Membership Agreement" at bounding box center [156, 119] width 121 height 23
click at [162, 119] on link "Membership Agreement" at bounding box center [135, 119] width 64 height 7
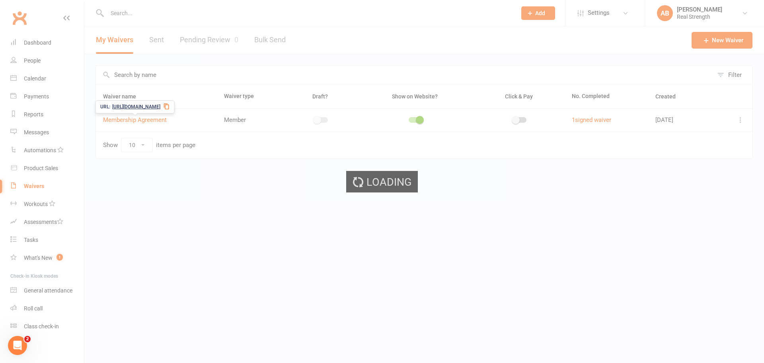
select select "do_not_copy_answers"
select select "select"
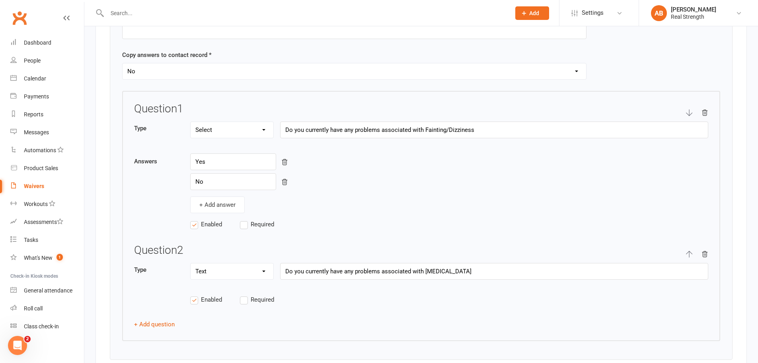
scroll to position [1155, 0]
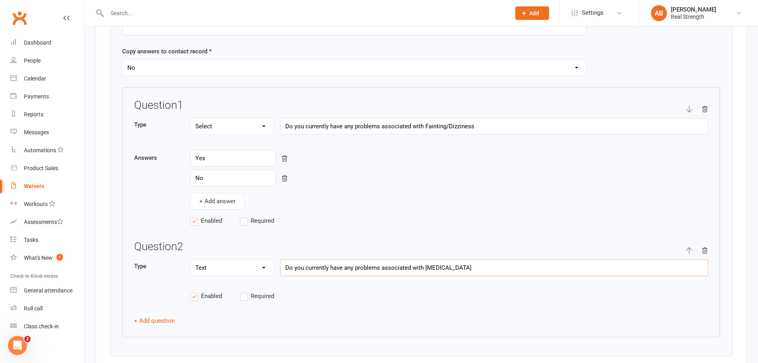
drag, startPoint x: 424, startPoint y: 266, endPoint x: 268, endPoint y: 269, distance: 155.7
click at [268, 269] on div "Type Text Select Checkbox Do you currently have any problems associated with [M…" at bounding box center [421, 271] width 574 height 25
type input "[DEMOGRAPHIC_DATA]"
click at [231, 269] on select "Text Select Checkbox" at bounding box center [232, 268] width 83 height 16
select select "select"
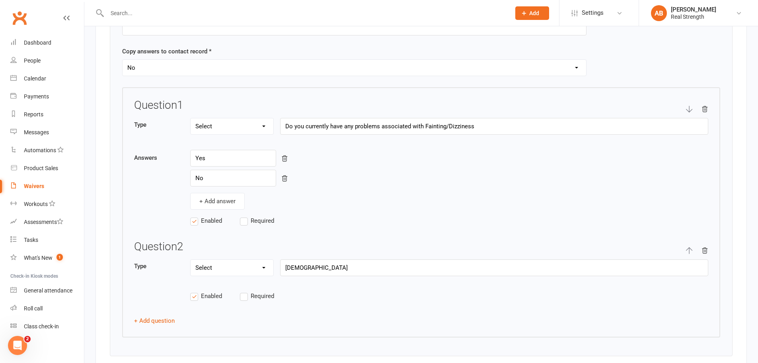
click at [191, 260] on select "Text Select Checkbox" at bounding box center [232, 268] width 83 height 16
click at [209, 295] on input "text" at bounding box center [233, 299] width 86 height 17
type input "Yes"
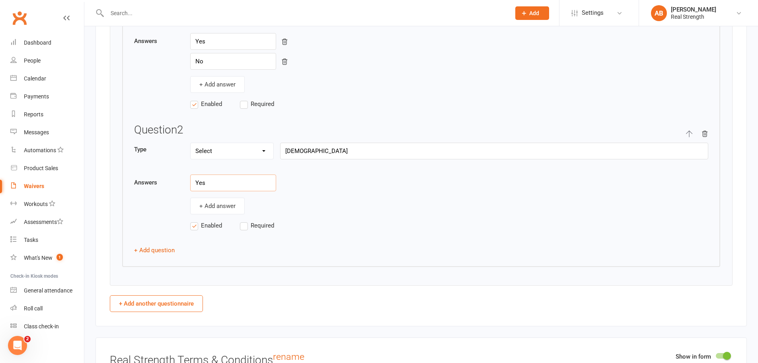
scroll to position [1274, 0]
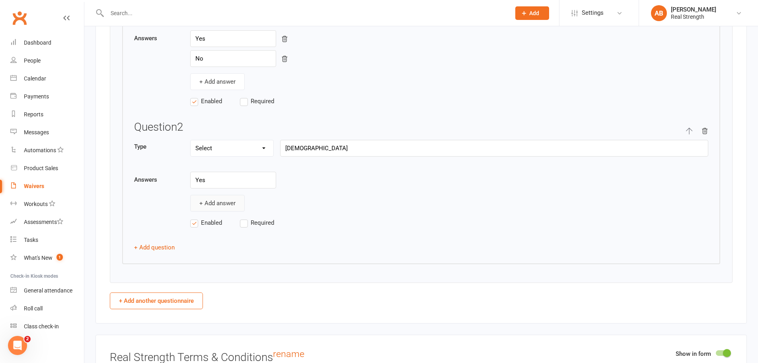
click at [210, 202] on button "+ Add answer" at bounding box center [217, 203] width 55 height 17
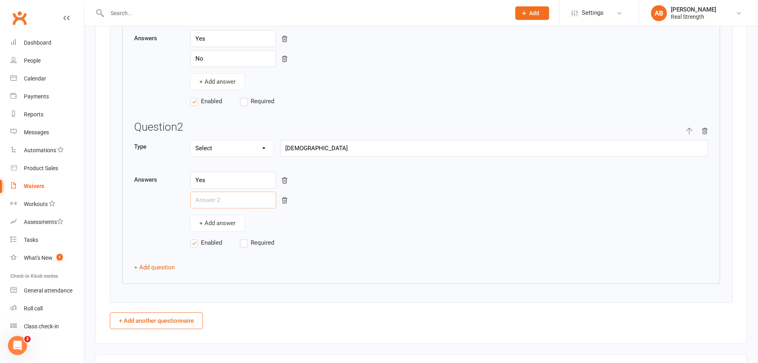
click at [217, 199] on input "text" at bounding box center [233, 199] width 86 height 17
type input "No"
click at [318, 219] on div "+ Add answer" at bounding box center [449, 223] width 518 height 17
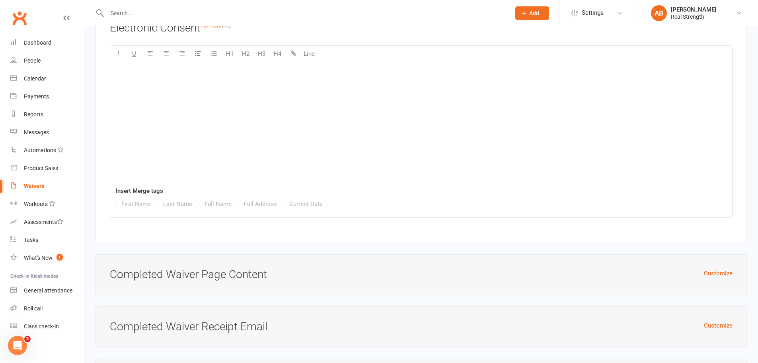
scroll to position [5600, 0]
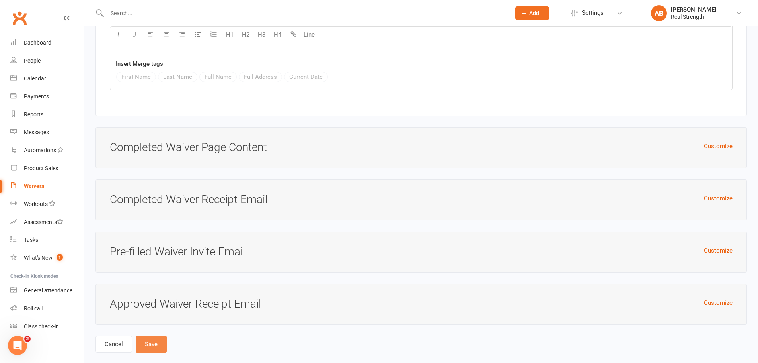
click at [152, 336] on button "Save" at bounding box center [151, 344] width 31 height 17
